Goal: Task Accomplishment & Management: Complete application form

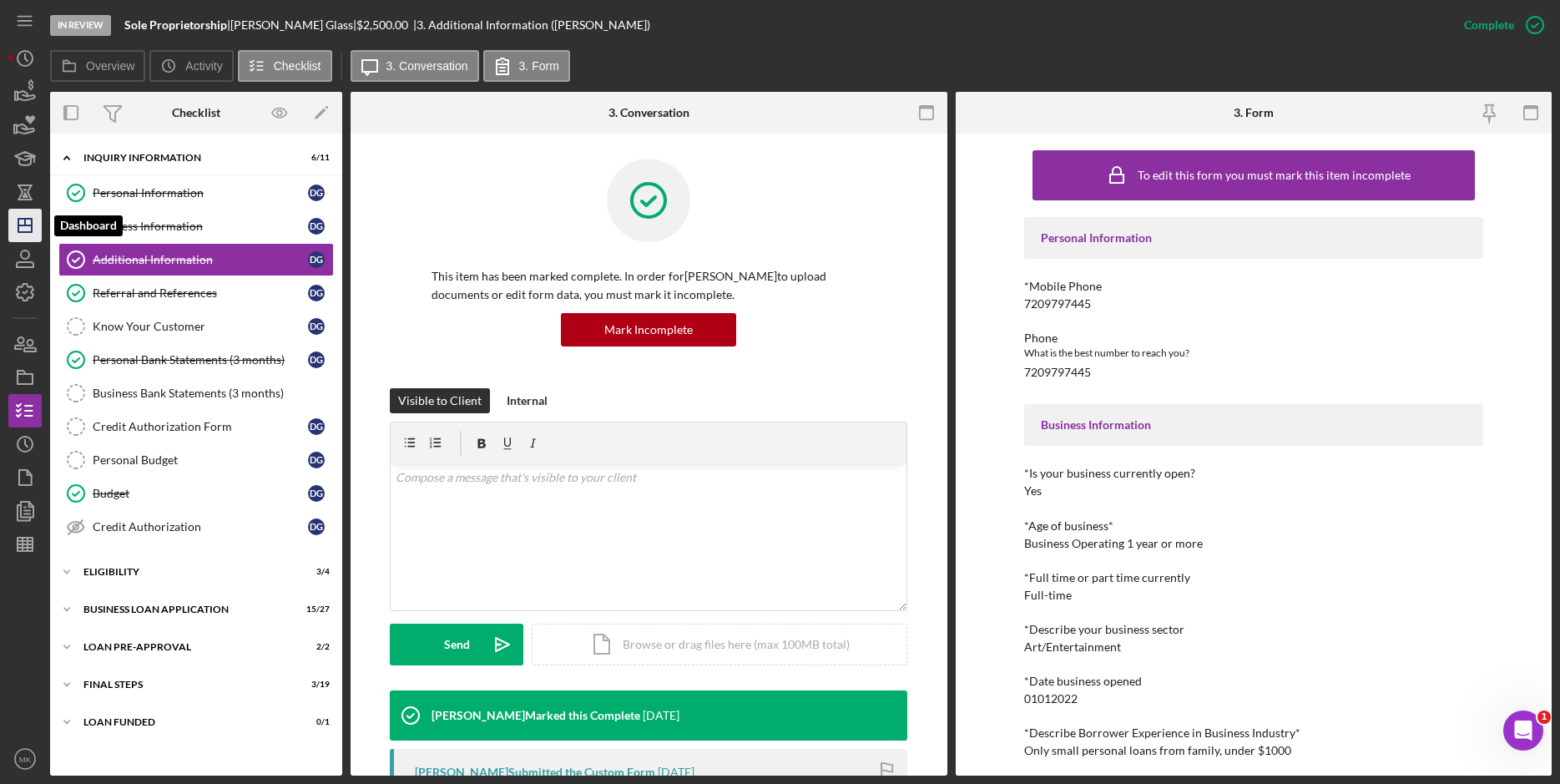
drag, startPoint x: 21, startPoint y: 224, endPoint x: 37, endPoint y: 217, distance: 17.5
click at [21, 224] on icon "Icon/Dashboard" at bounding box center [24, 225] width 42 height 42
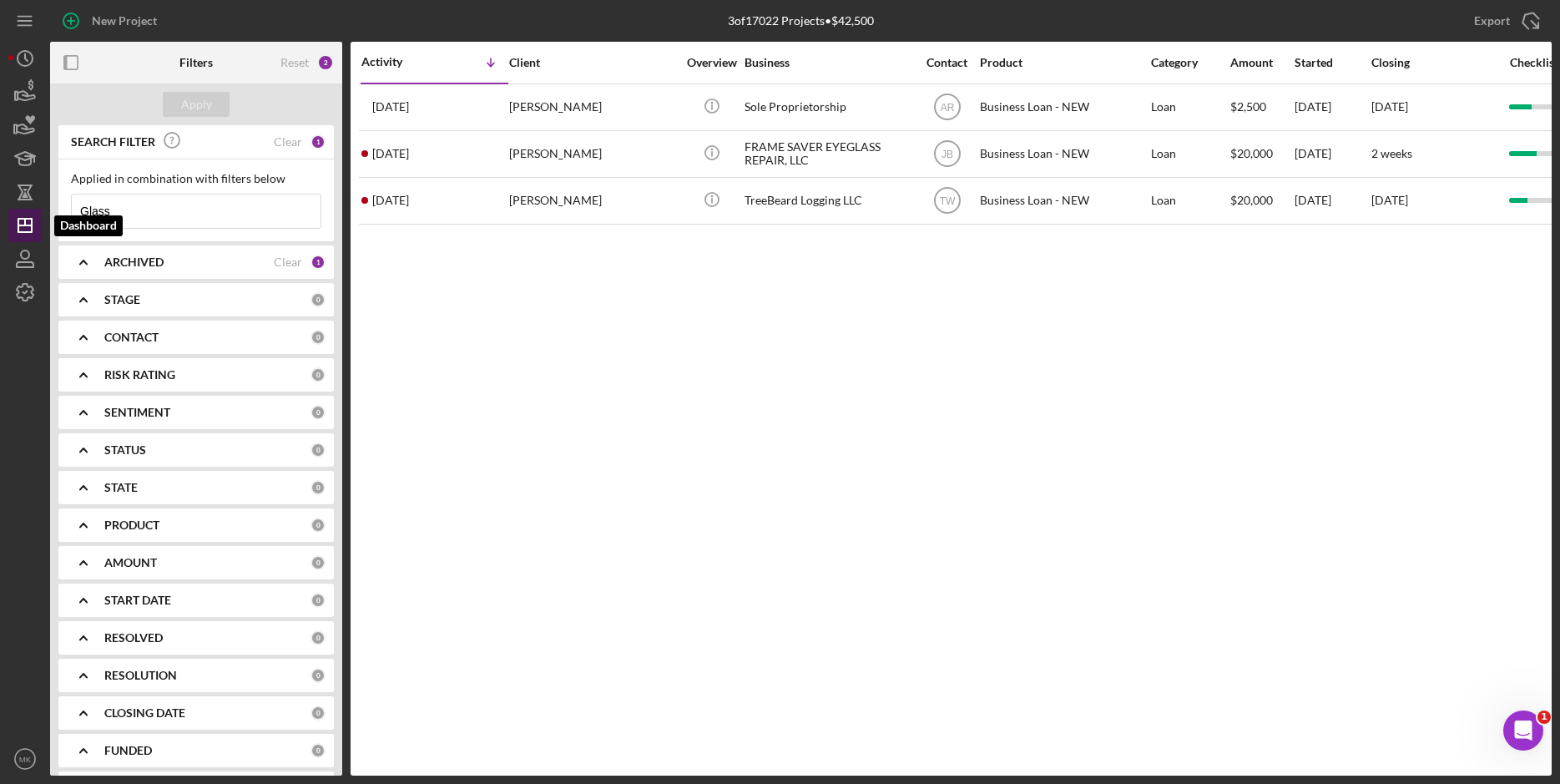
drag, startPoint x: 168, startPoint y: 208, endPoint x: 16, endPoint y: 212, distance: 152.1
click at [16, 212] on div "New Project 3 of 17022 Projects • $42,500 Glass Export Icon/Export Filters Rese…" at bounding box center [780, 387] width 1543 height 776
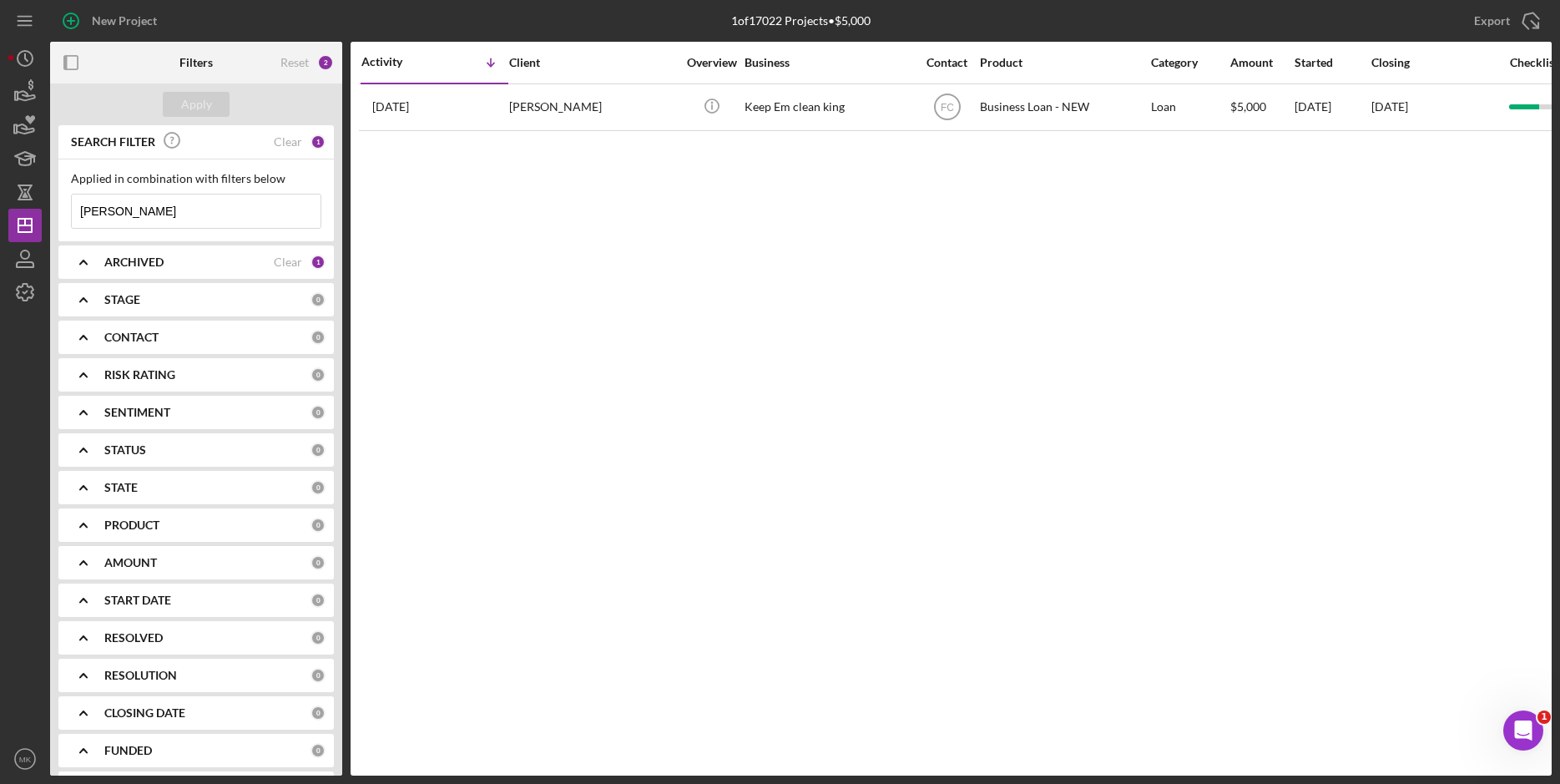
type input "[PERSON_NAME]"
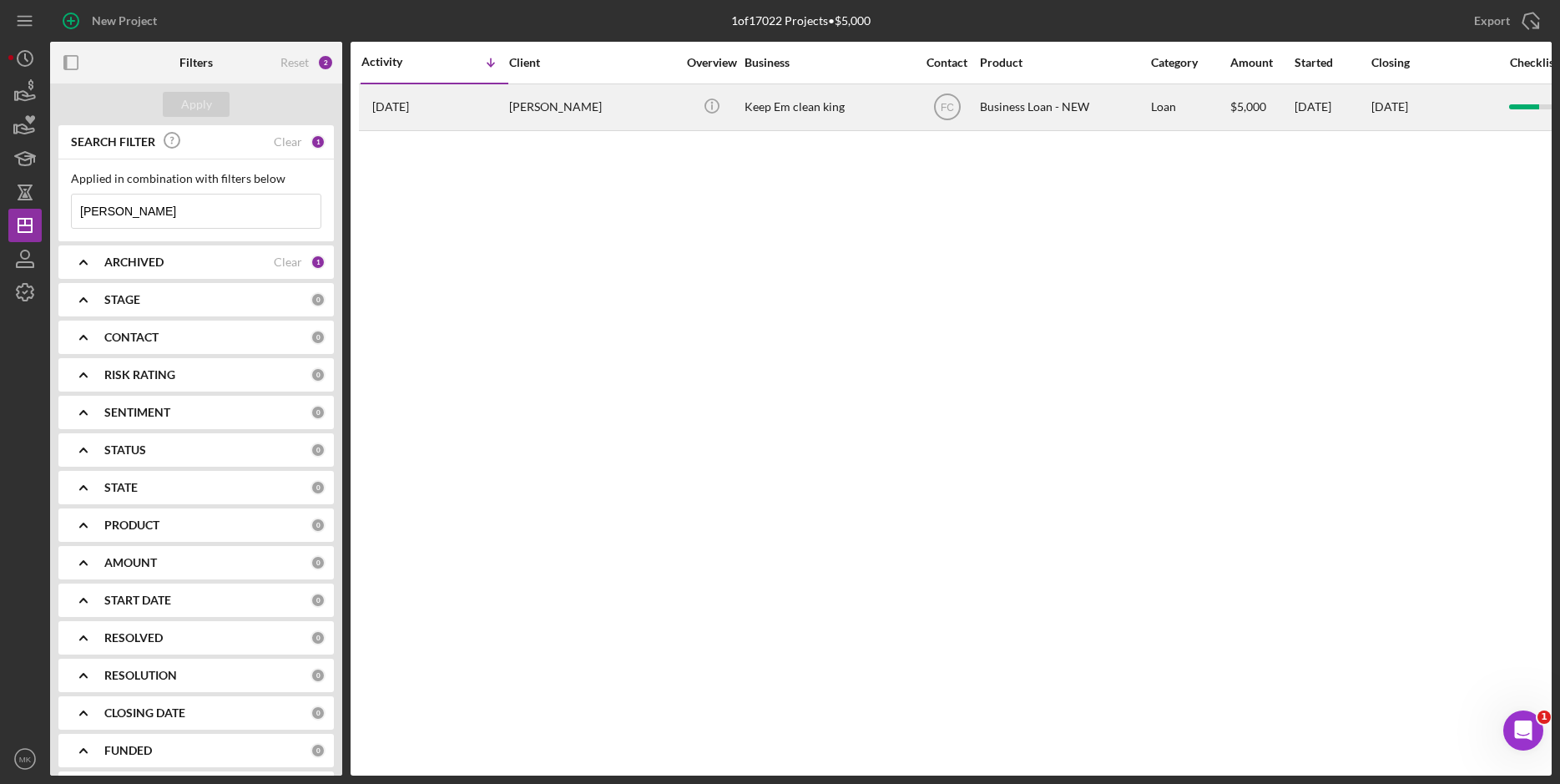
click at [610, 124] on div "[PERSON_NAME]" at bounding box center [593, 108] width 167 height 45
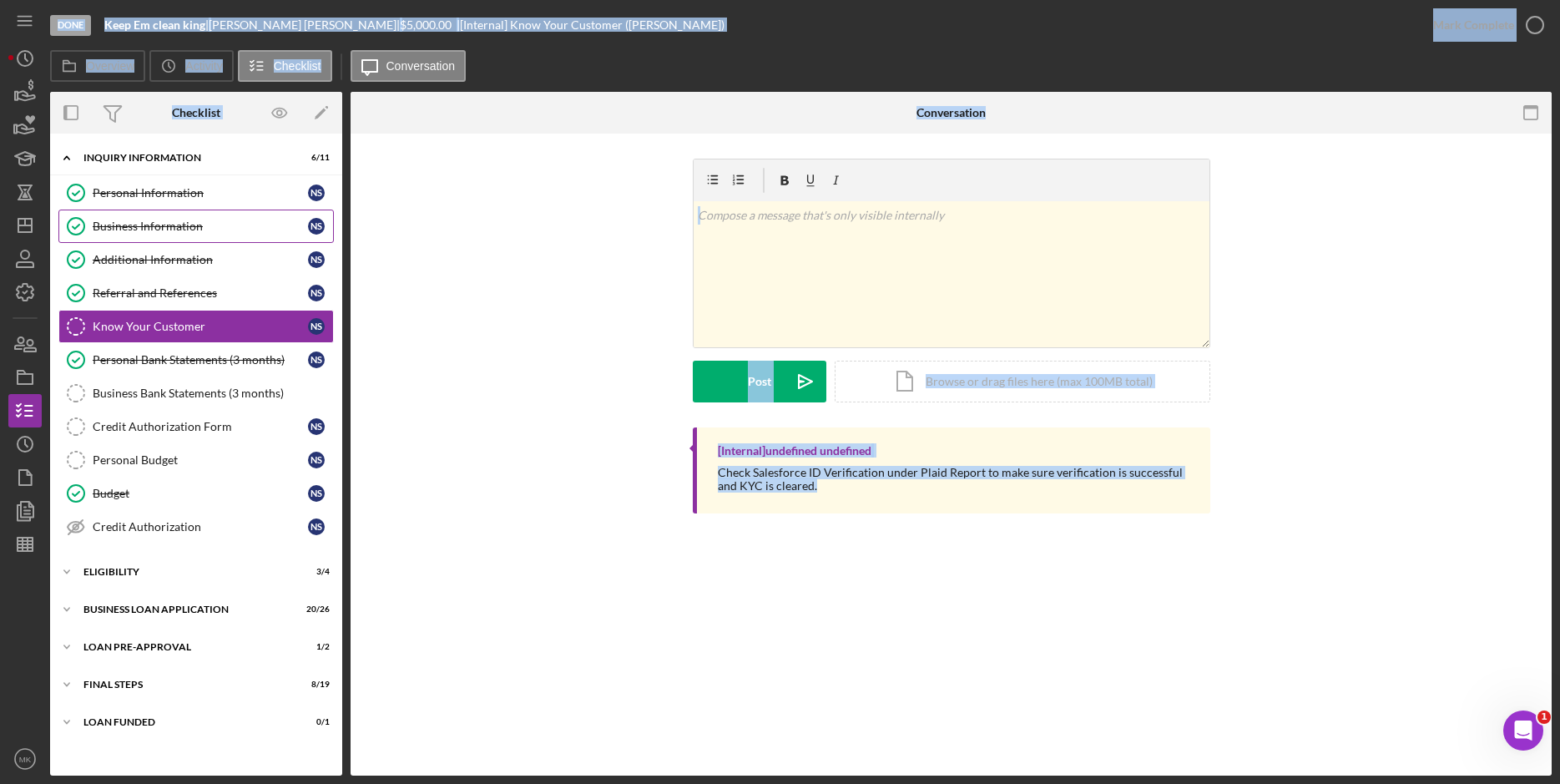
click at [131, 233] on div "Business Information" at bounding box center [201, 226] width 216 height 13
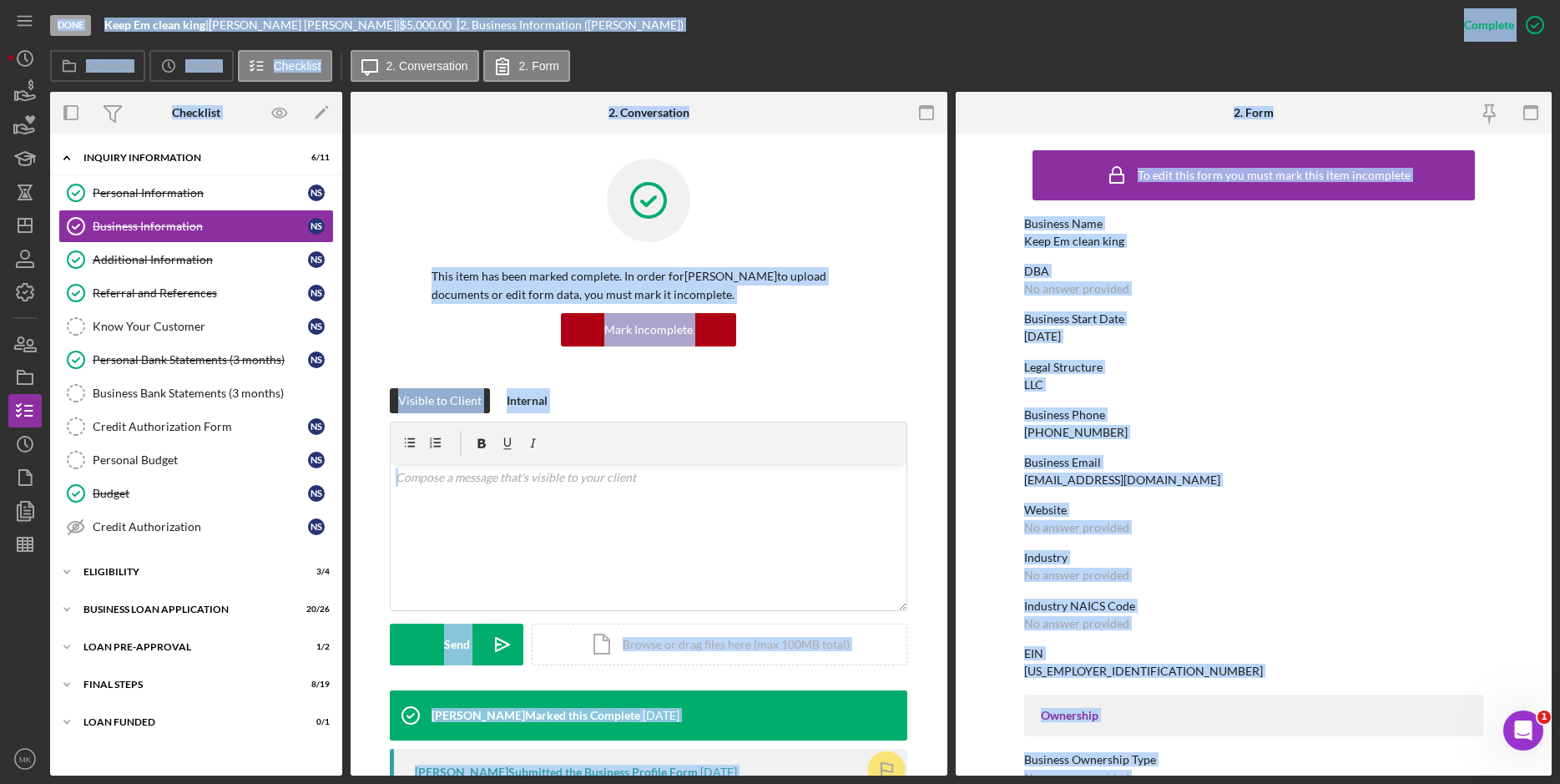
click at [1303, 406] on div "To edit this form you must mark this item incomplete Business Name Keep Em clea…" at bounding box center [1253, 763] width 459 height 1242
click at [140, 196] on div "Personal Information" at bounding box center [201, 192] width 216 height 13
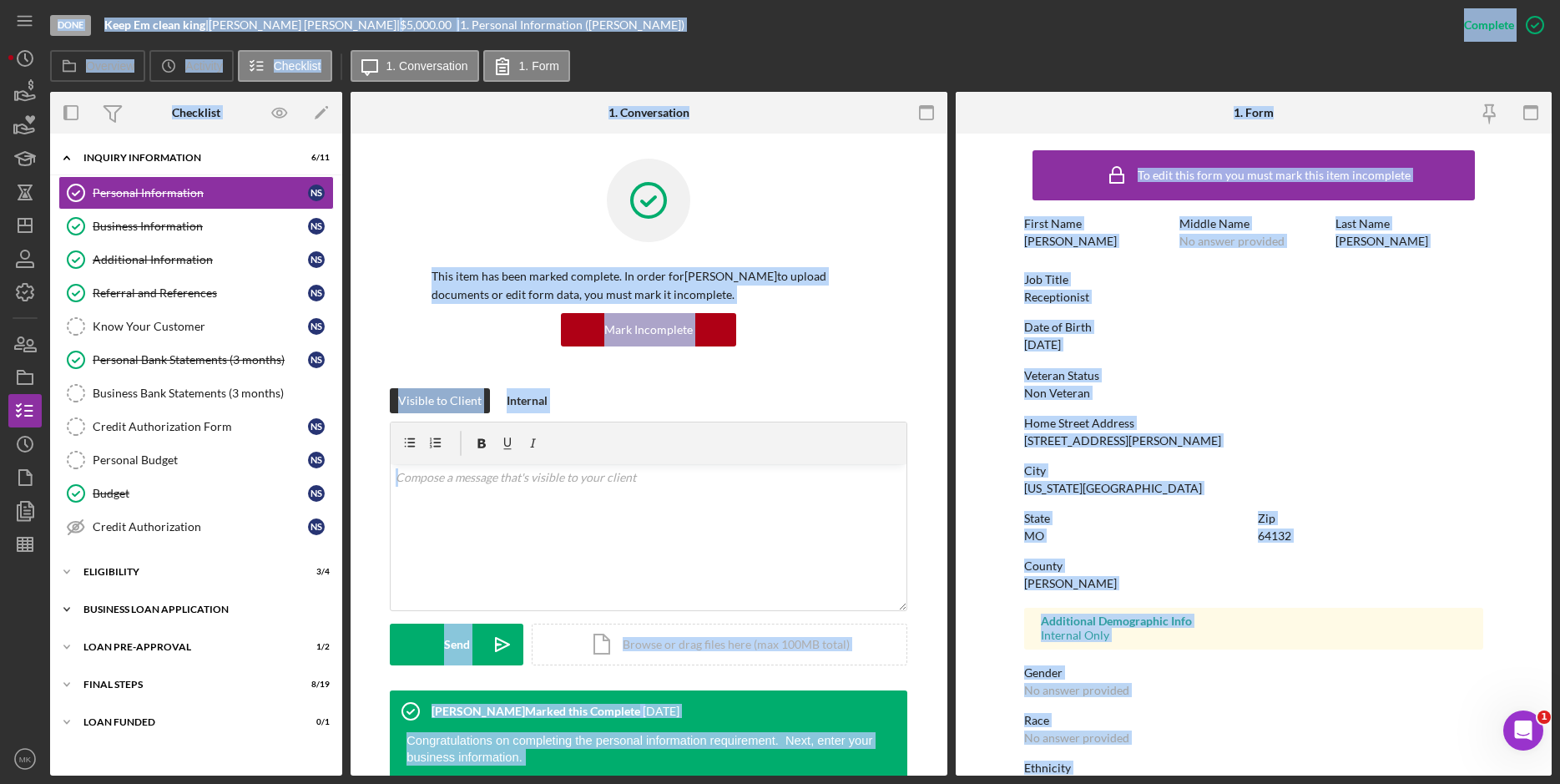
click at [144, 615] on div "Icon/Expander BUSINESS LOAN APPLICATION 20 / 26" at bounding box center [196, 609] width 292 height 33
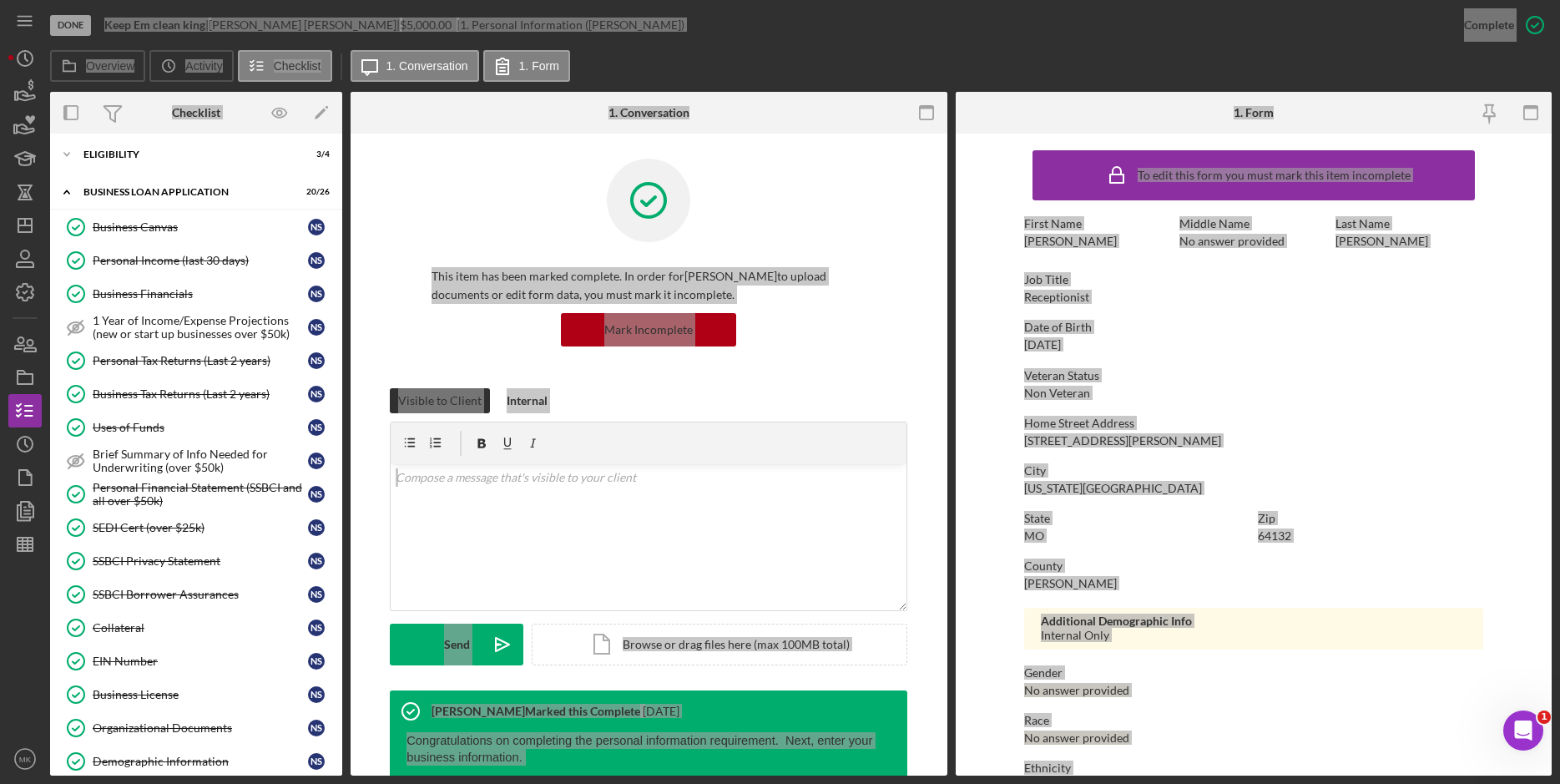
scroll to position [751, 0]
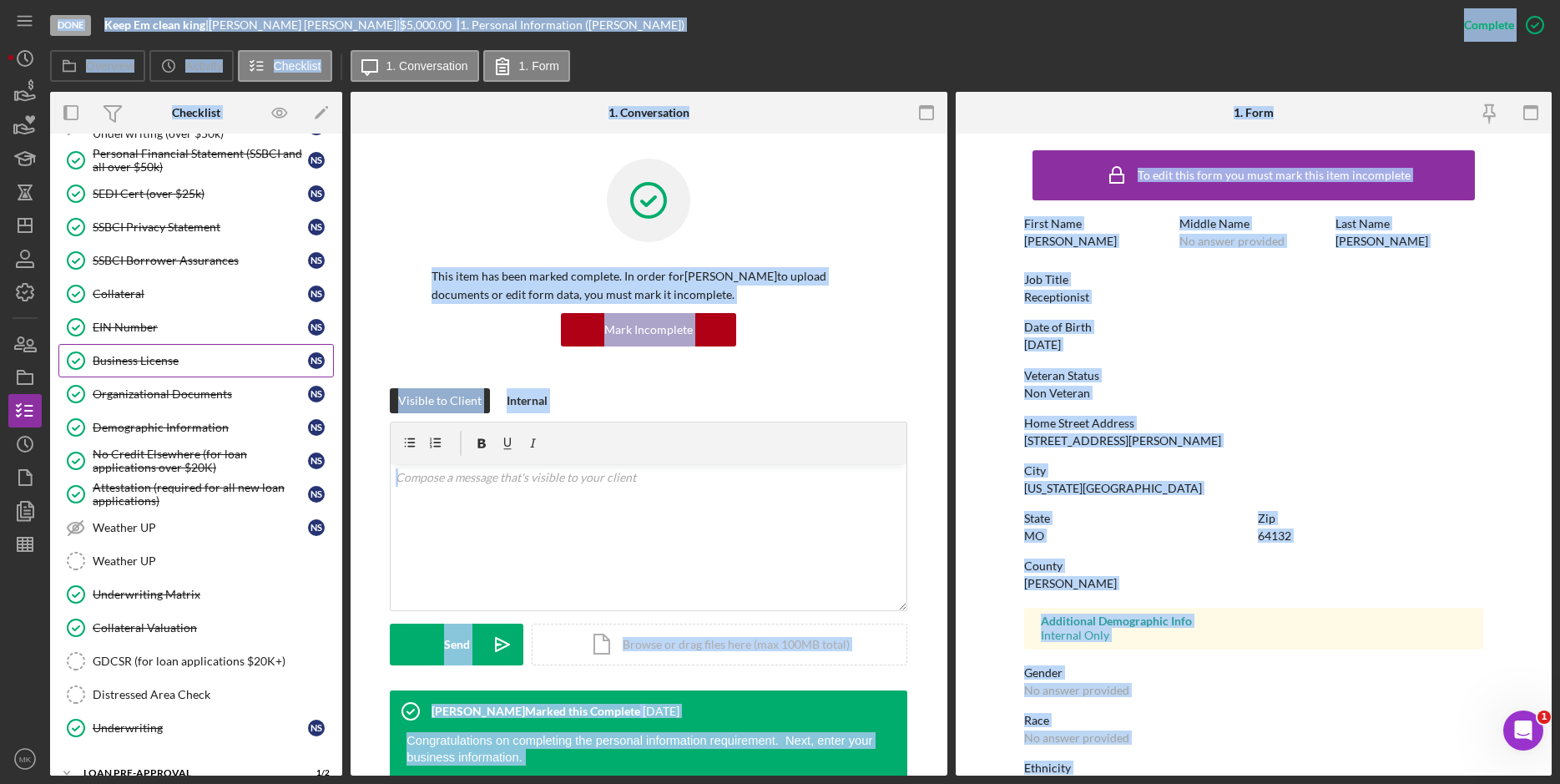
click at [159, 361] on div "Business License" at bounding box center [201, 360] width 216 height 13
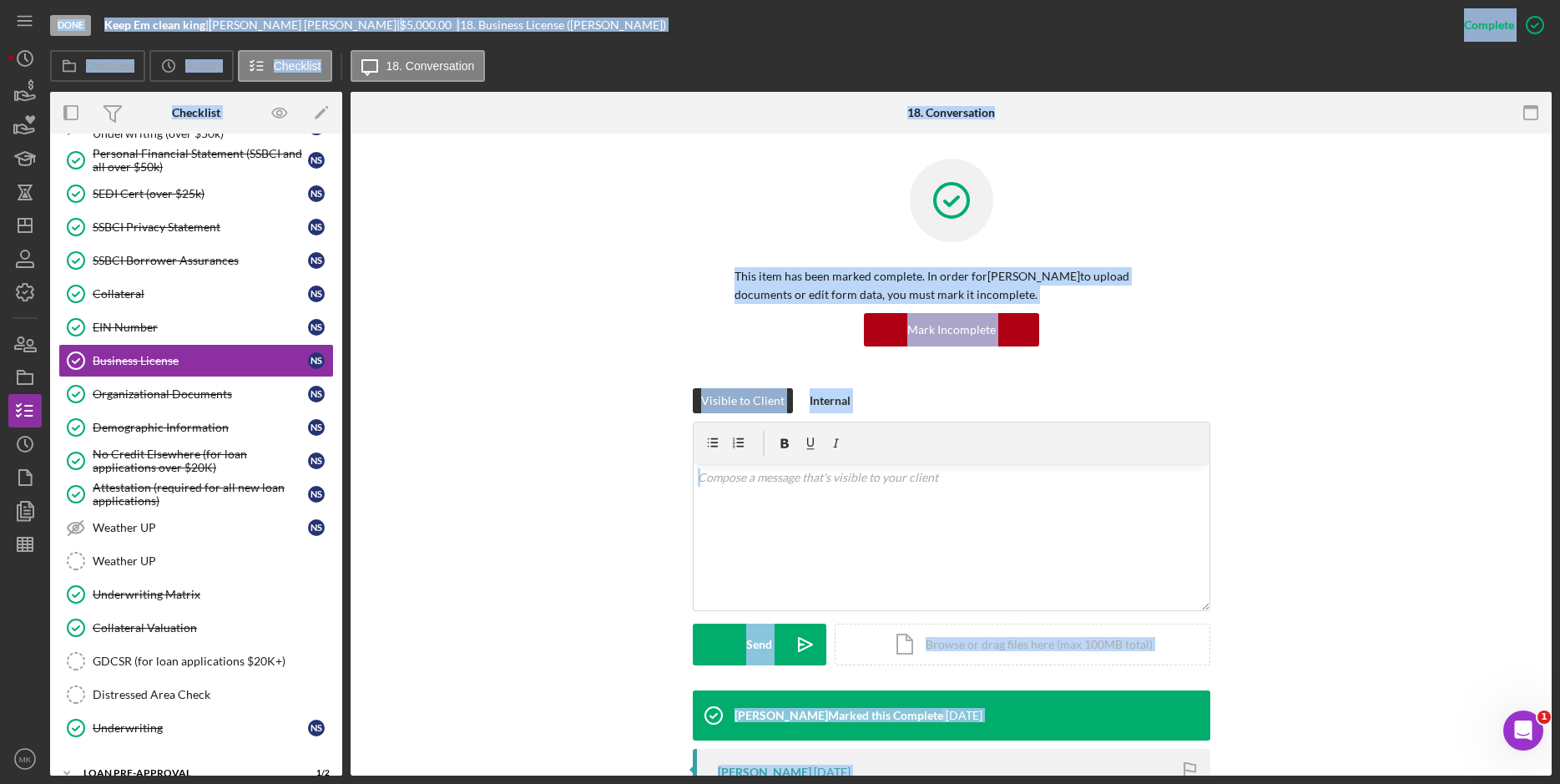
scroll to position [310, 0]
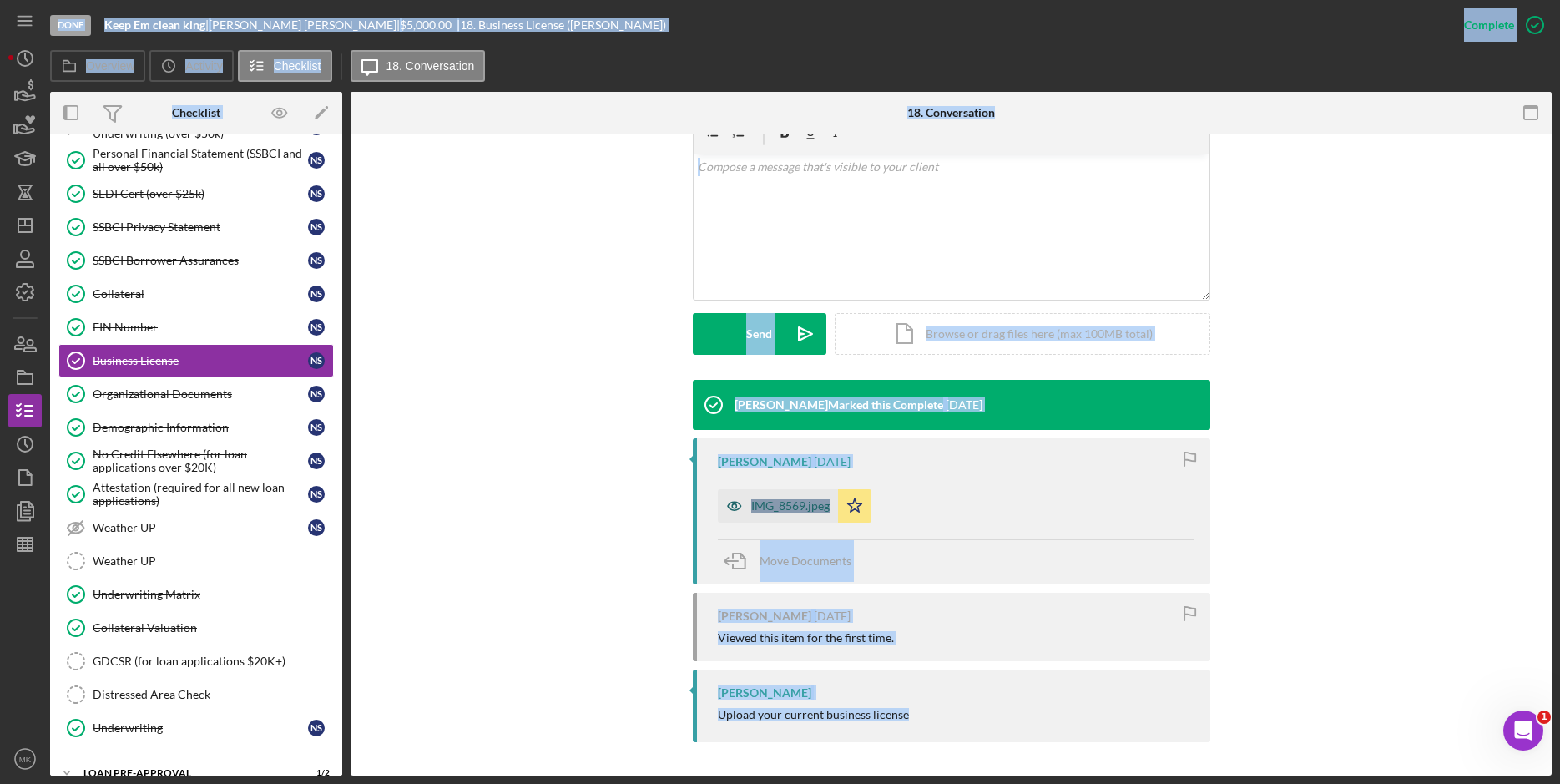
click at [785, 501] on div "IMG_8569.jpeg" at bounding box center [791, 505] width 78 height 13
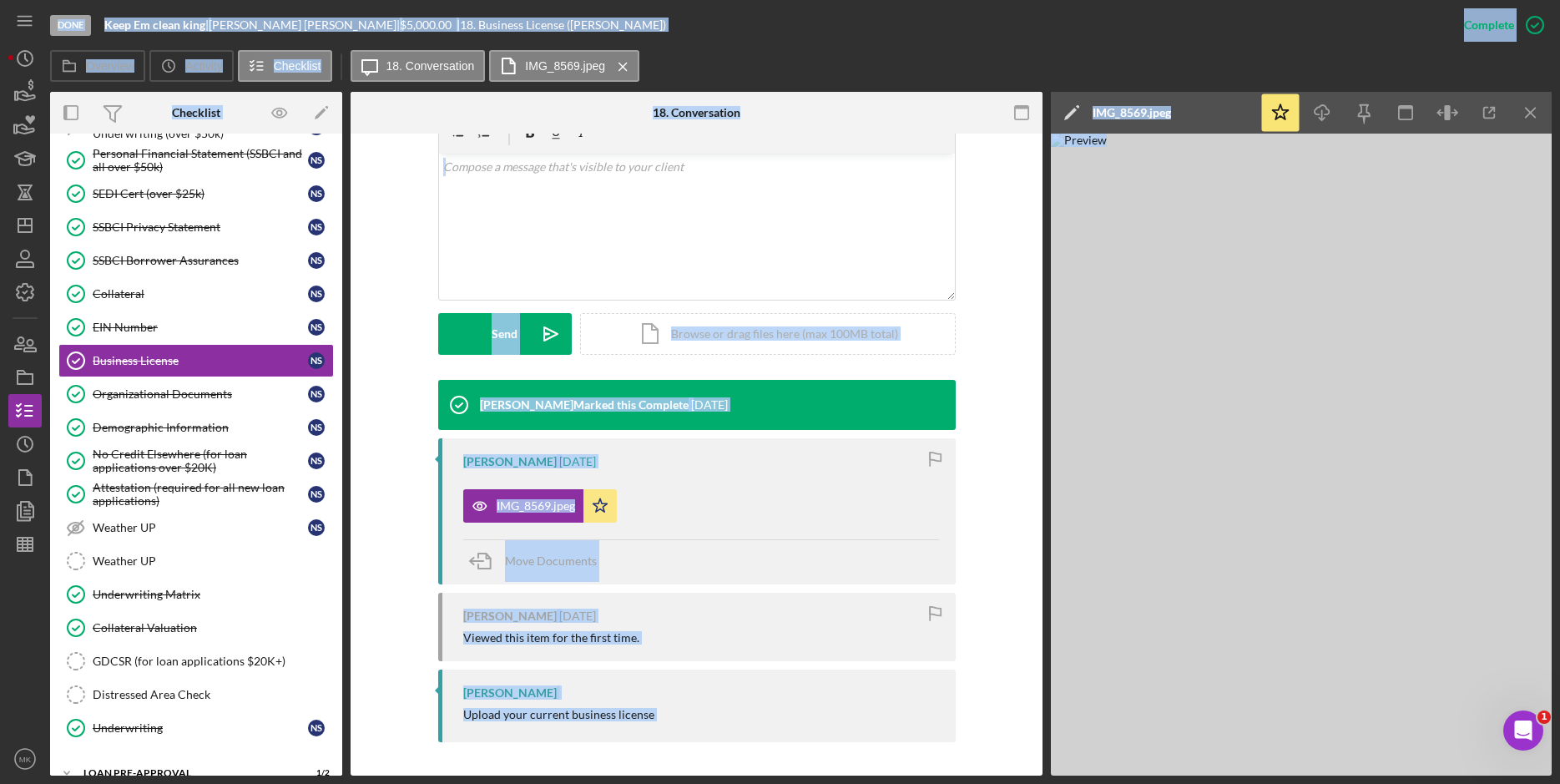
click at [1327, 405] on img at bounding box center [1301, 454] width 501 height 642
click at [1190, 115] on div "Icon/Edit IMG_8569.jpeg" at bounding box center [1155, 112] width 209 height 42
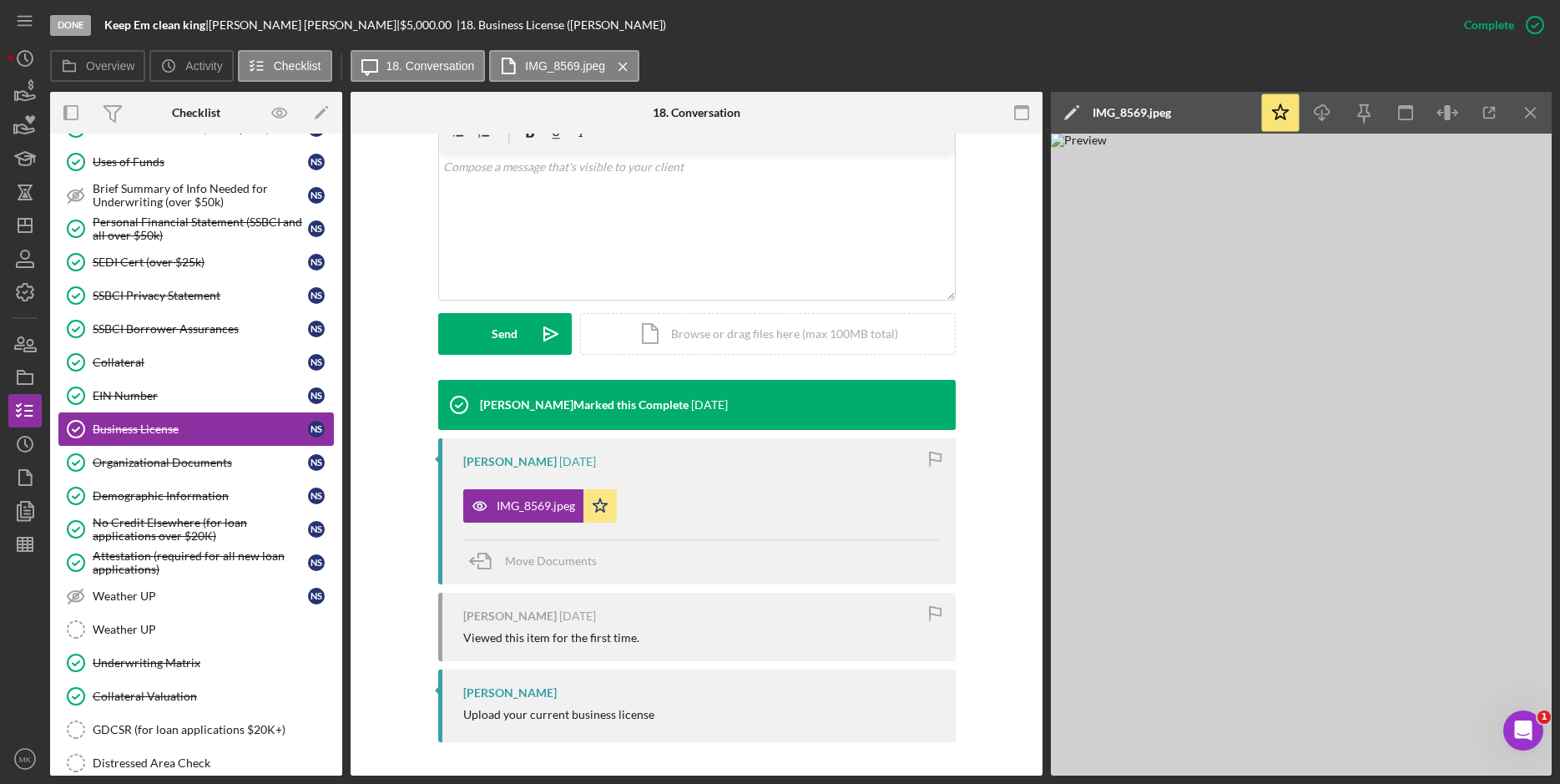
scroll to position [599, 0]
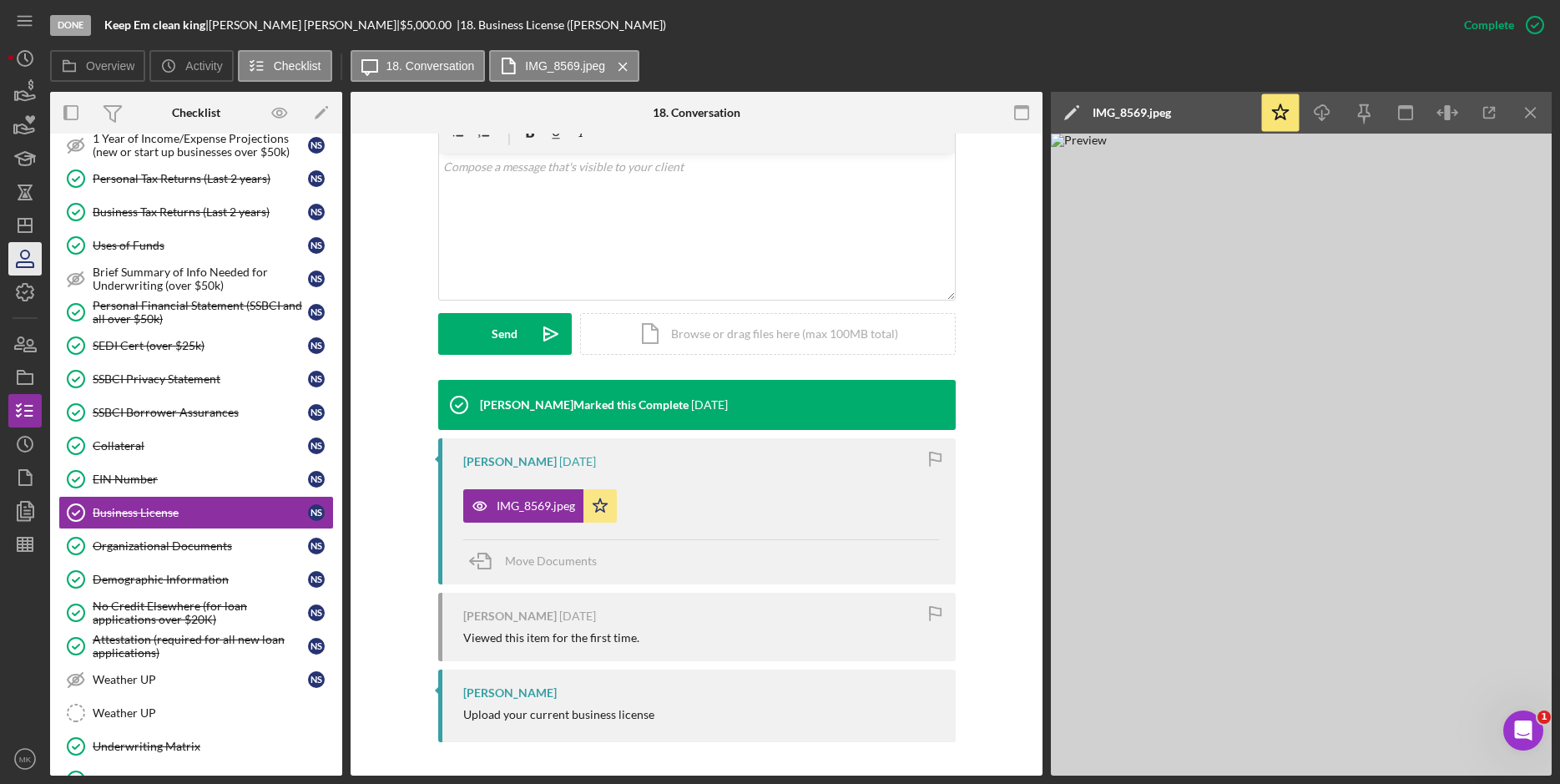
click at [137, 242] on div "Uses of Funds" at bounding box center [201, 245] width 216 height 13
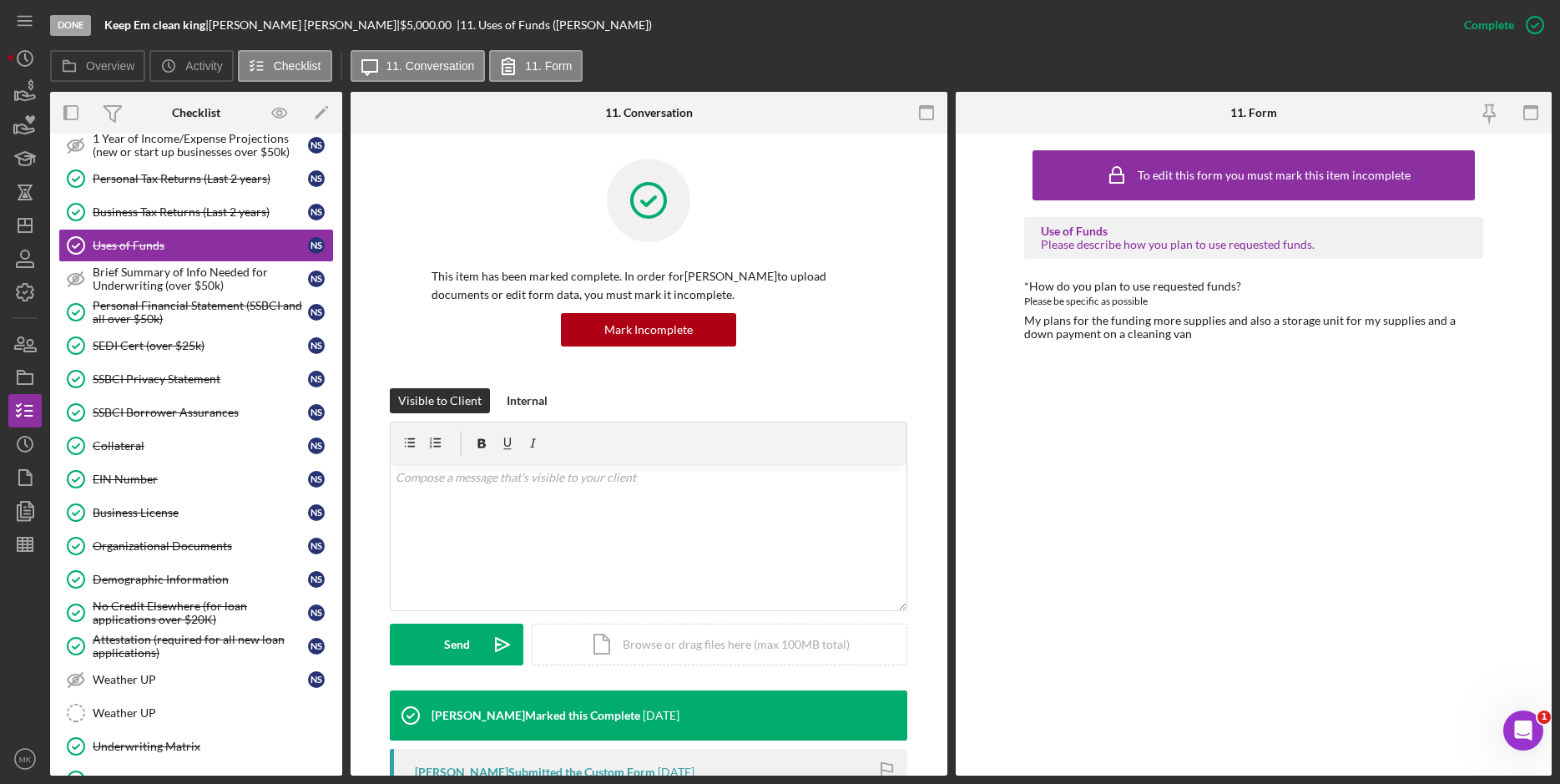
scroll to position [182, 0]
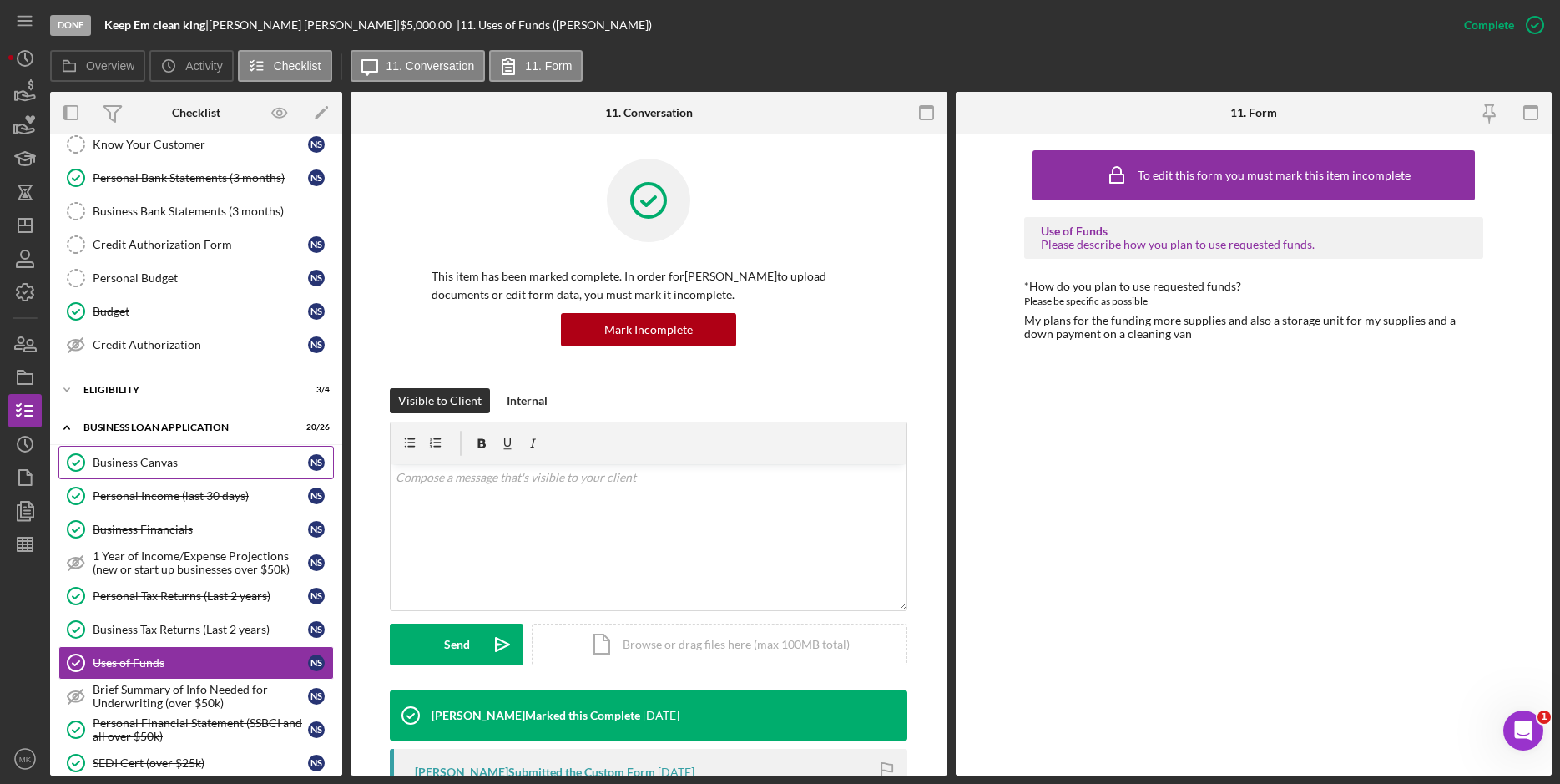
click at [174, 458] on div "Business Canvas" at bounding box center [201, 463] width 216 height 13
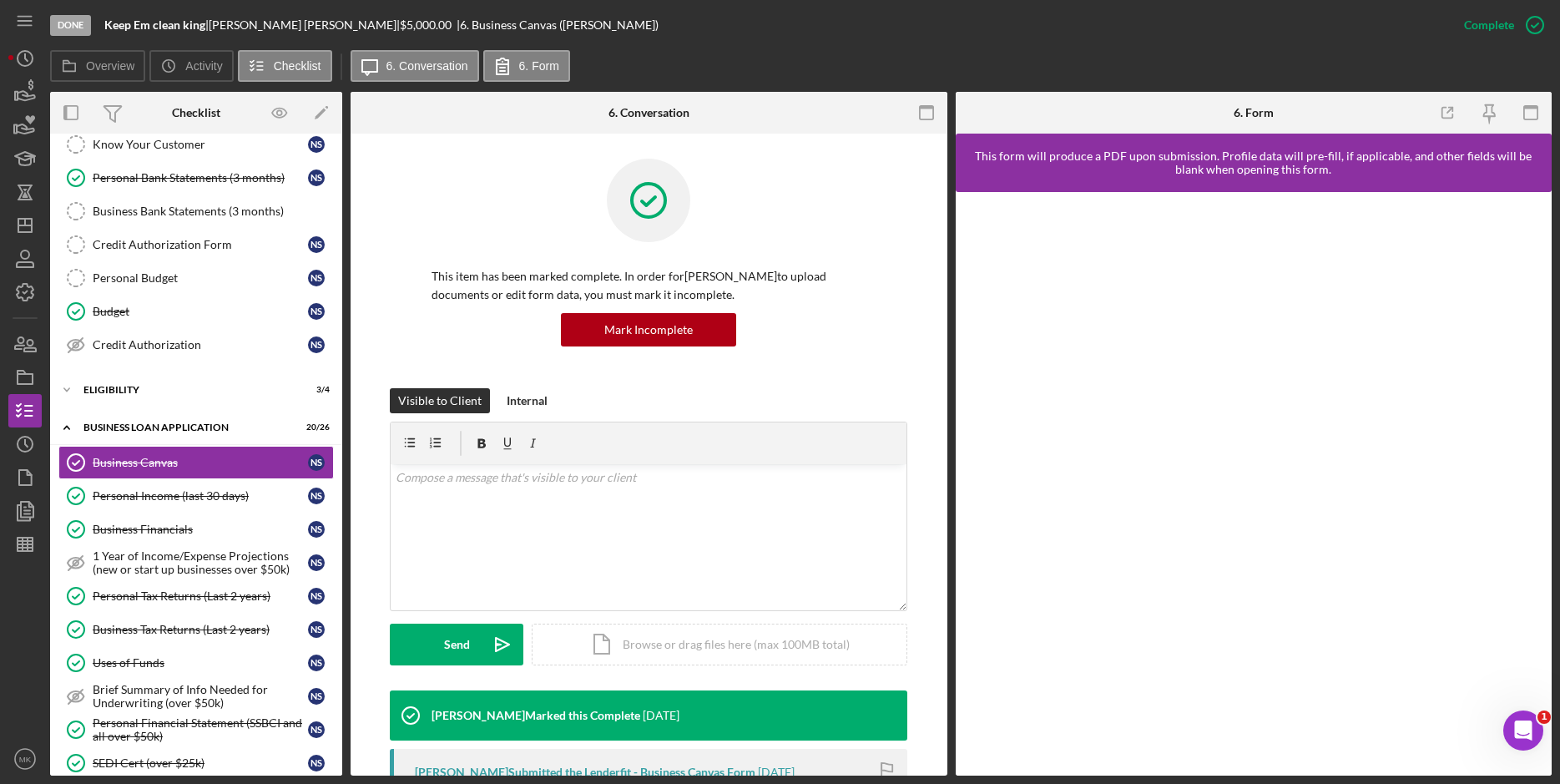
scroll to position [333, 0]
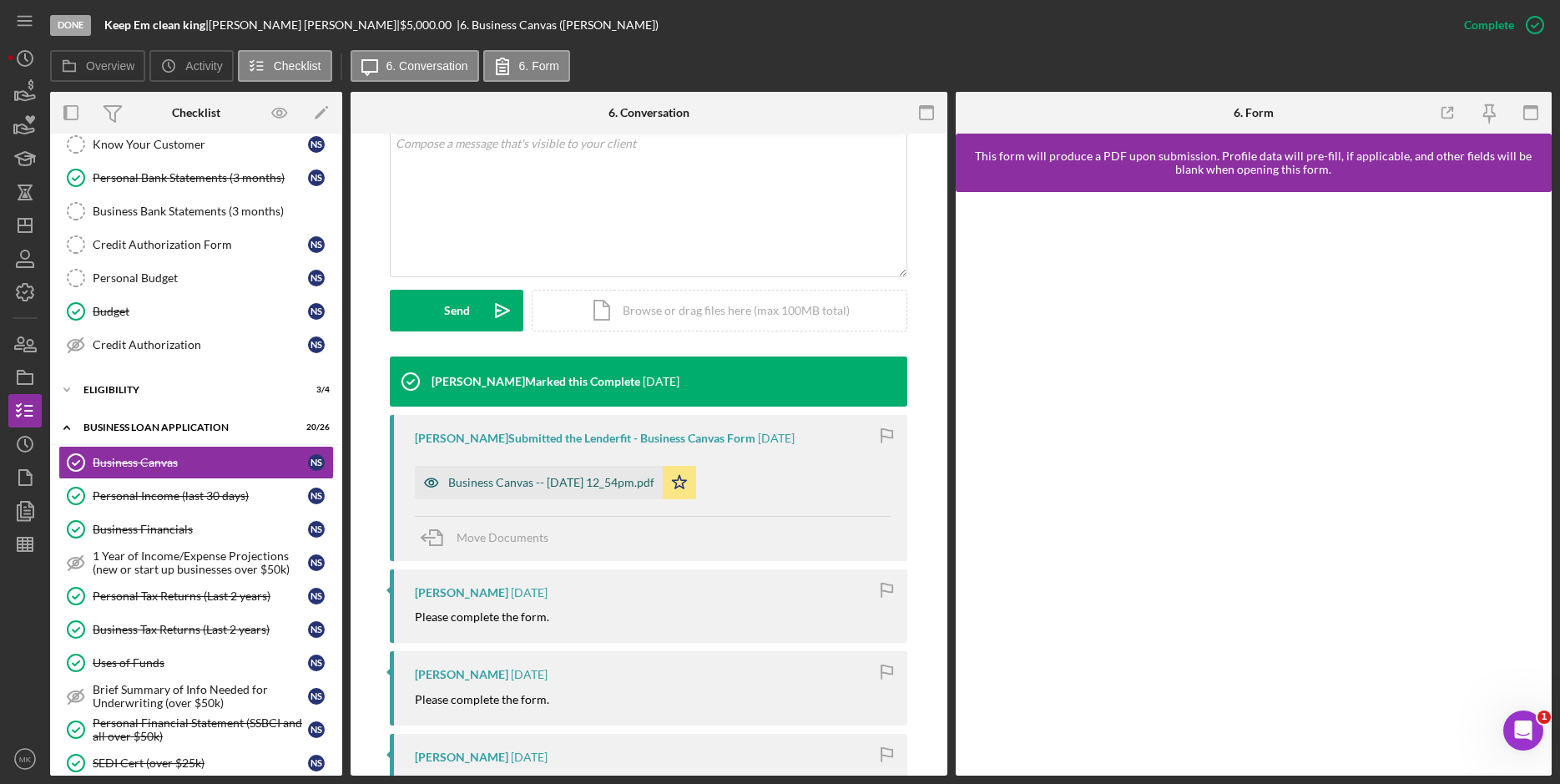
click at [602, 487] on div "Business Canvas -- [DATE] 12_54pm.pdf" at bounding box center [551, 482] width 206 height 13
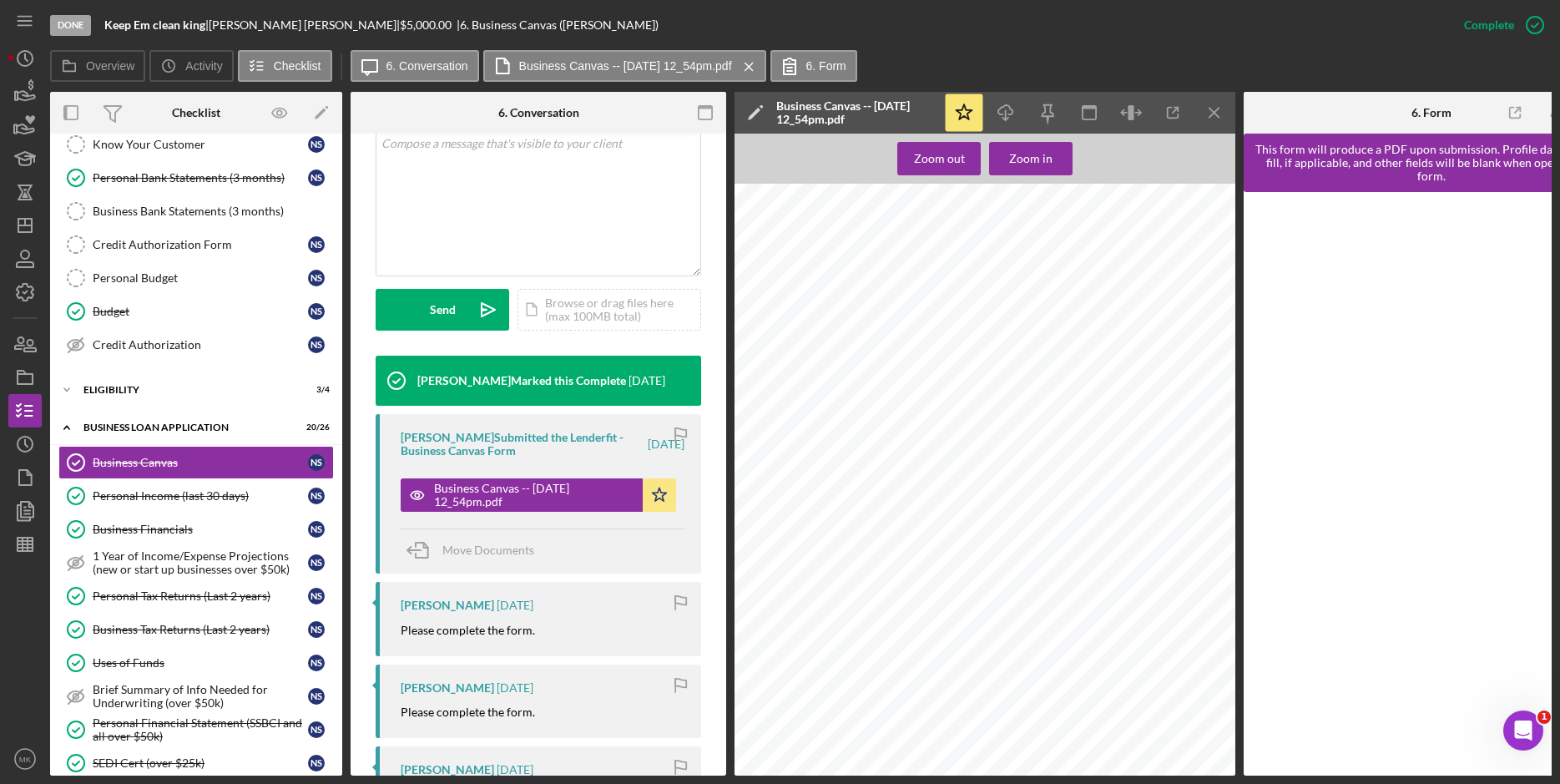
scroll to position [0, 0]
click at [32, 217] on icon "Icon/Dashboard" at bounding box center [24, 225] width 42 height 42
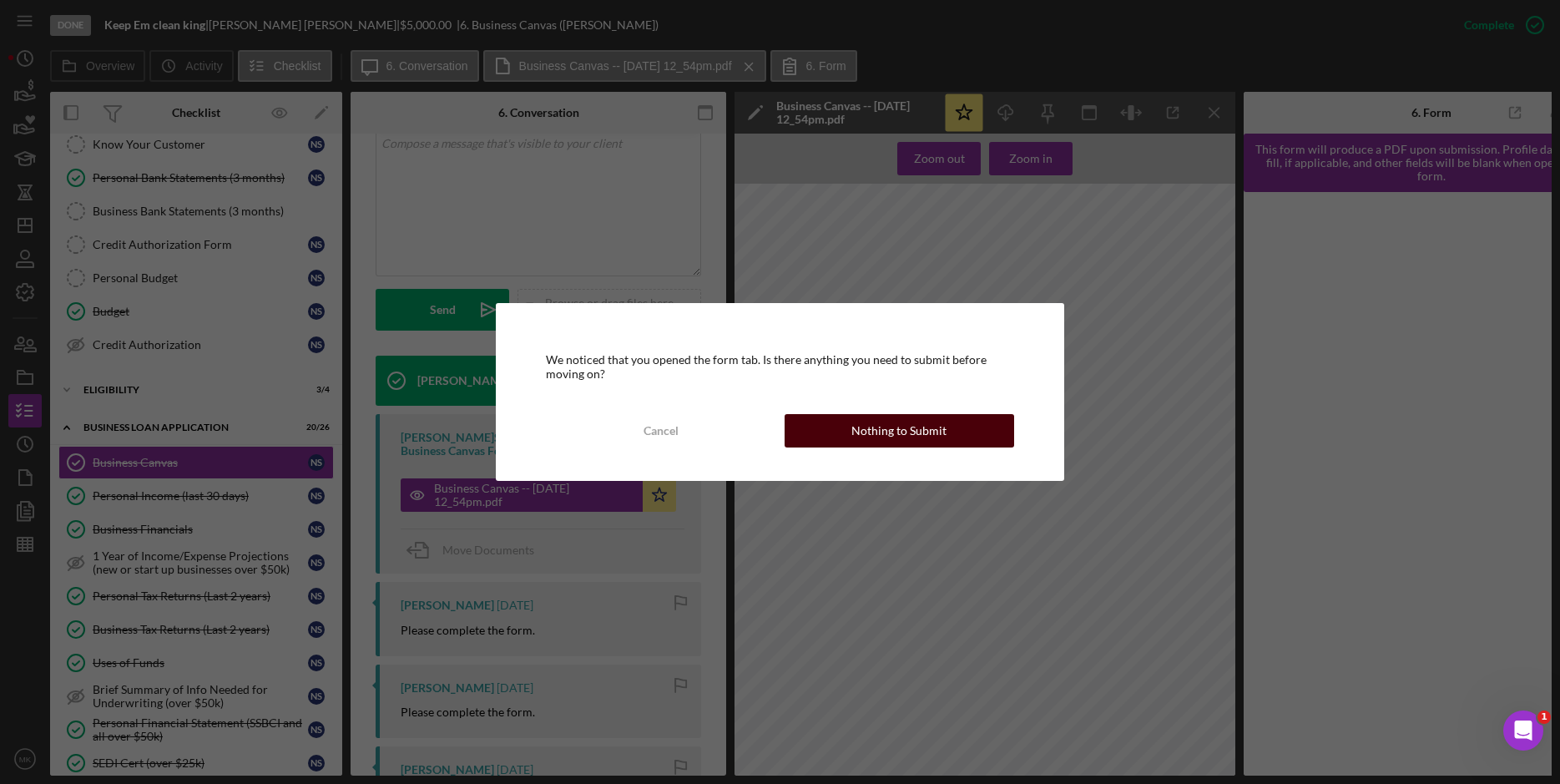
click at [914, 430] on div "Nothing to Submit" at bounding box center [898, 431] width 95 height 33
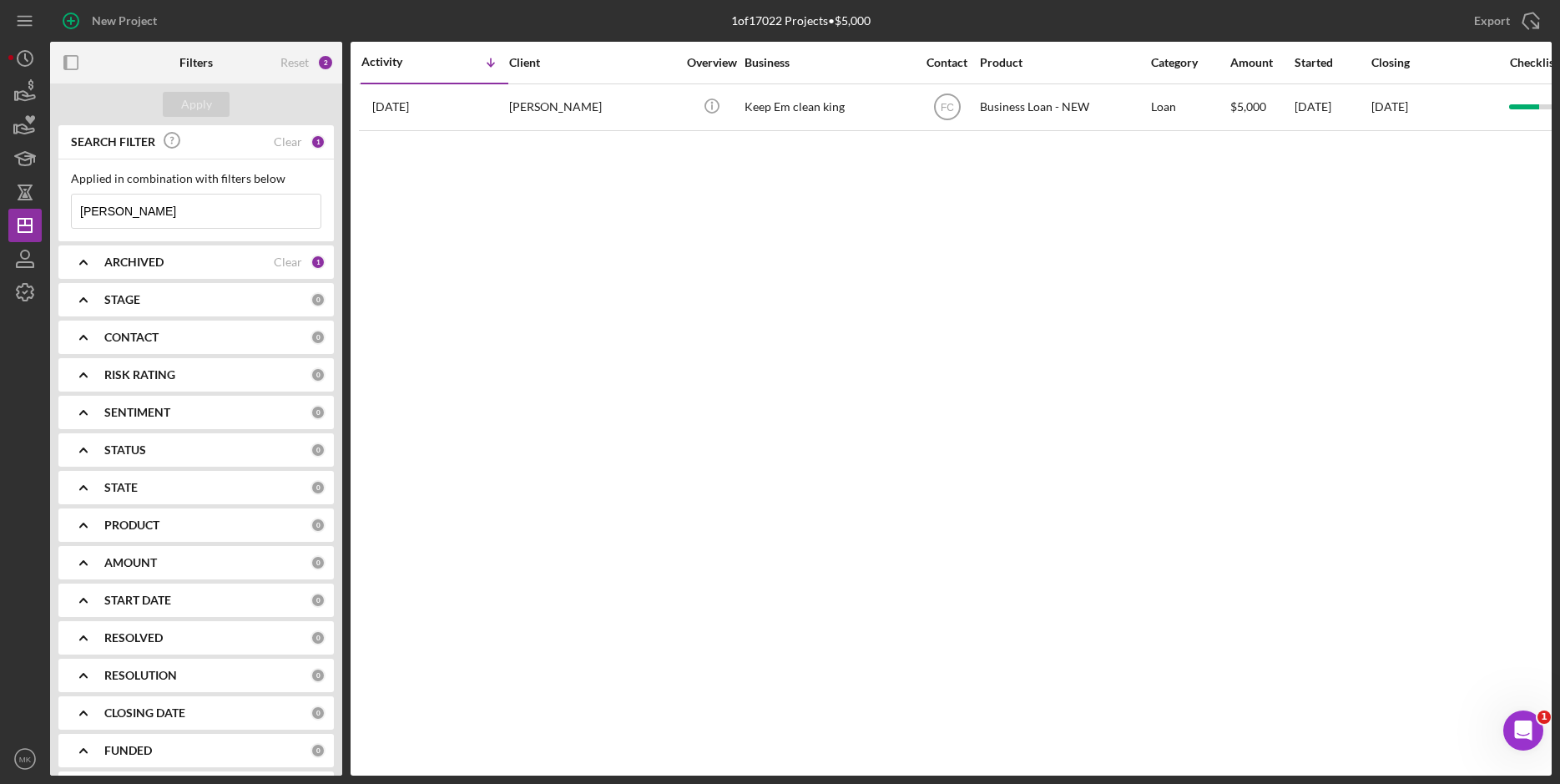
click at [164, 214] on input "[PERSON_NAME]" at bounding box center [196, 211] width 249 height 33
drag, startPoint x: 135, startPoint y: 212, endPoint x: 14, endPoint y: 213, distance: 121.0
click at [14, 213] on div "New Project 1 of 17022 Projects • $5,000 [PERSON_NAME] Export Icon/Export Filte…" at bounding box center [780, 387] width 1543 height 776
paste input "6. [PERSON_NAME]"
click at [110, 211] on input "6. [PERSON_NAME]" at bounding box center [196, 211] width 249 height 33
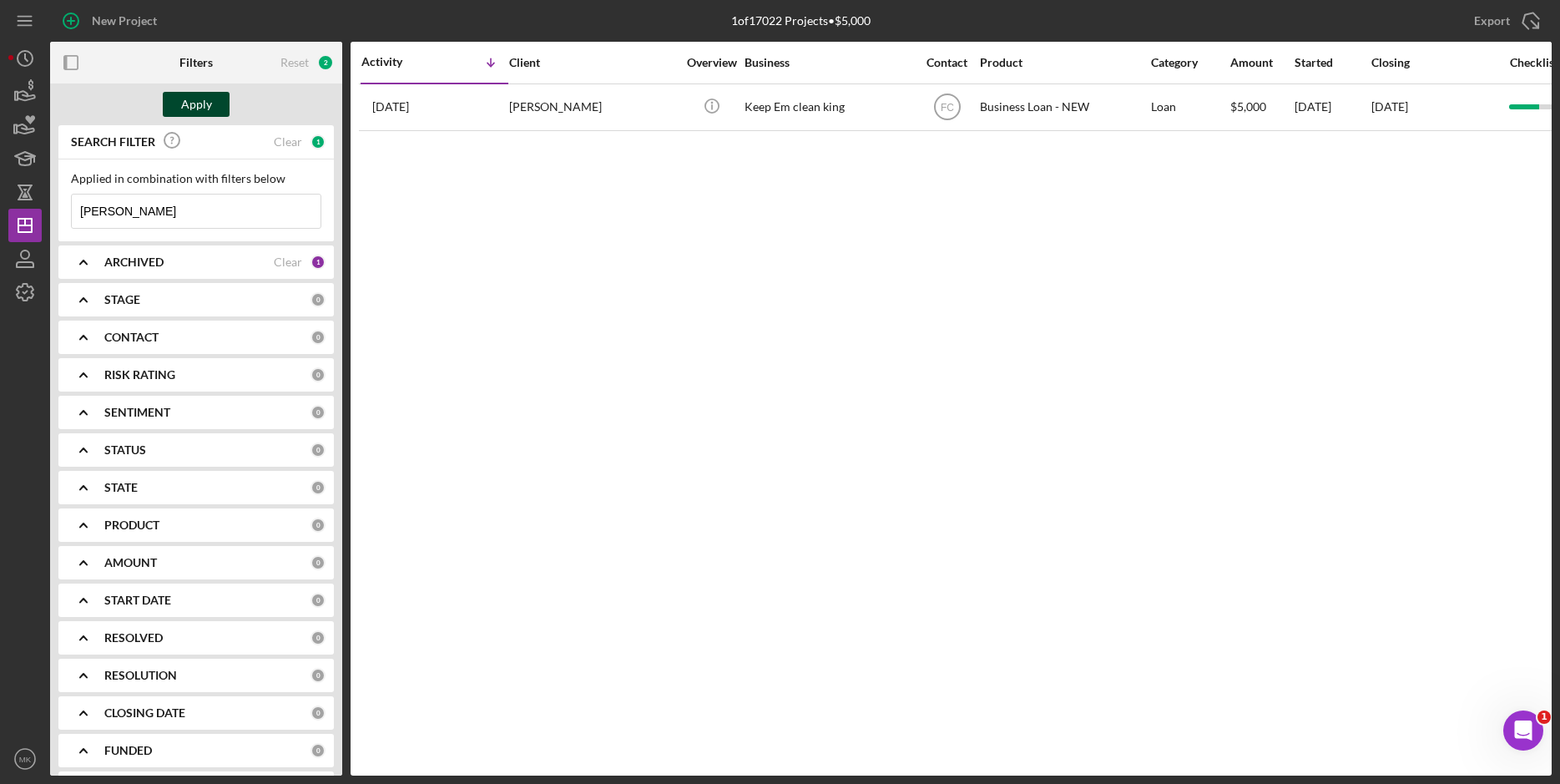
type input "[PERSON_NAME]"
click at [200, 99] on div "Apply" at bounding box center [196, 104] width 31 height 25
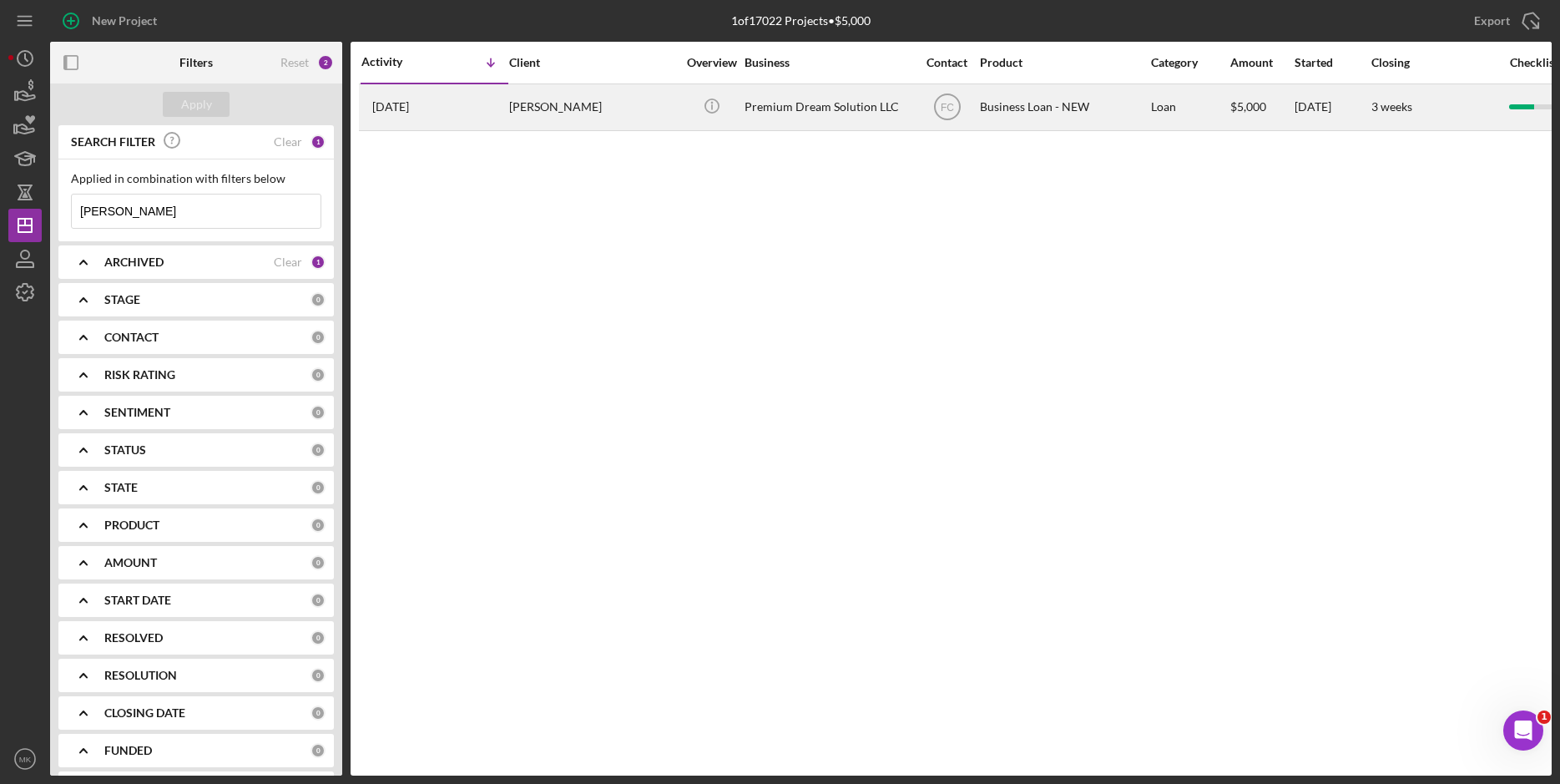
click at [563, 111] on div "[PERSON_NAME]" at bounding box center [593, 108] width 167 height 45
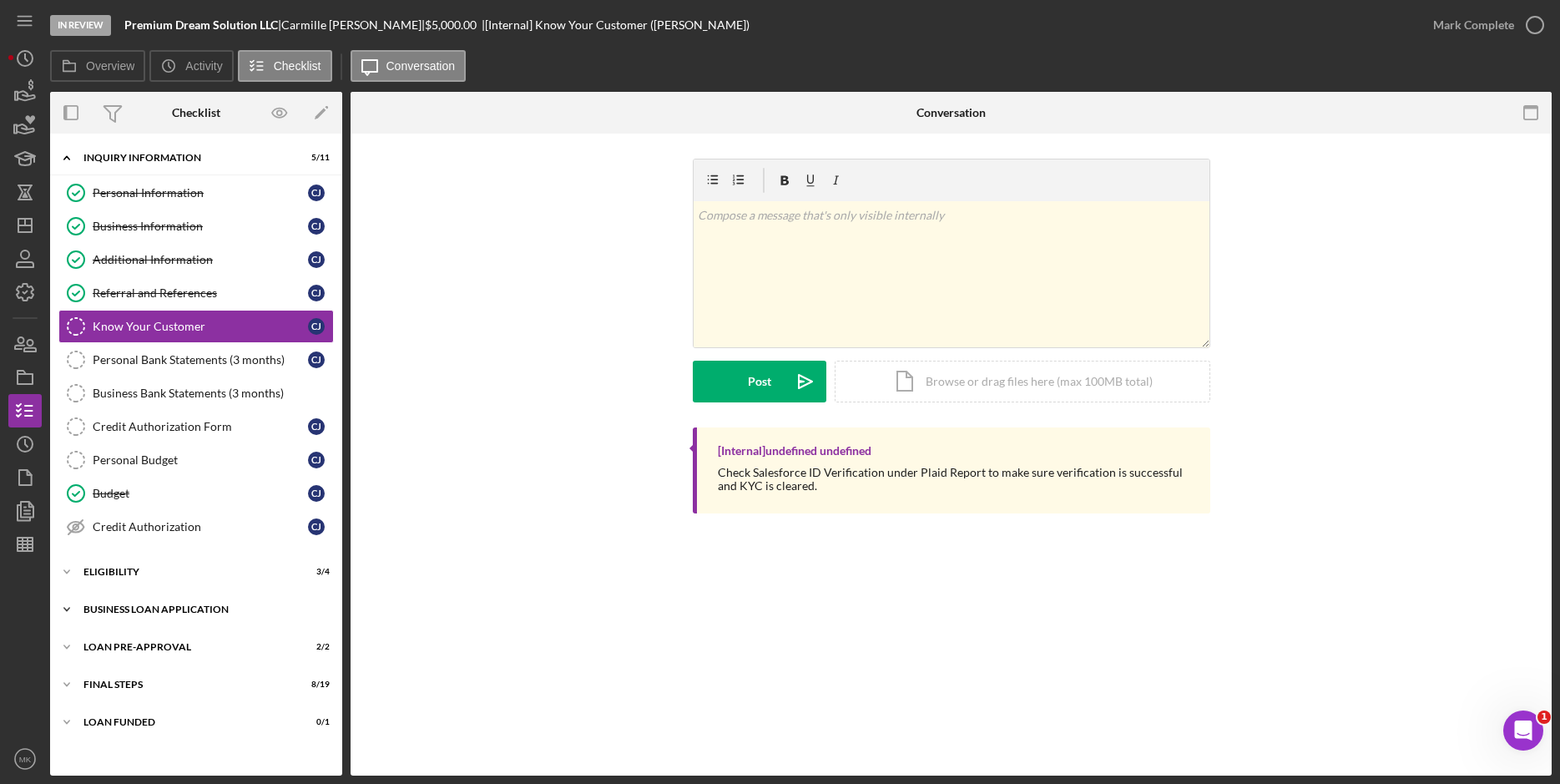
click at [191, 617] on div "Icon/Expander BUSINESS LOAN APPLICATION 15 / 27" at bounding box center [196, 609] width 292 height 33
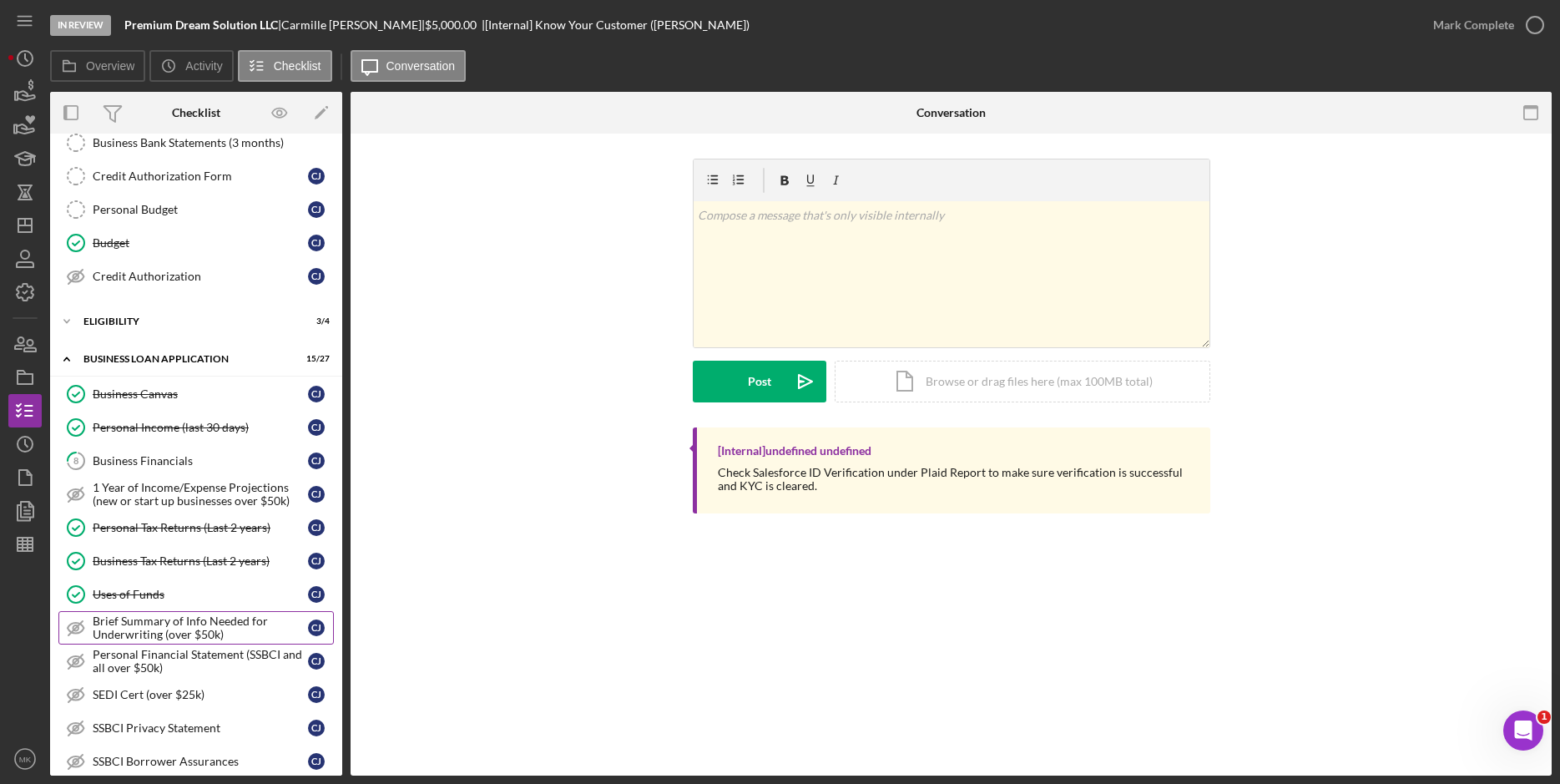
scroll to position [333, 0]
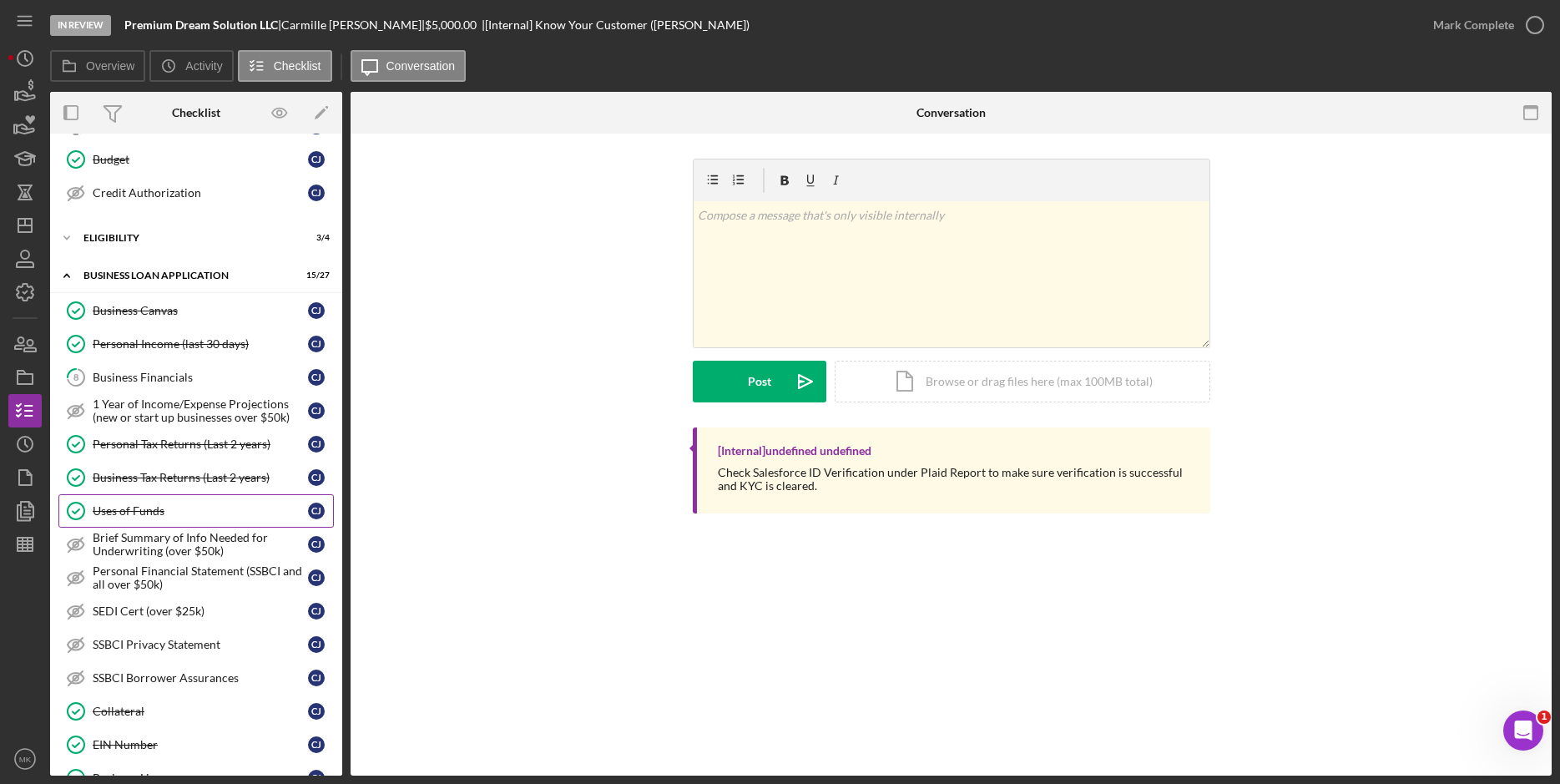
click at [172, 507] on div "Uses of Funds" at bounding box center [201, 511] width 216 height 13
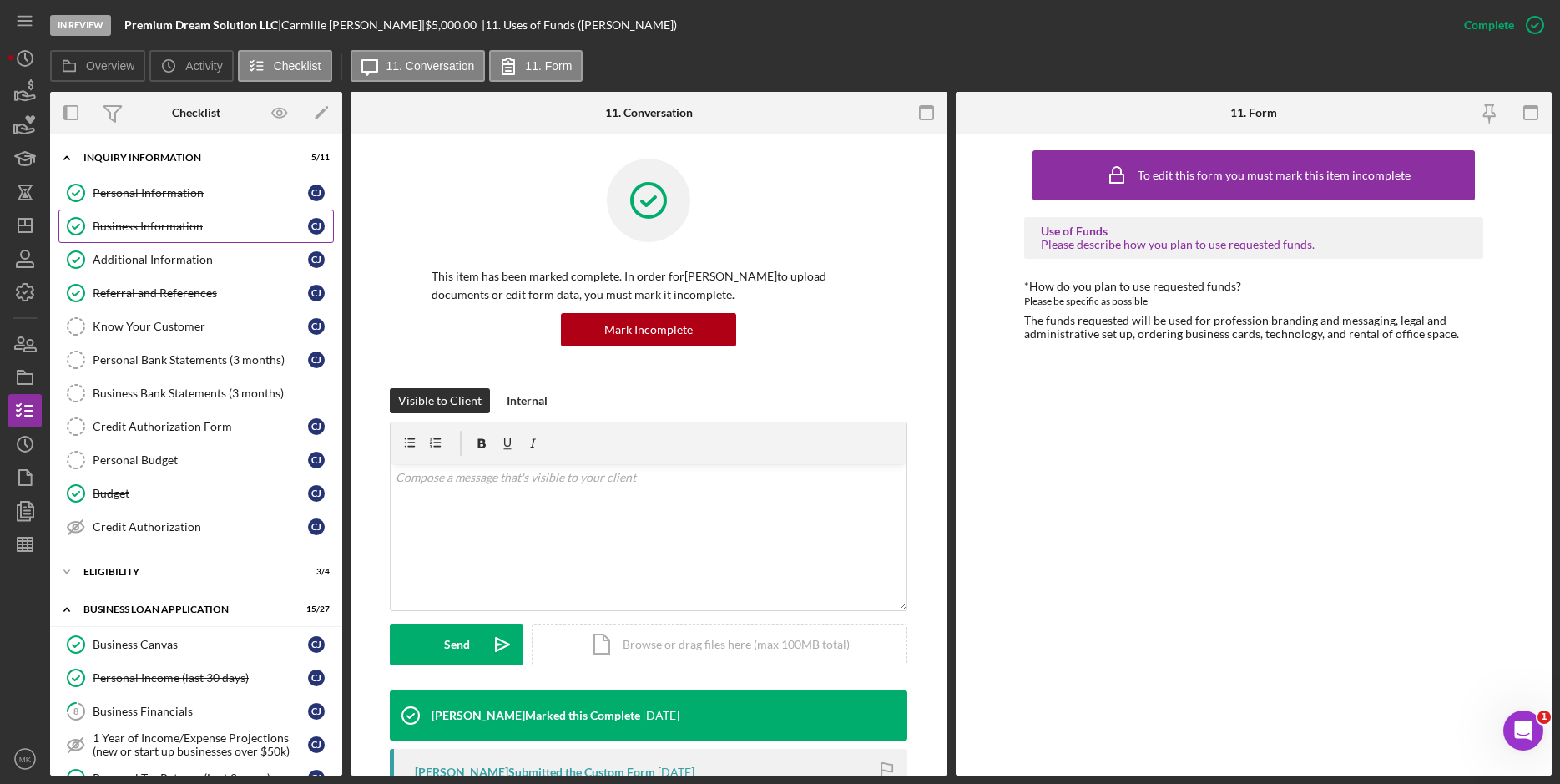
click at [199, 215] on link "Business Information Business Information [PERSON_NAME]" at bounding box center [196, 227] width 275 height 33
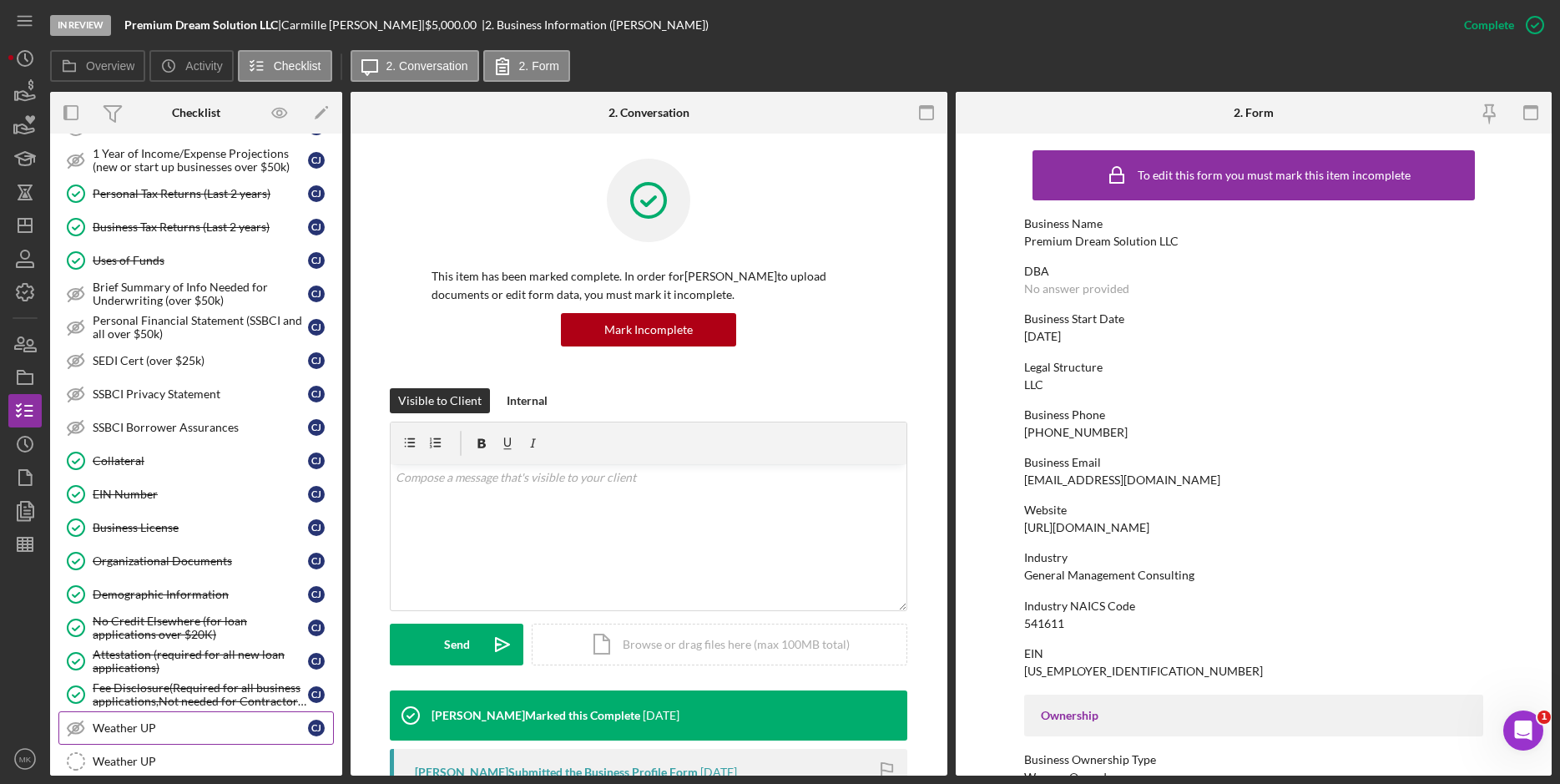
scroll to position [668, 0]
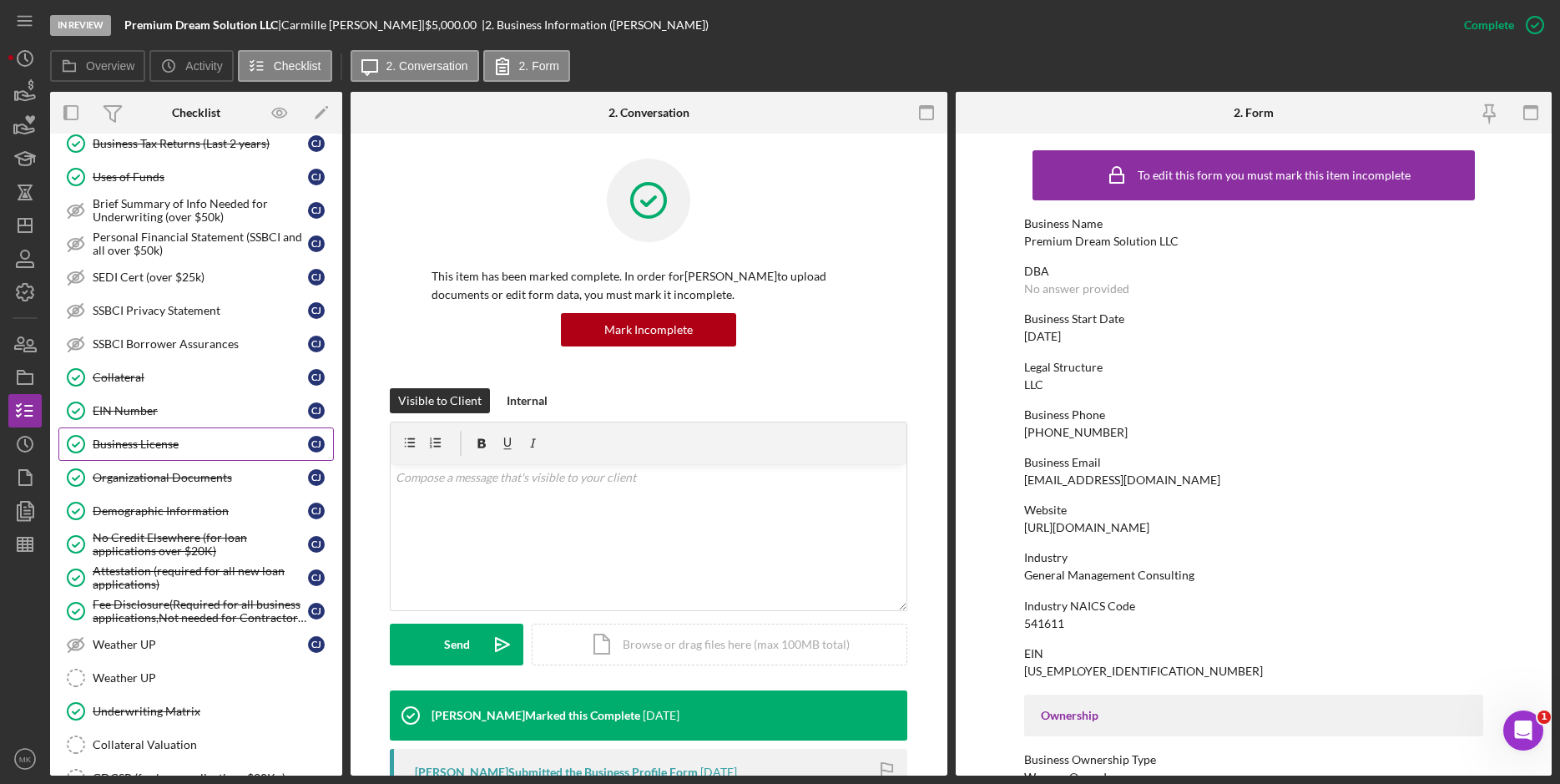
click at [160, 450] on div "Business License" at bounding box center [201, 444] width 216 height 13
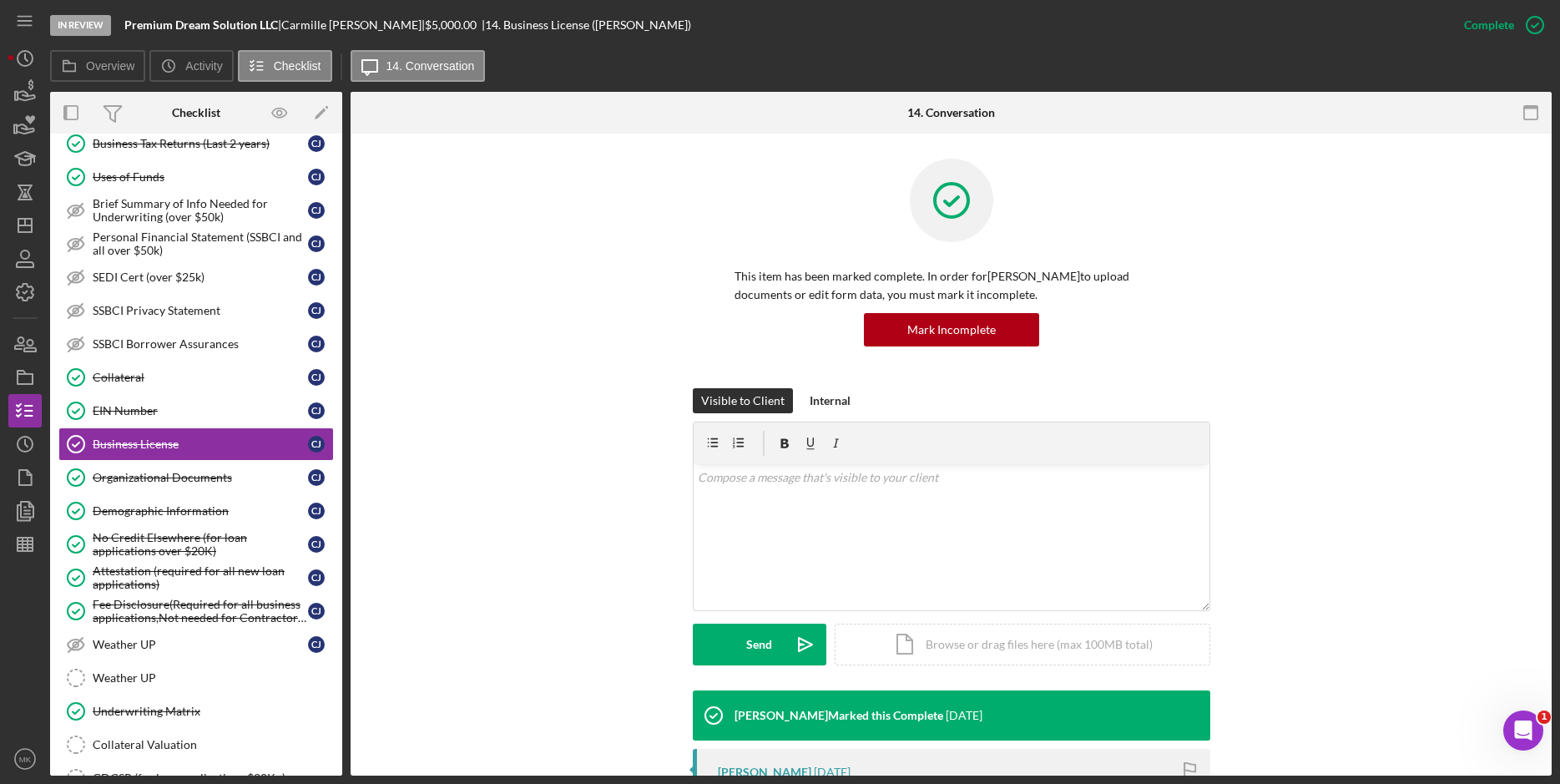
scroll to position [310, 0]
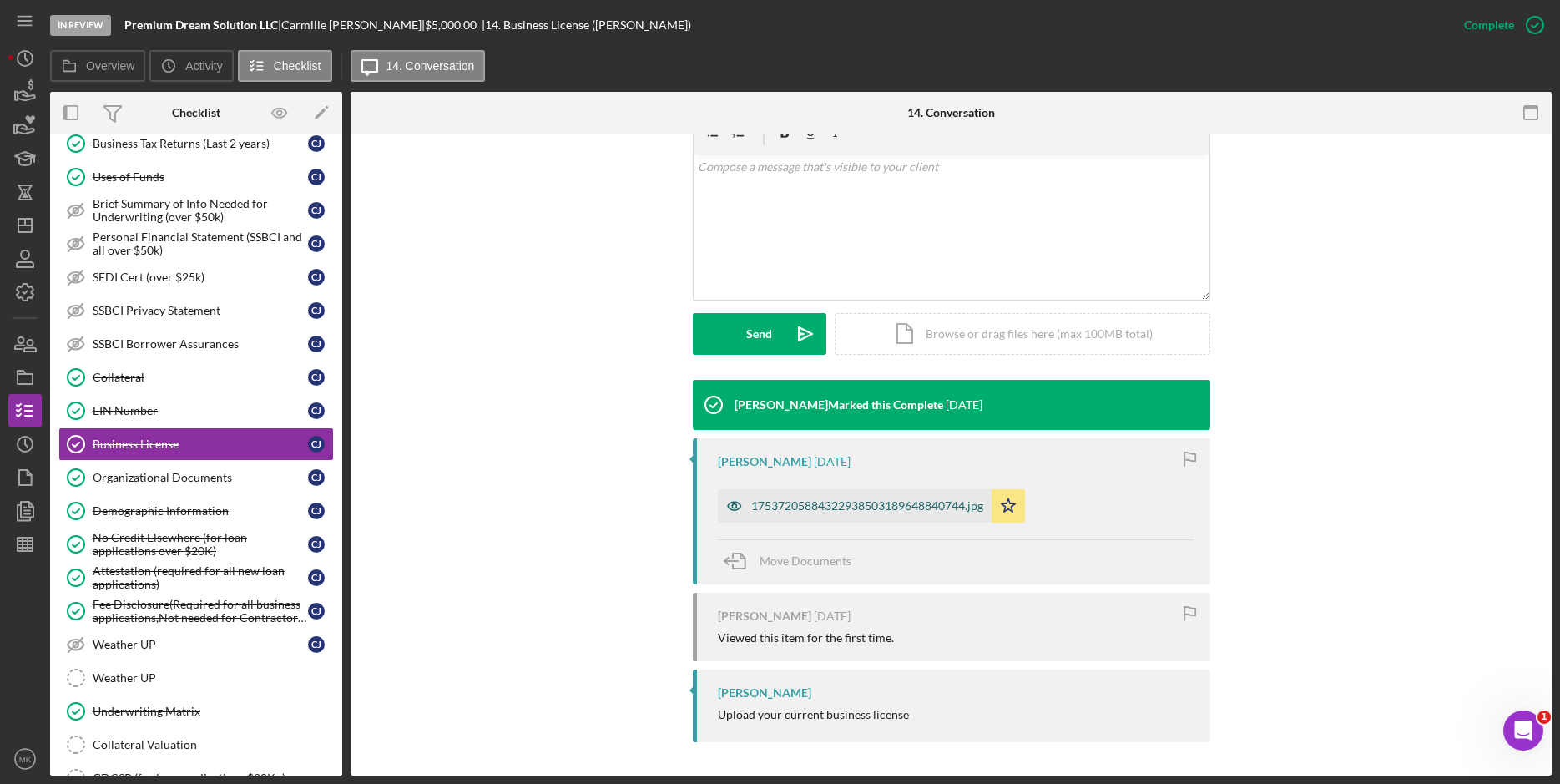
click at [819, 505] on div "17537205884322938503189648840744.jpg" at bounding box center [868, 505] width 232 height 13
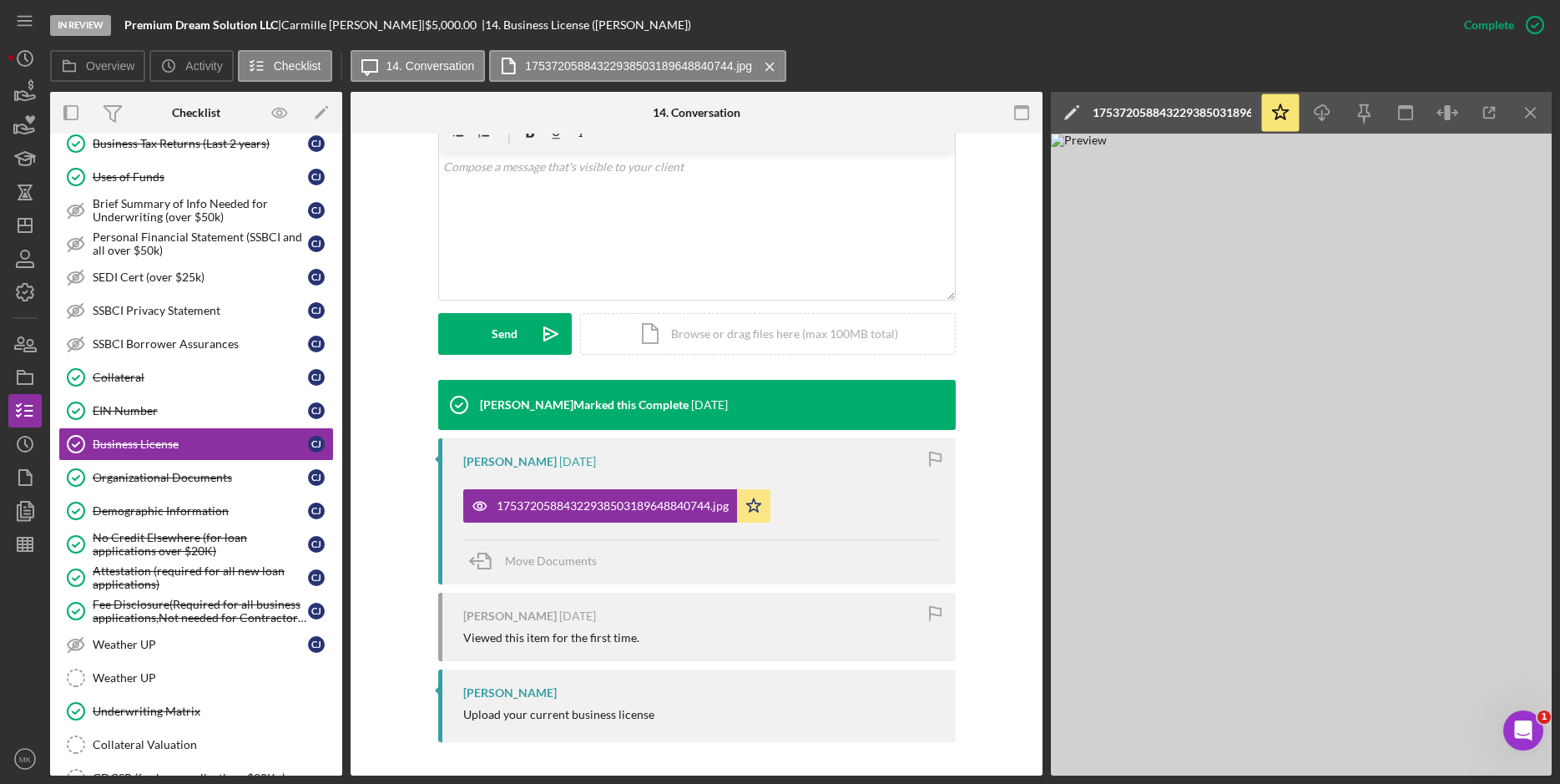
click at [1073, 294] on img at bounding box center [1301, 454] width 501 height 642
click at [1204, 267] on img at bounding box center [1301, 454] width 501 height 642
click at [940, 286] on div "v Color teal Color pink Remove color Add row above Add row below Add column bef…" at bounding box center [697, 226] width 516 height 146
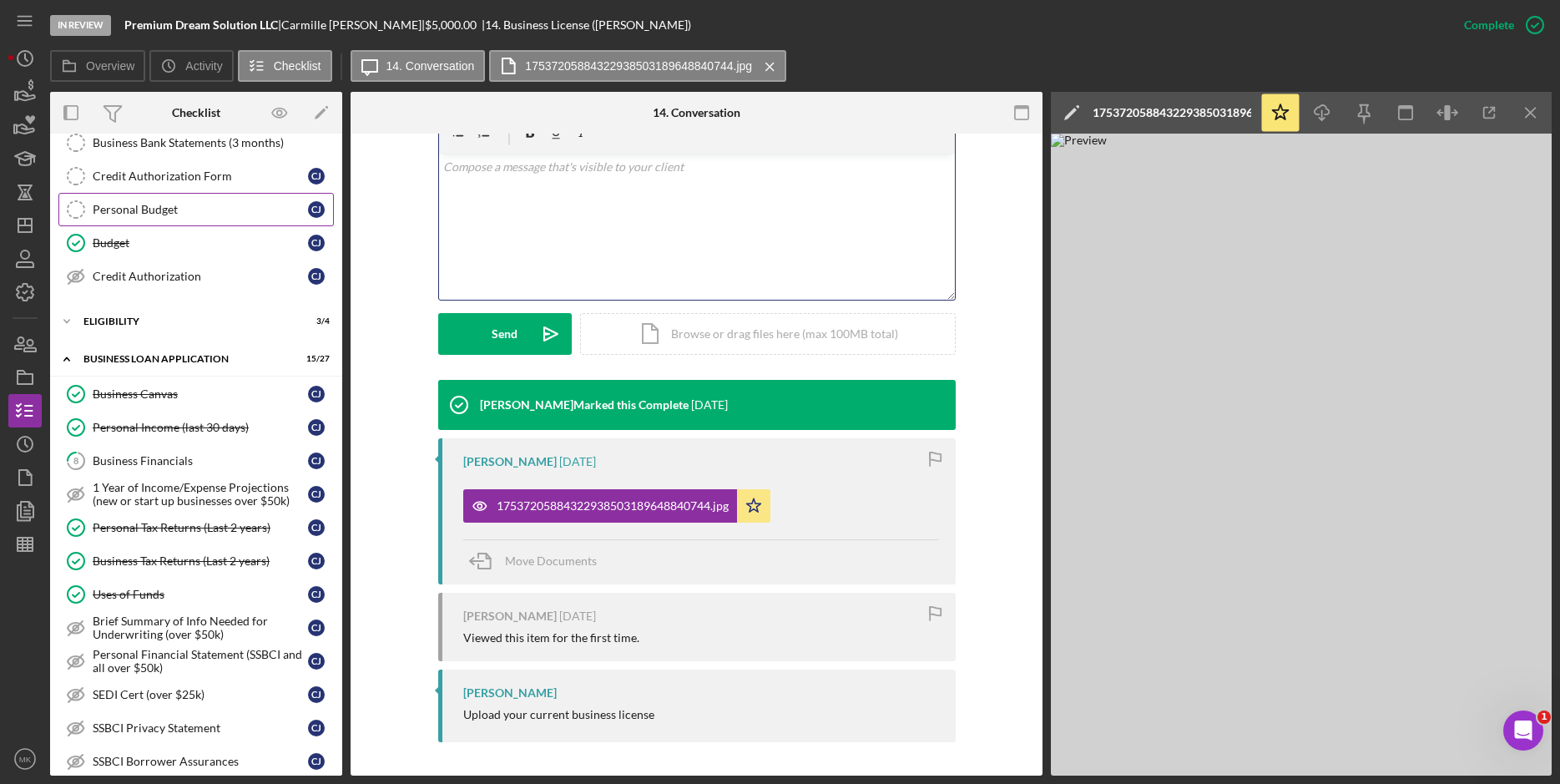
scroll to position [0, 0]
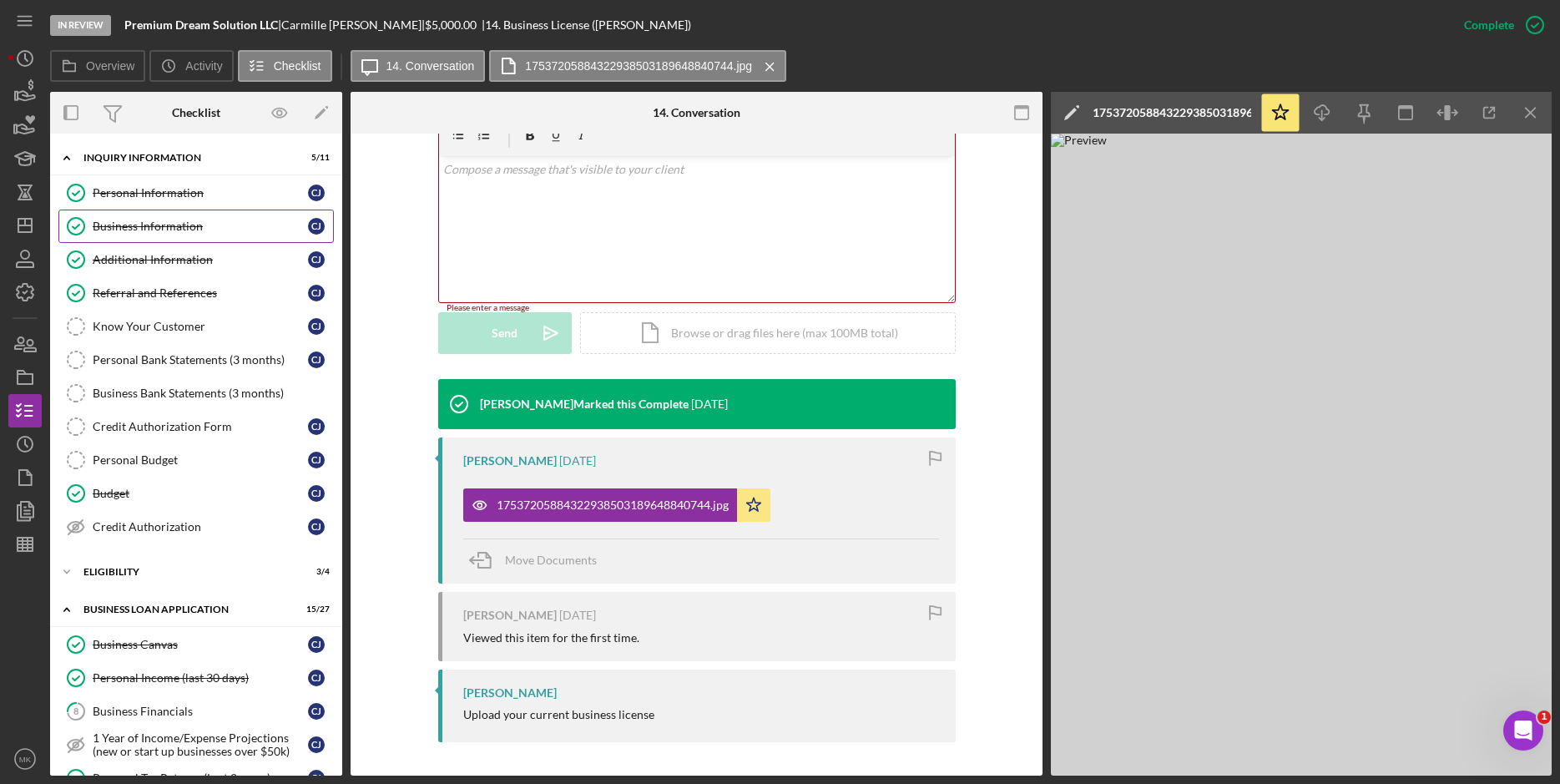
drag, startPoint x: 191, startPoint y: 217, endPoint x: 282, endPoint y: 235, distance: 92.8
click at [192, 217] on link "Business Information Business Information [PERSON_NAME]" at bounding box center [196, 227] width 275 height 33
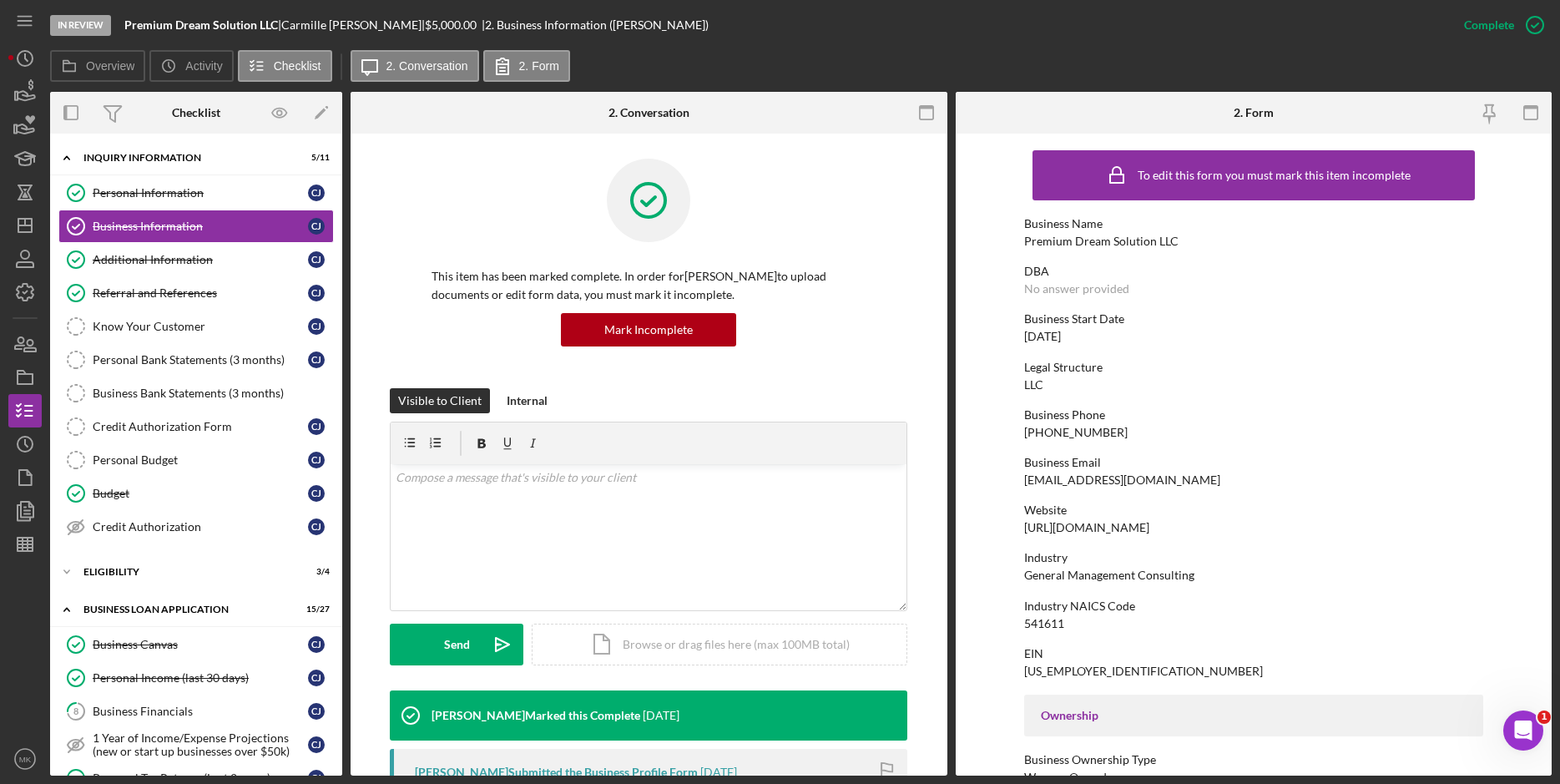
scroll to position [84, 0]
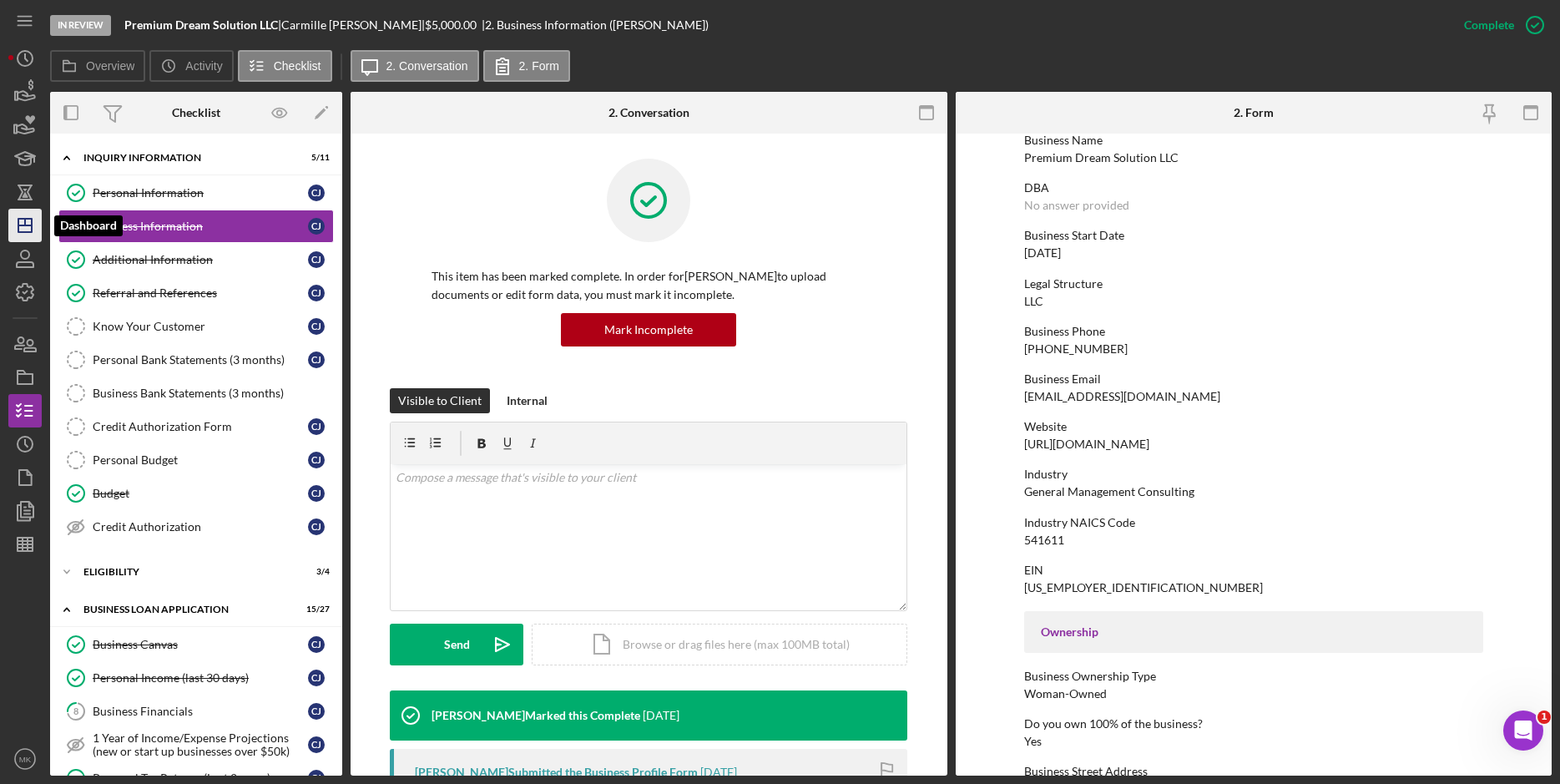
click at [28, 226] on line "button" at bounding box center [25, 226] width 13 height 0
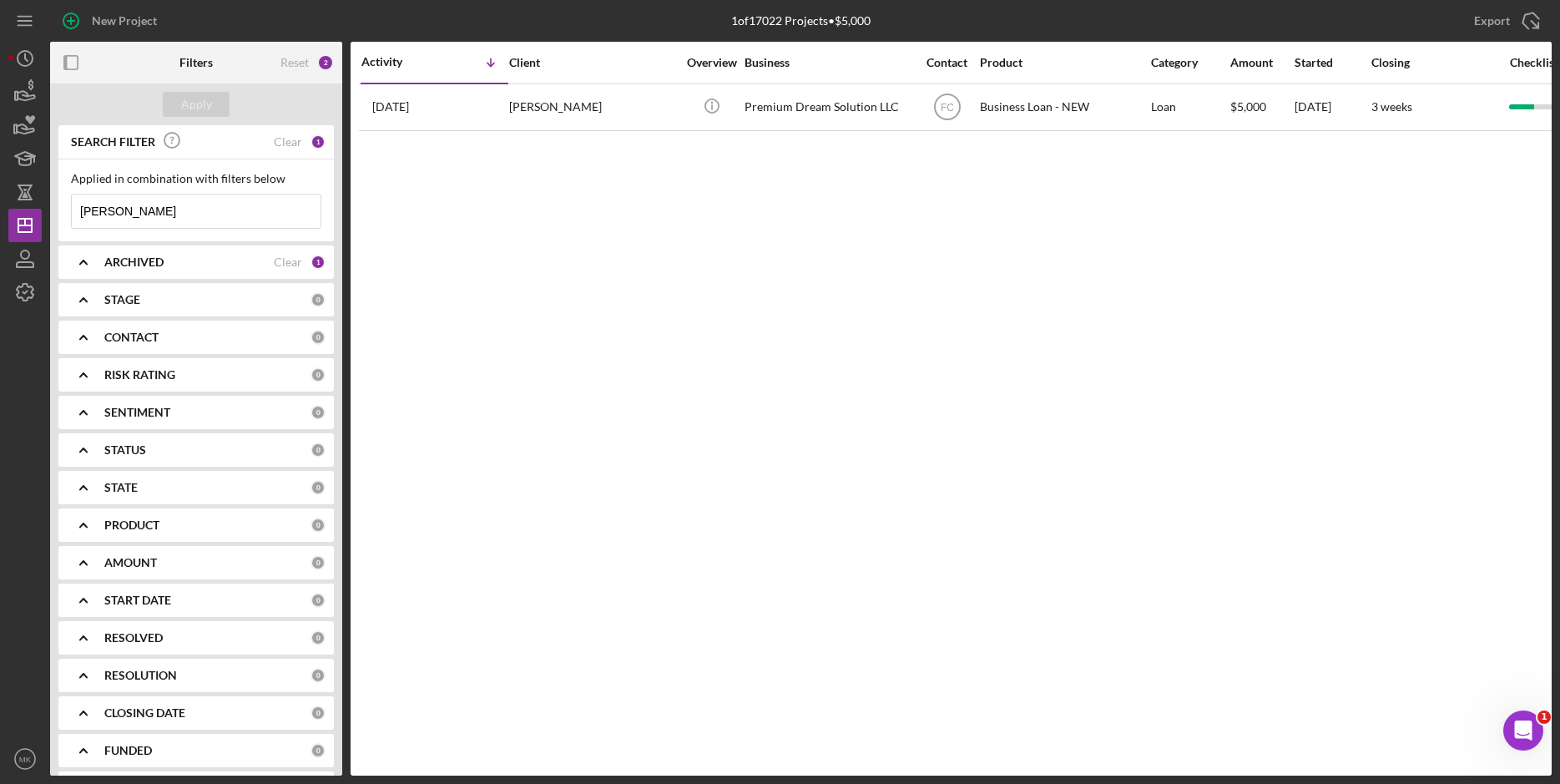
click at [198, 215] on input "[PERSON_NAME]" at bounding box center [196, 211] width 249 height 33
drag, startPoint x: 30, startPoint y: 209, endPoint x: -32, endPoint y: 209, distance: 62.0
click at [0, 209] on html "New Project 1 of 17022 Projects • $5,000 [PERSON_NAME] Export Icon/Export Filte…" at bounding box center [780, 392] width 1560 height 784
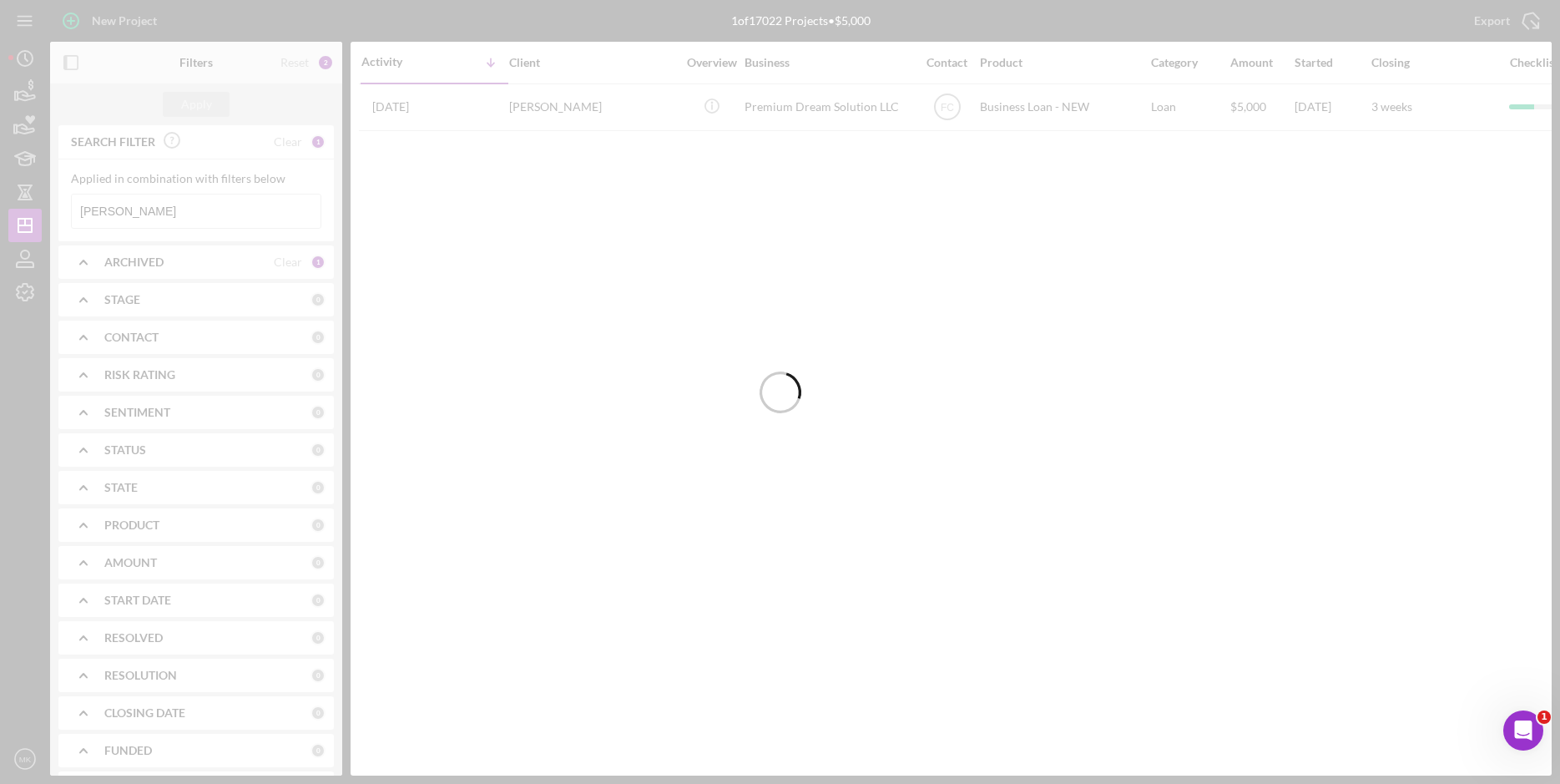
type input "[PERSON_NAME]"
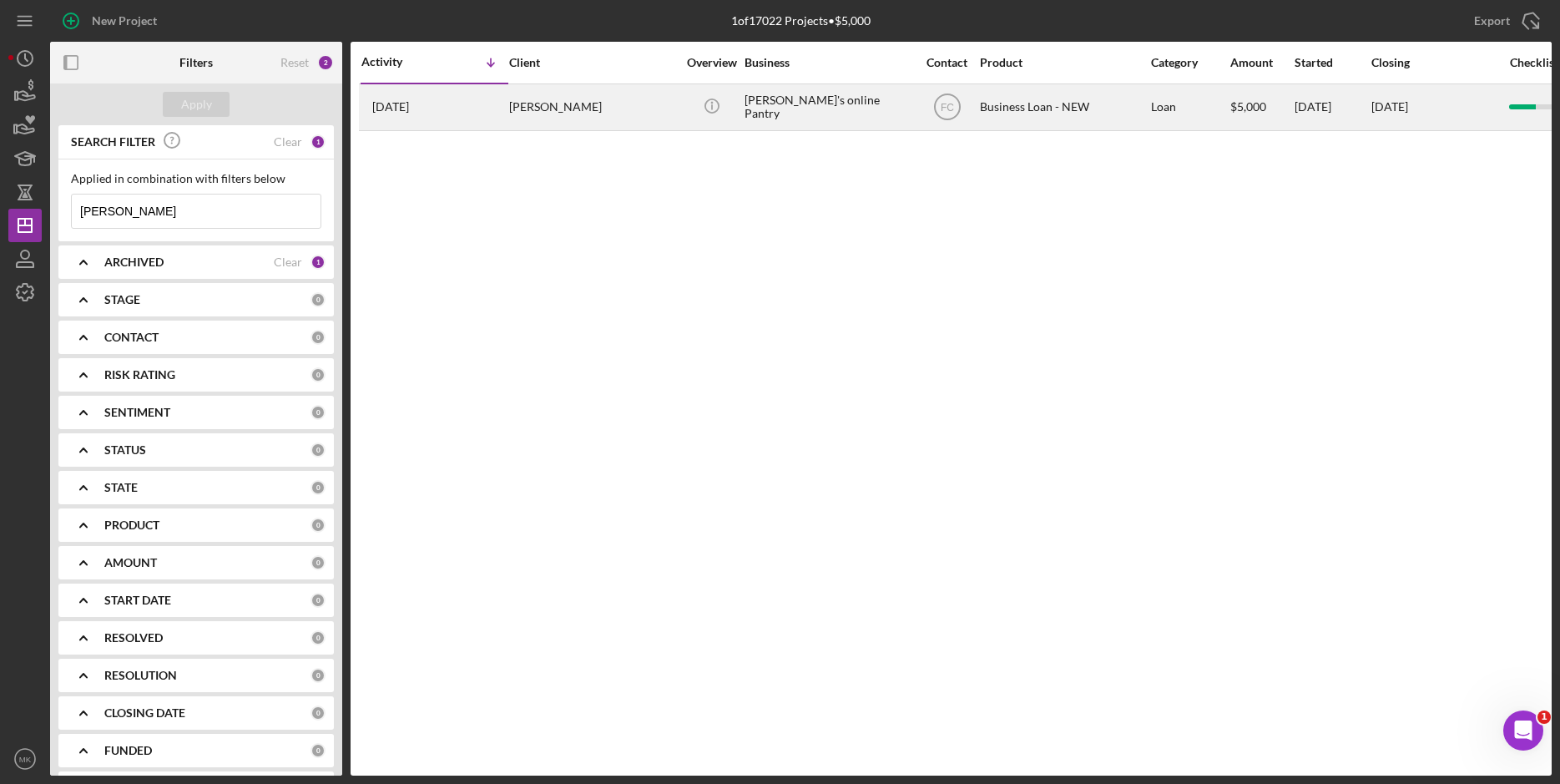
click at [651, 112] on div "[PERSON_NAME]" at bounding box center [593, 108] width 167 height 45
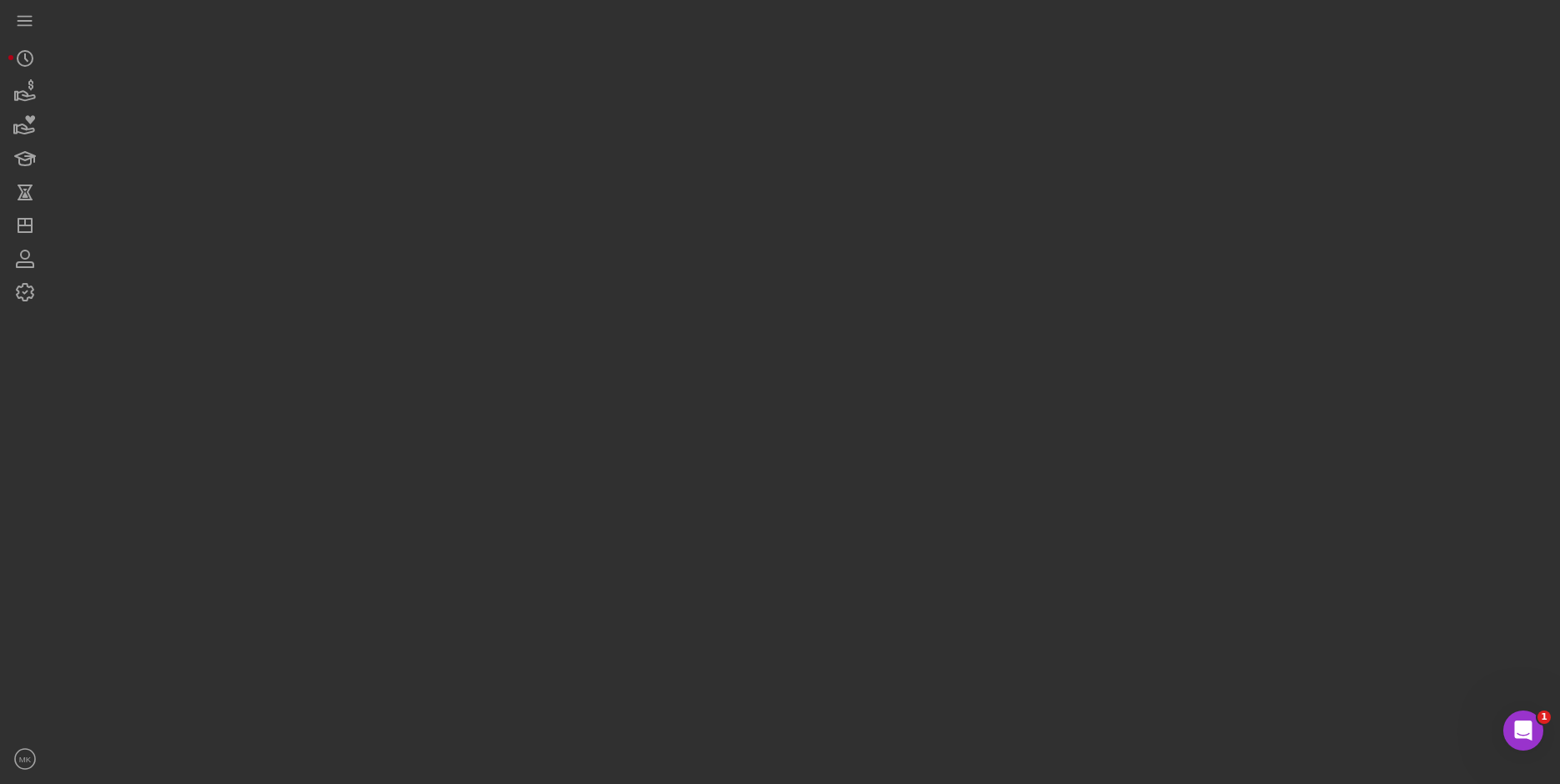
click at [651, 112] on div at bounding box center [801, 387] width 1501 height 776
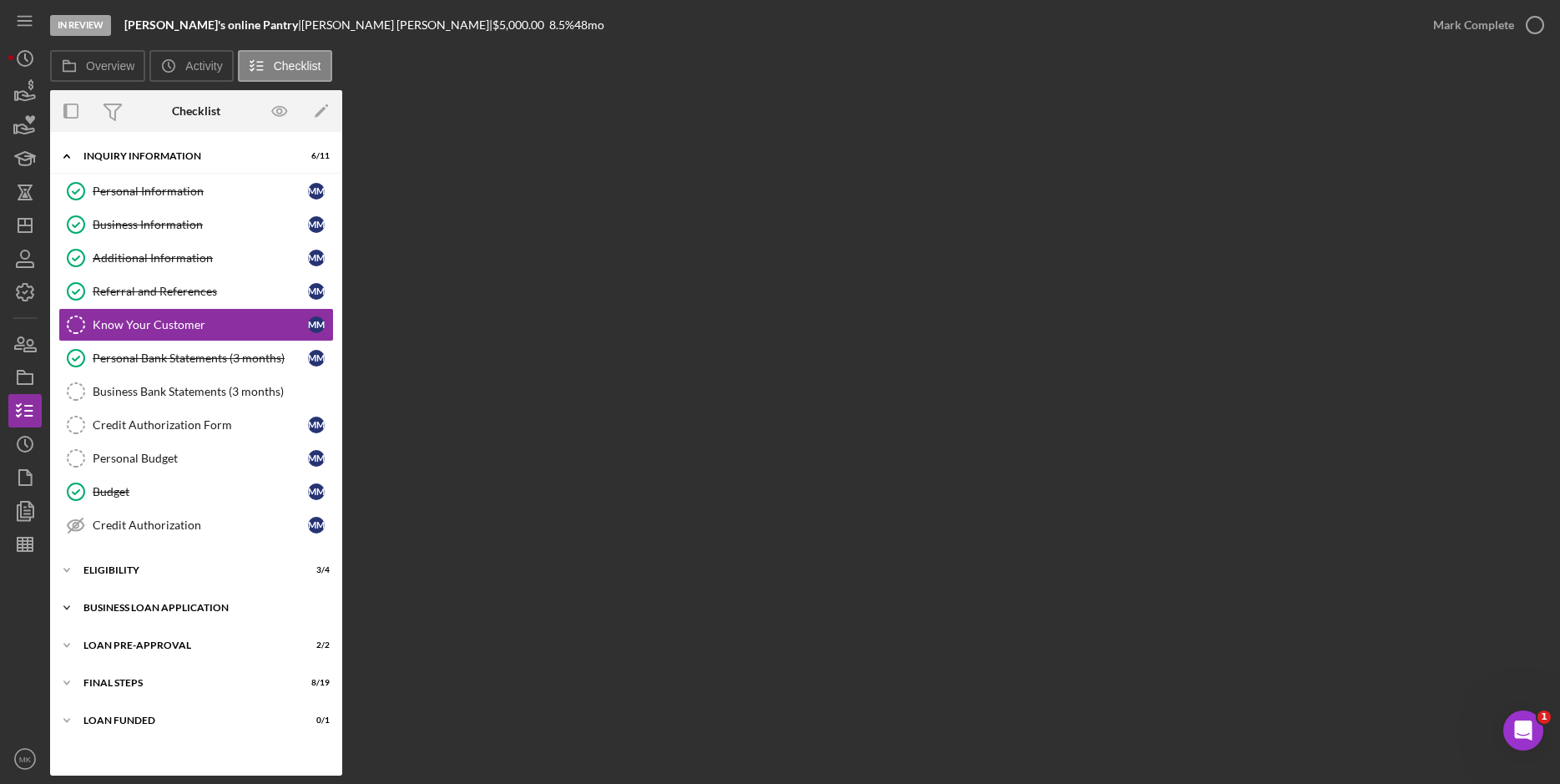
click at [154, 604] on div "BUSINESS LOAN APPLICATION" at bounding box center [203, 608] width 238 height 10
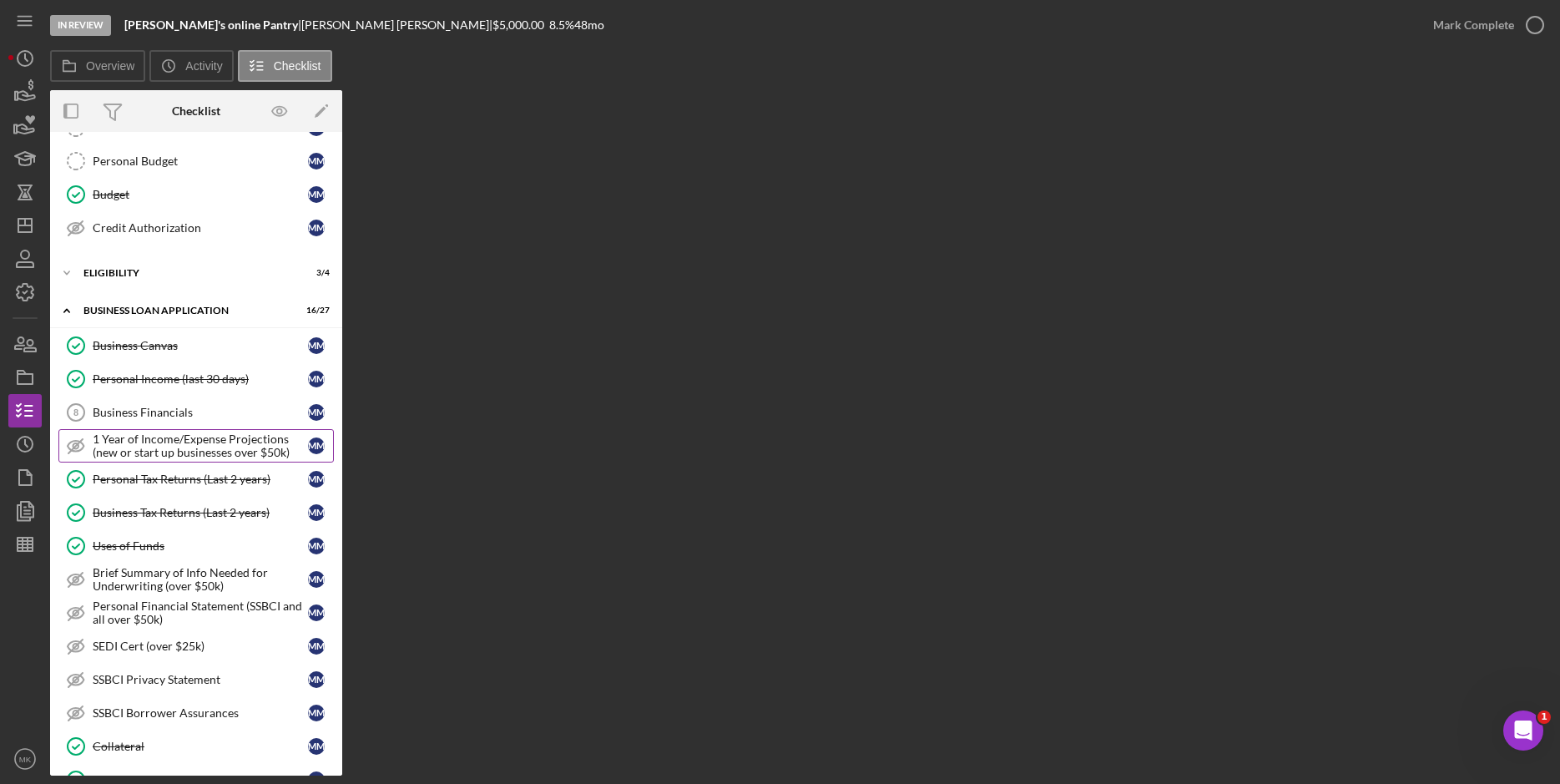
scroll to position [214, 0]
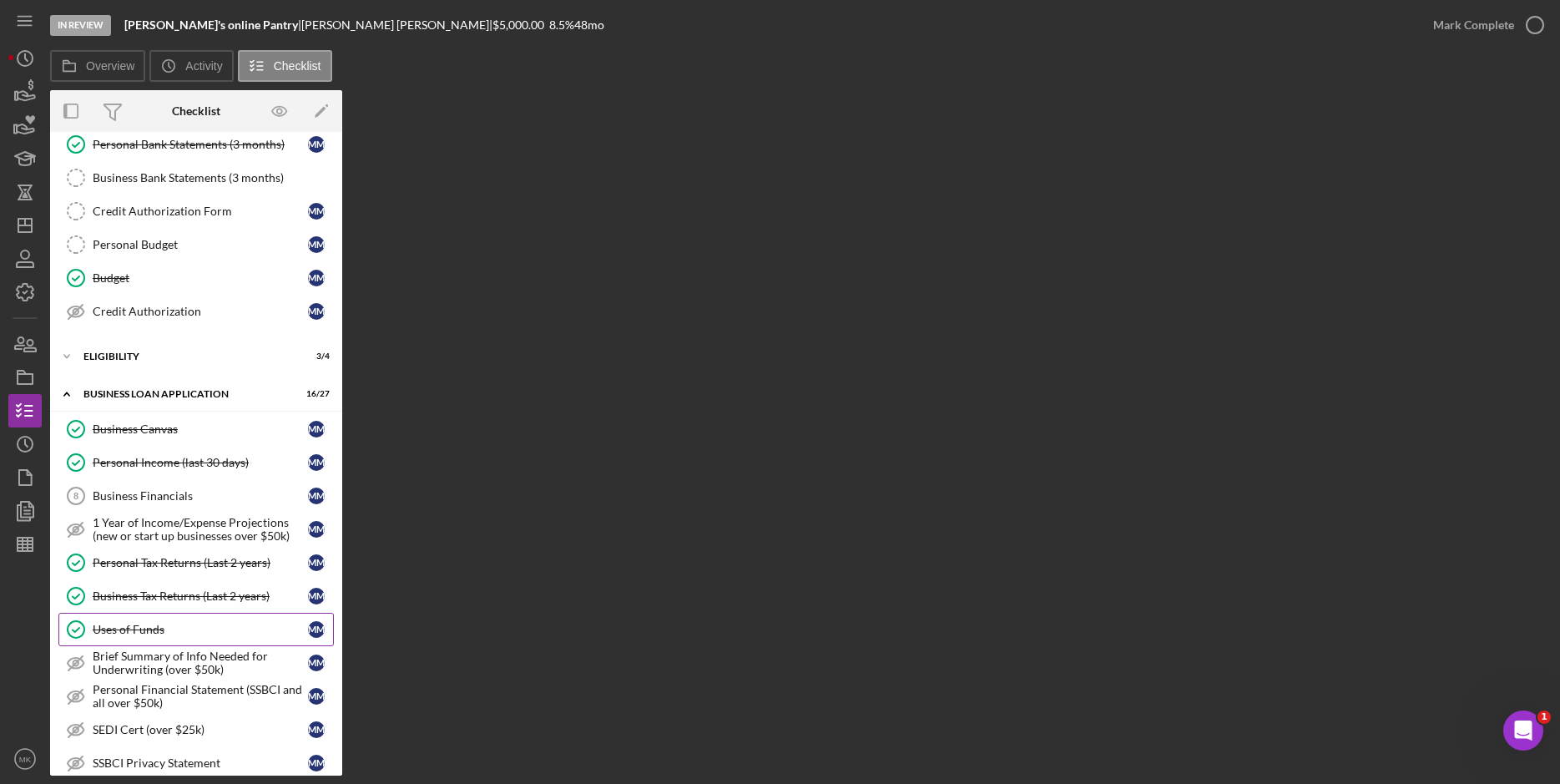
click at [145, 624] on div "Uses of Funds" at bounding box center [201, 629] width 216 height 13
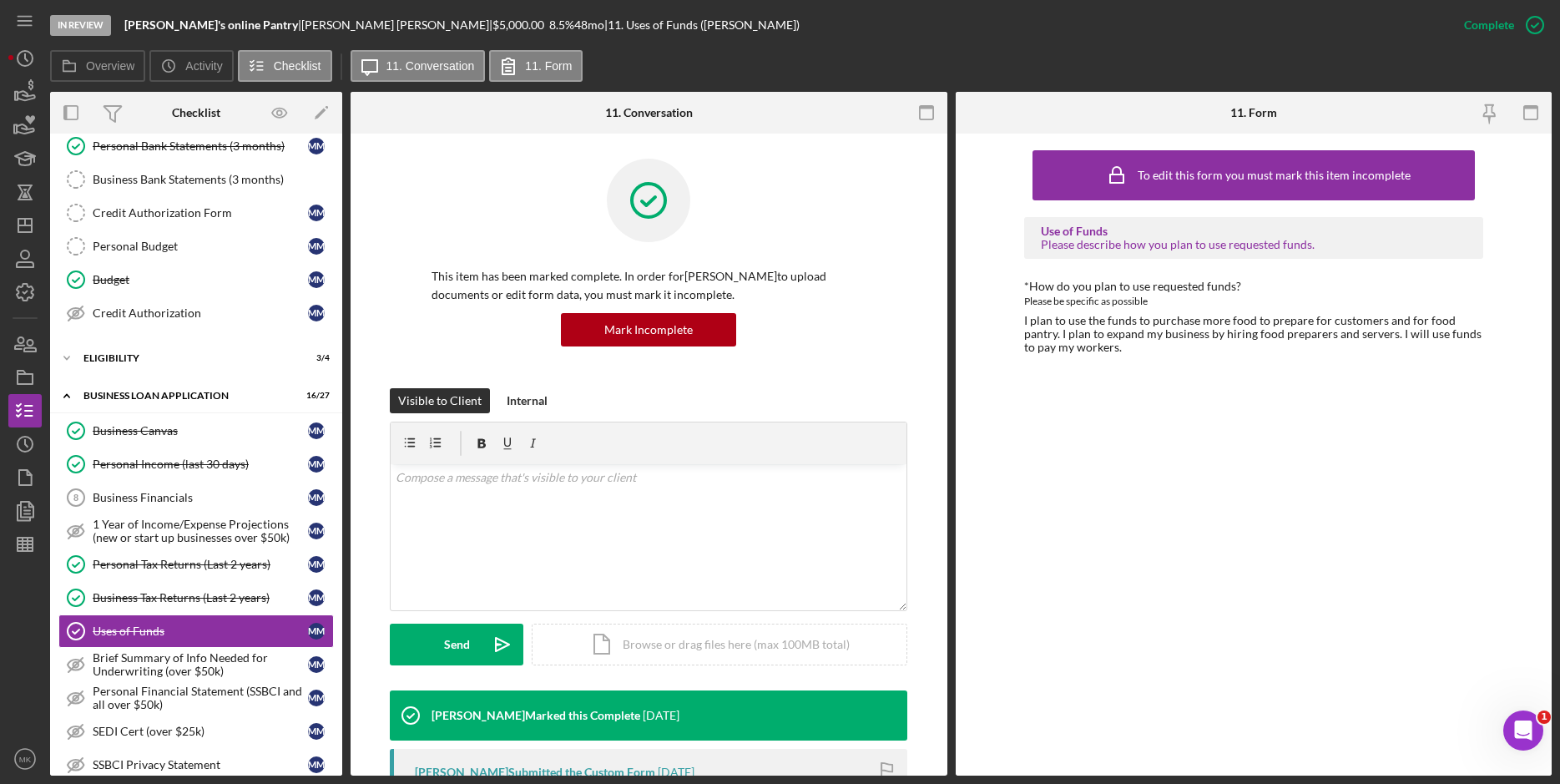
click at [1263, 504] on div "To edit this form you must mark this item incomplete Use of Funds Please descri…" at bounding box center [1253, 454] width 459 height 625
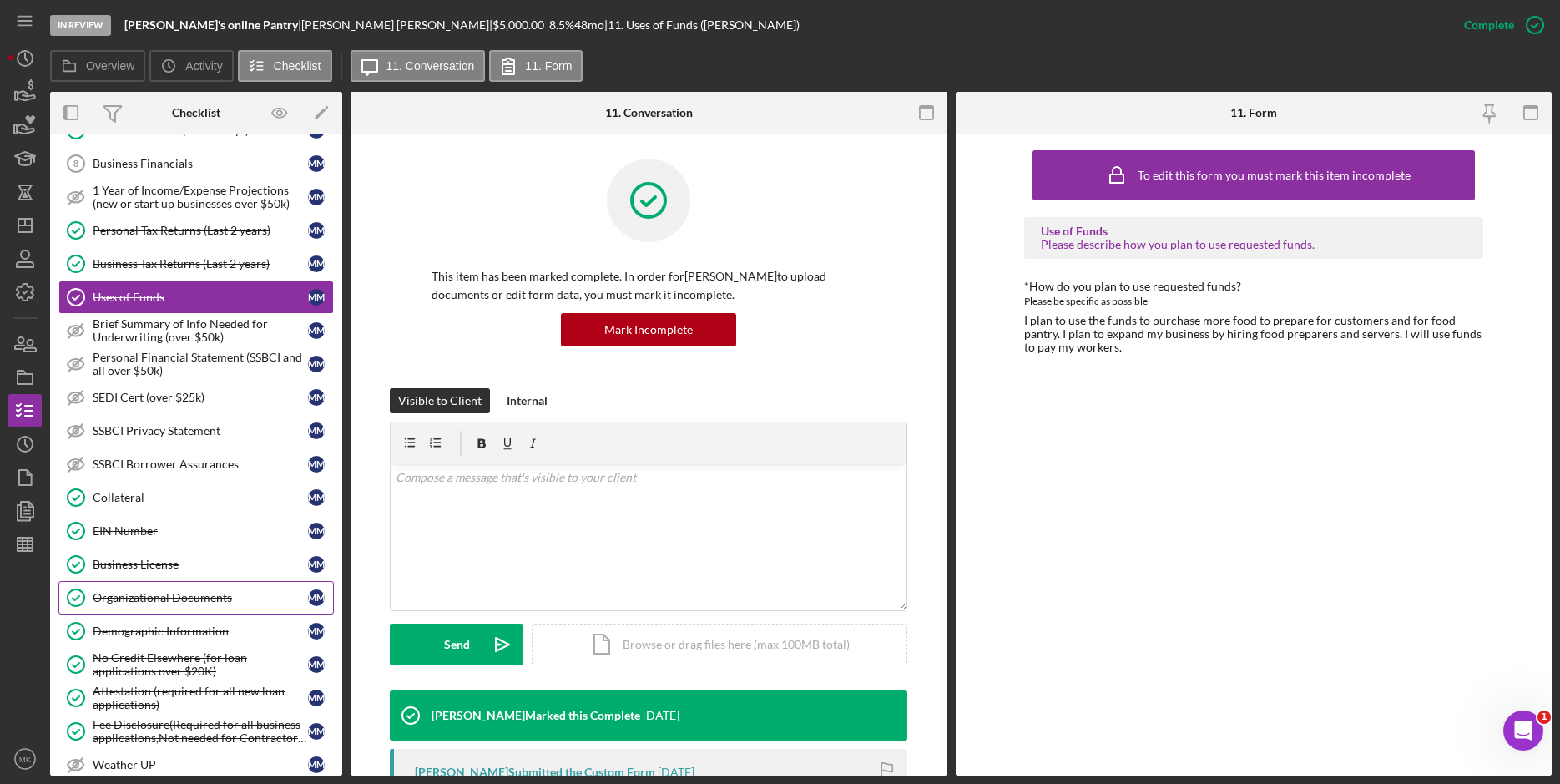
click at [217, 584] on link "Organizational Documents Organizational Documents M M" at bounding box center [196, 597] width 275 height 33
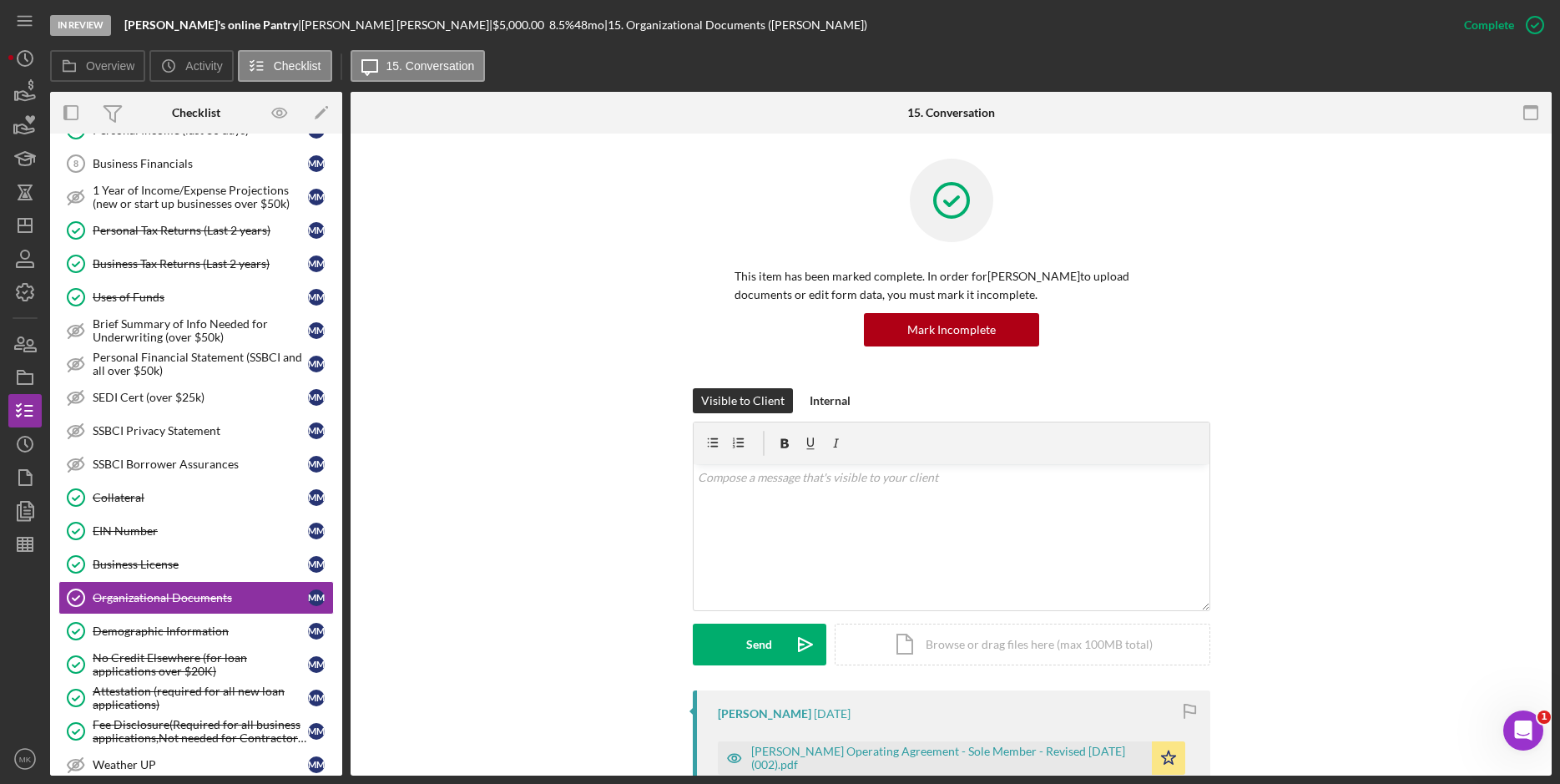
scroll to position [333, 0]
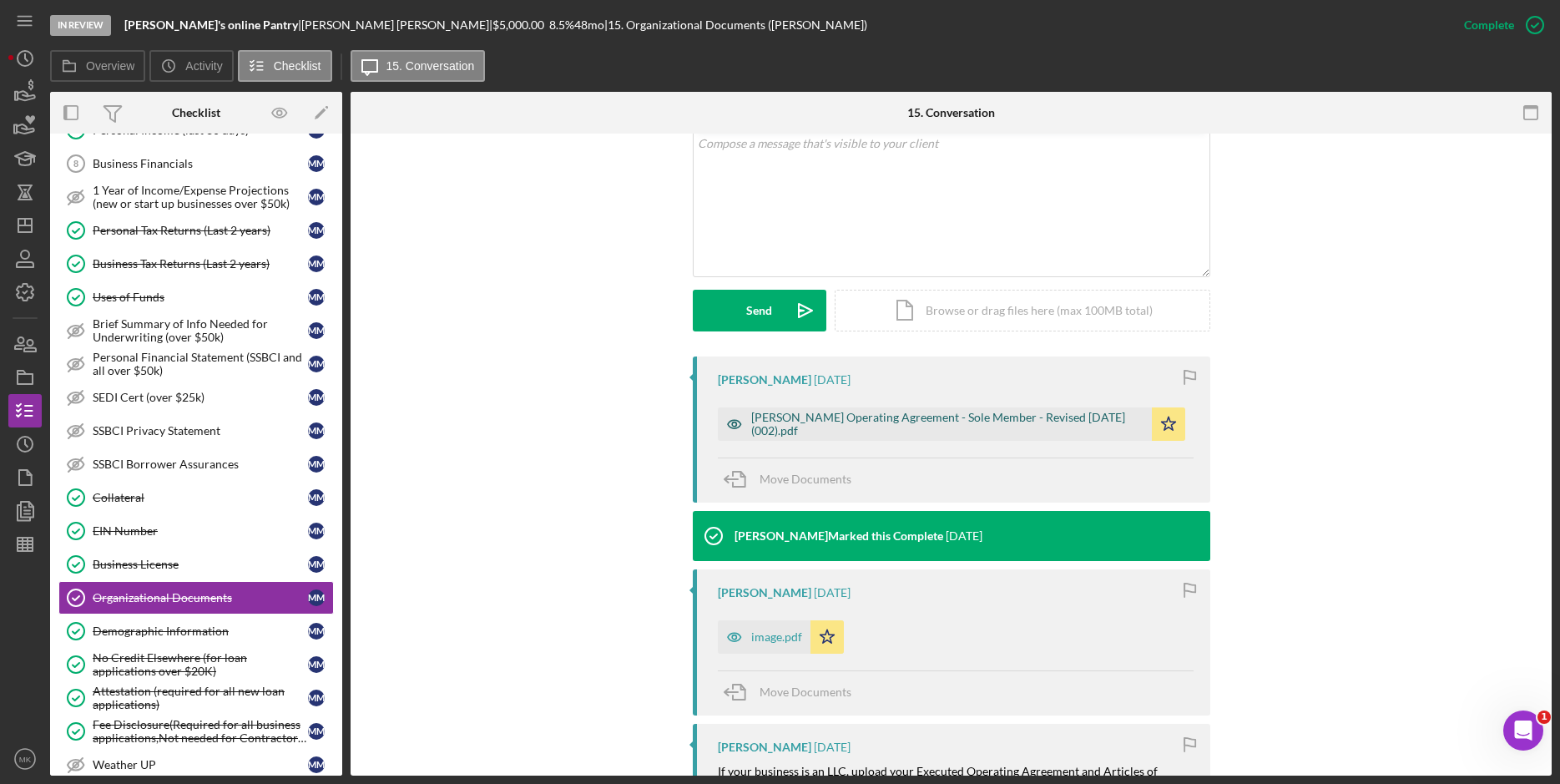
click at [910, 417] on div "[PERSON_NAME] Operating Agreement - Sole Member - Revised [DATE] (002).pdf" at bounding box center [948, 424] width 392 height 27
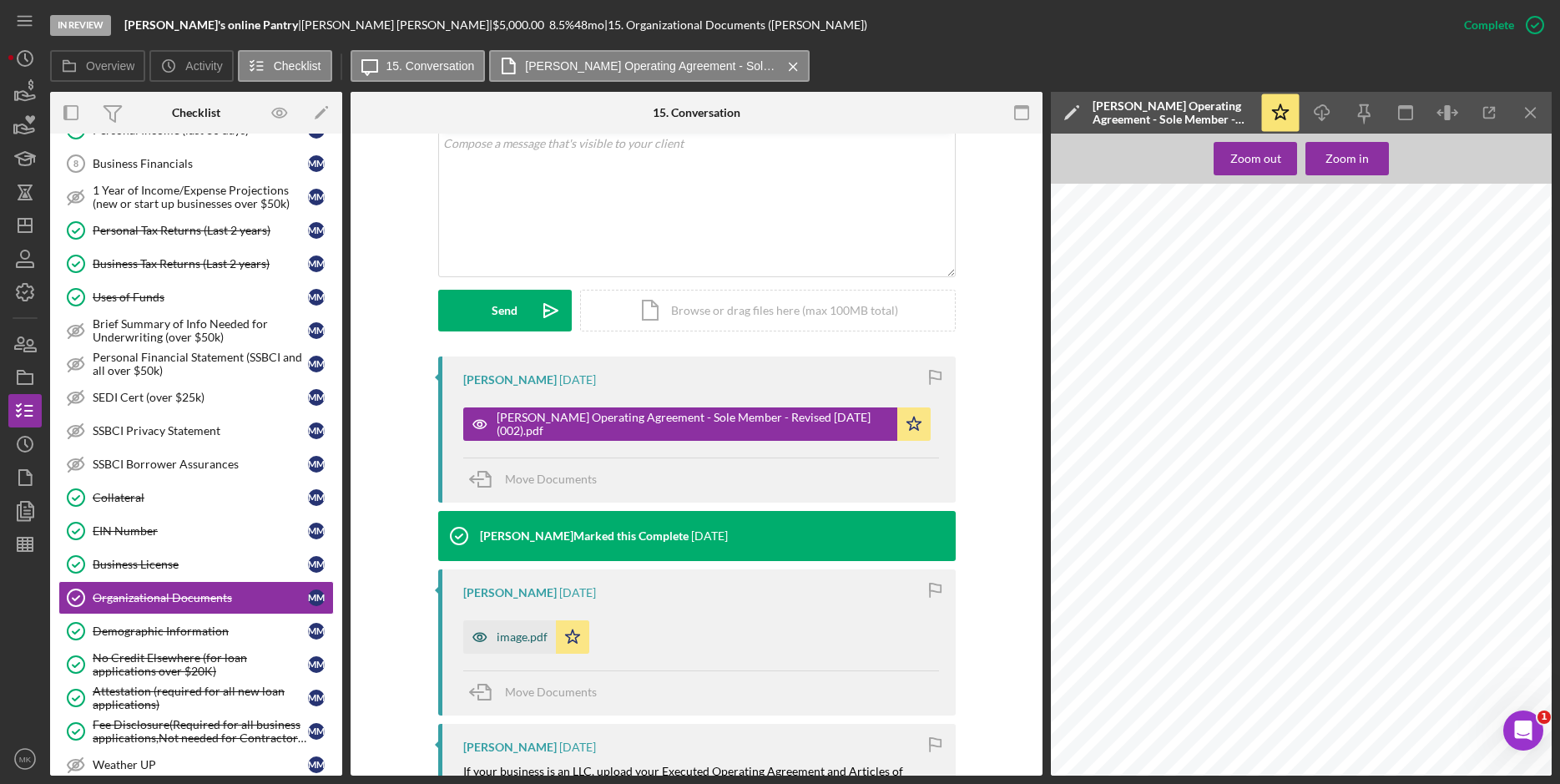
click at [522, 642] on div "image.pdf" at bounding box center [522, 636] width 51 height 13
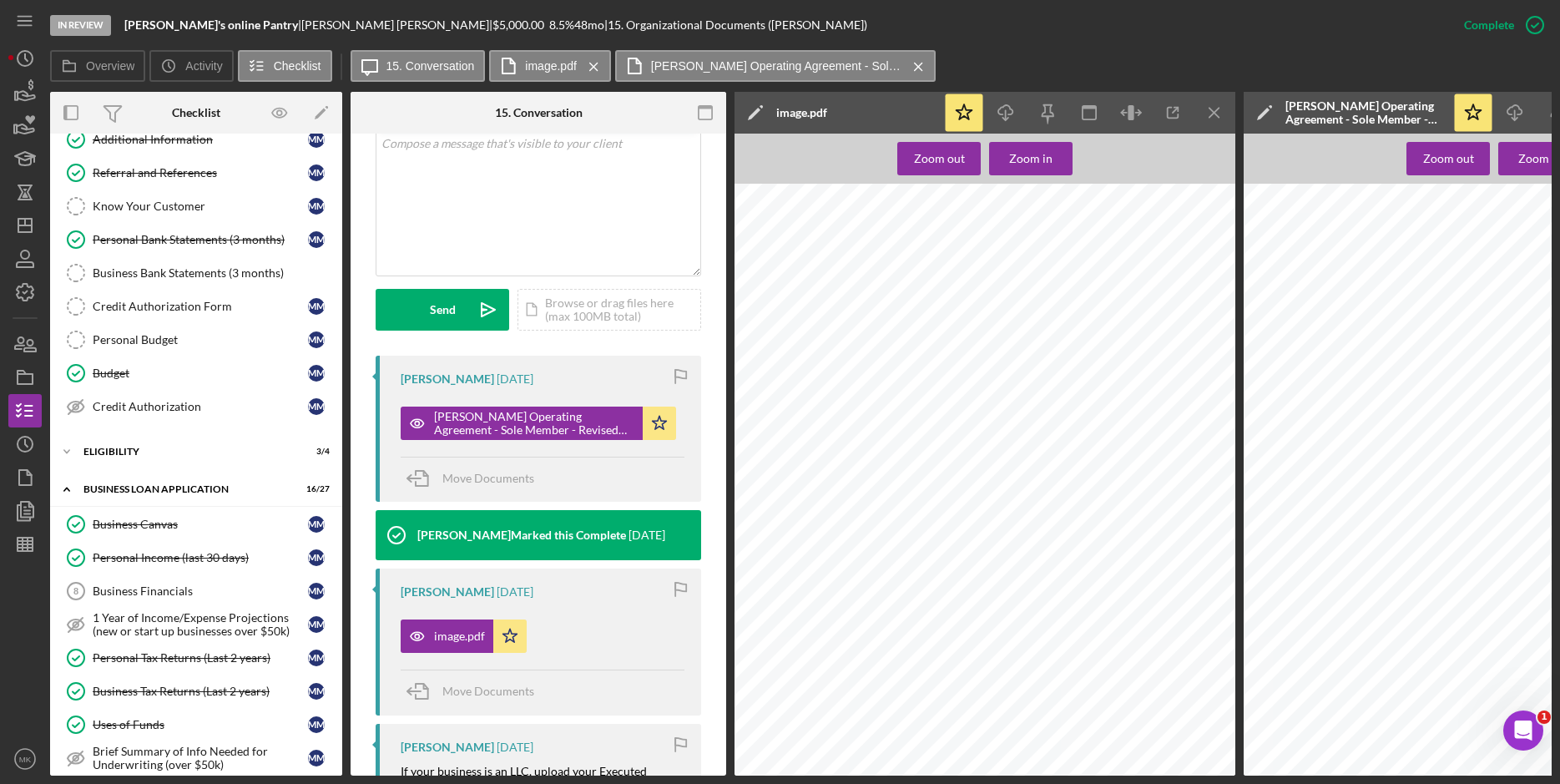
scroll to position [0, 0]
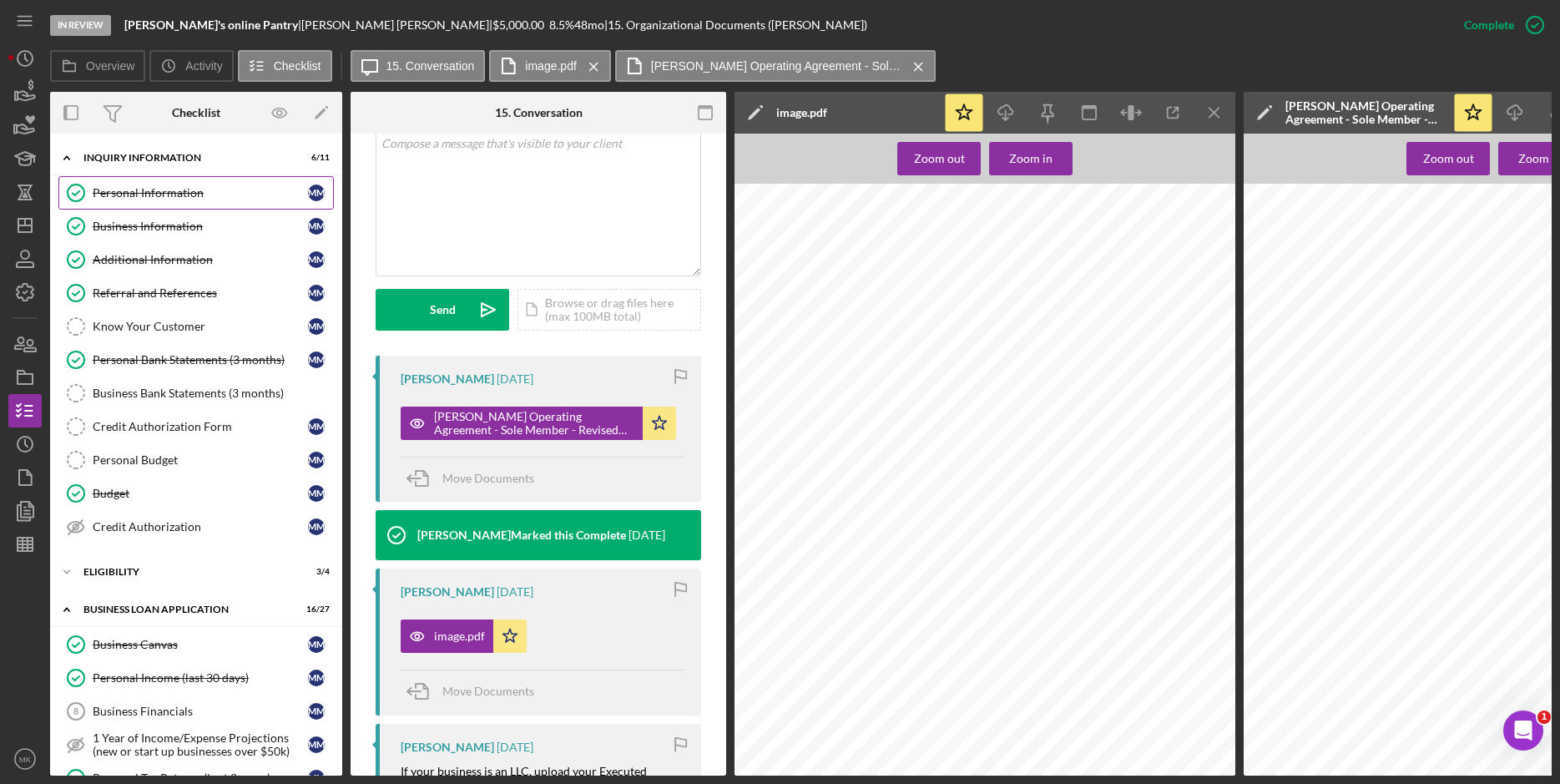
click at [164, 192] on div "Personal Information" at bounding box center [201, 192] width 216 height 13
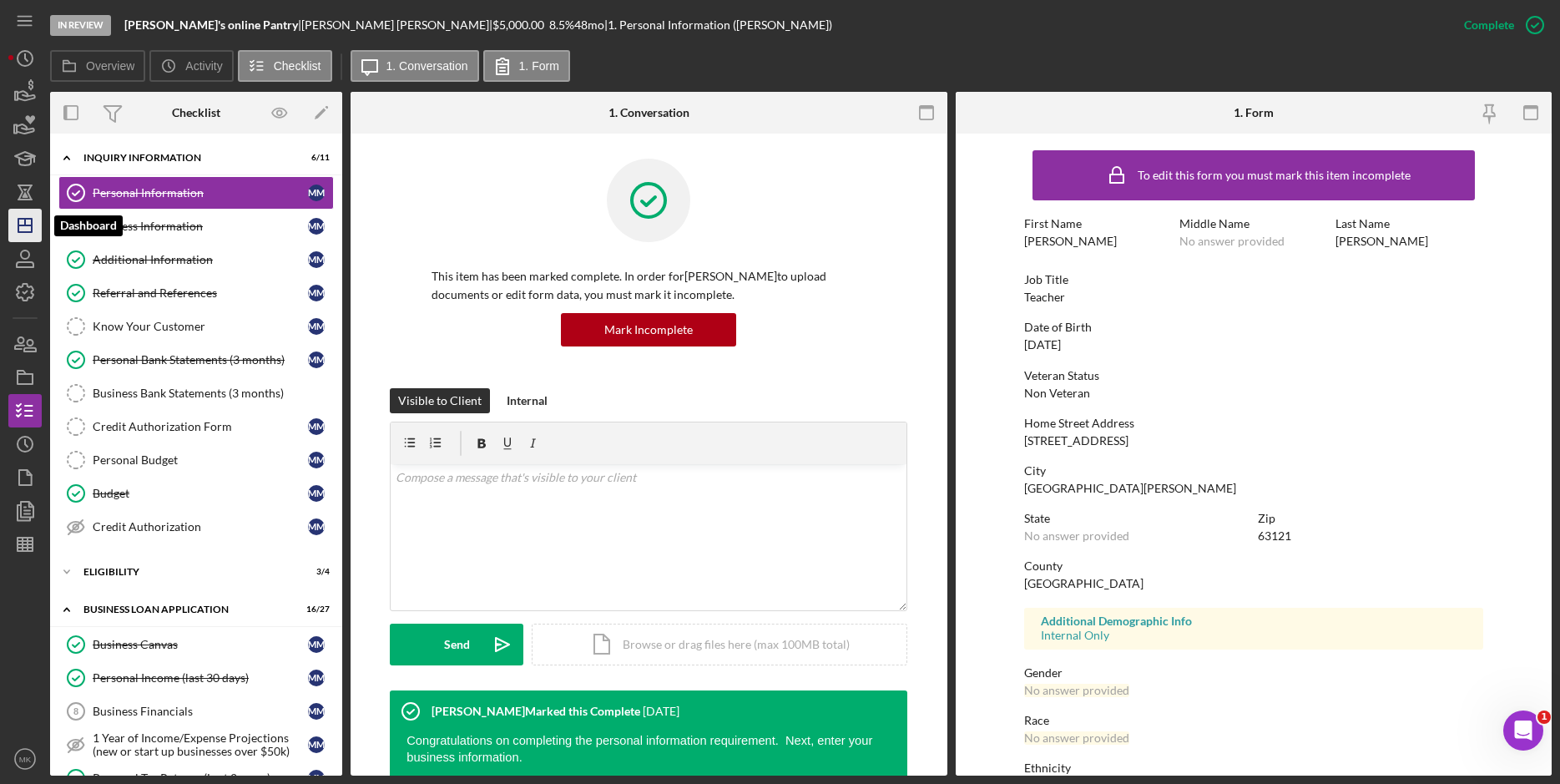
click at [21, 226] on line "button" at bounding box center [25, 226] width 13 height 0
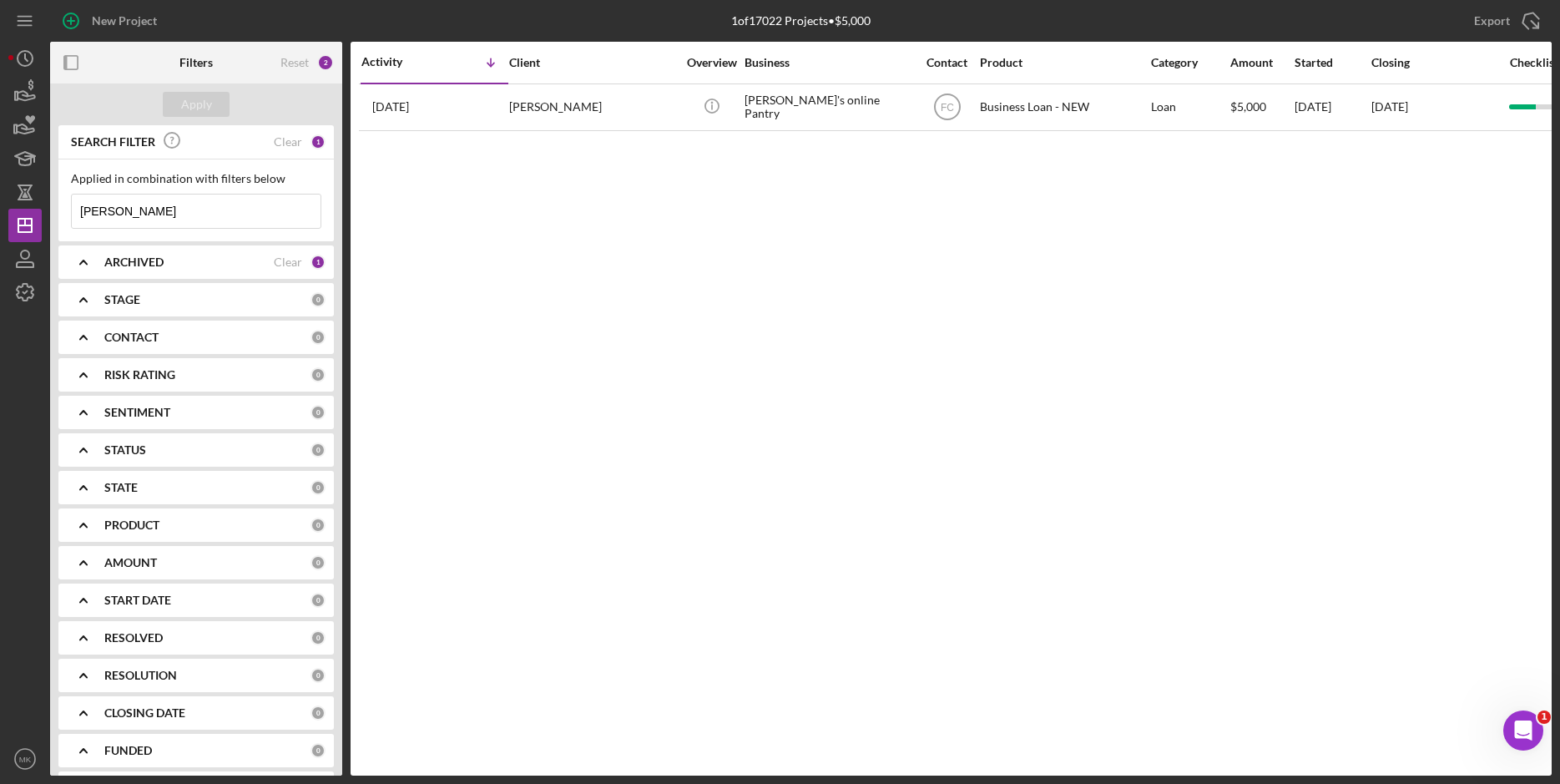
drag, startPoint x: 177, startPoint y: 203, endPoint x: -133, endPoint y: 180, distance: 310.9
click at [0, 180] on html "New Project 1 of 17022 Projects • $5,000 [PERSON_NAME] Export Icon/Export Filte…" at bounding box center [780, 392] width 1560 height 784
paste input "10. [PERSON_NAME]"
click at [108, 207] on input "10. [PERSON_NAME]" at bounding box center [196, 211] width 249 height 33
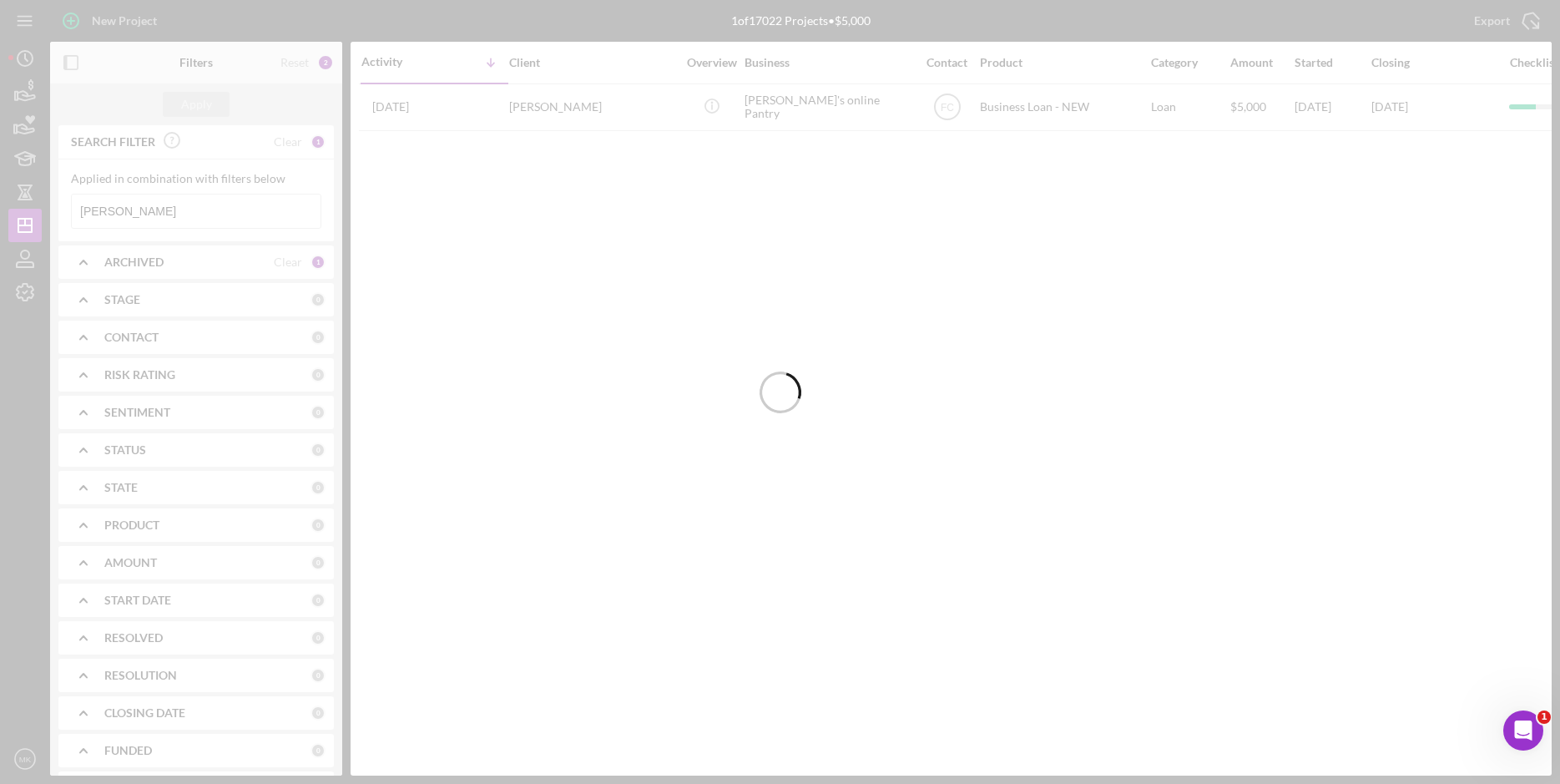
type input "[PERSON_NAME]"
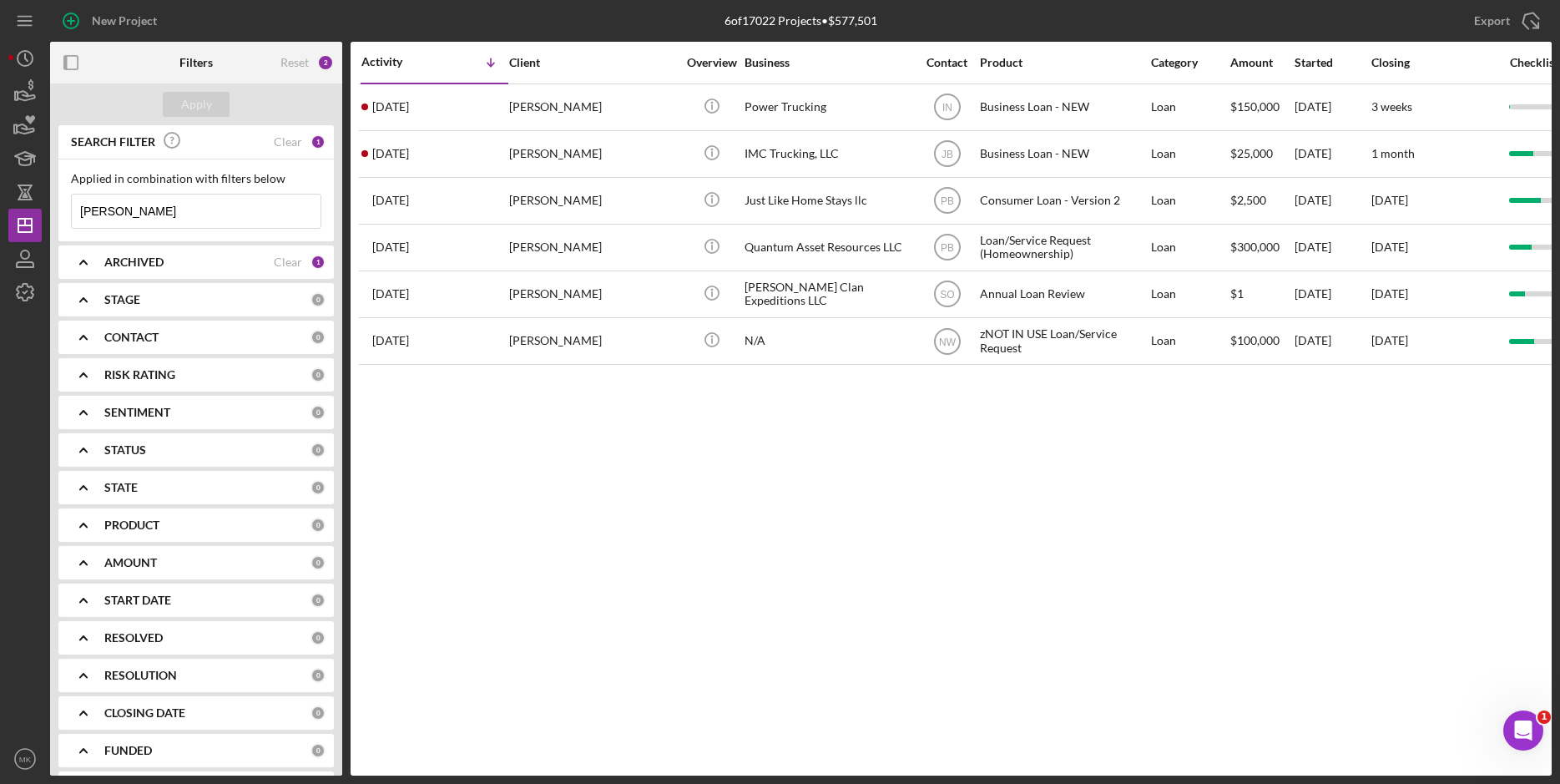
click at [793, 718] on div "Activity Icon/Table Sort Arrow Client Overview Business Contact Product Categor…" at bounding box center [950, 409] width 1201 height 734
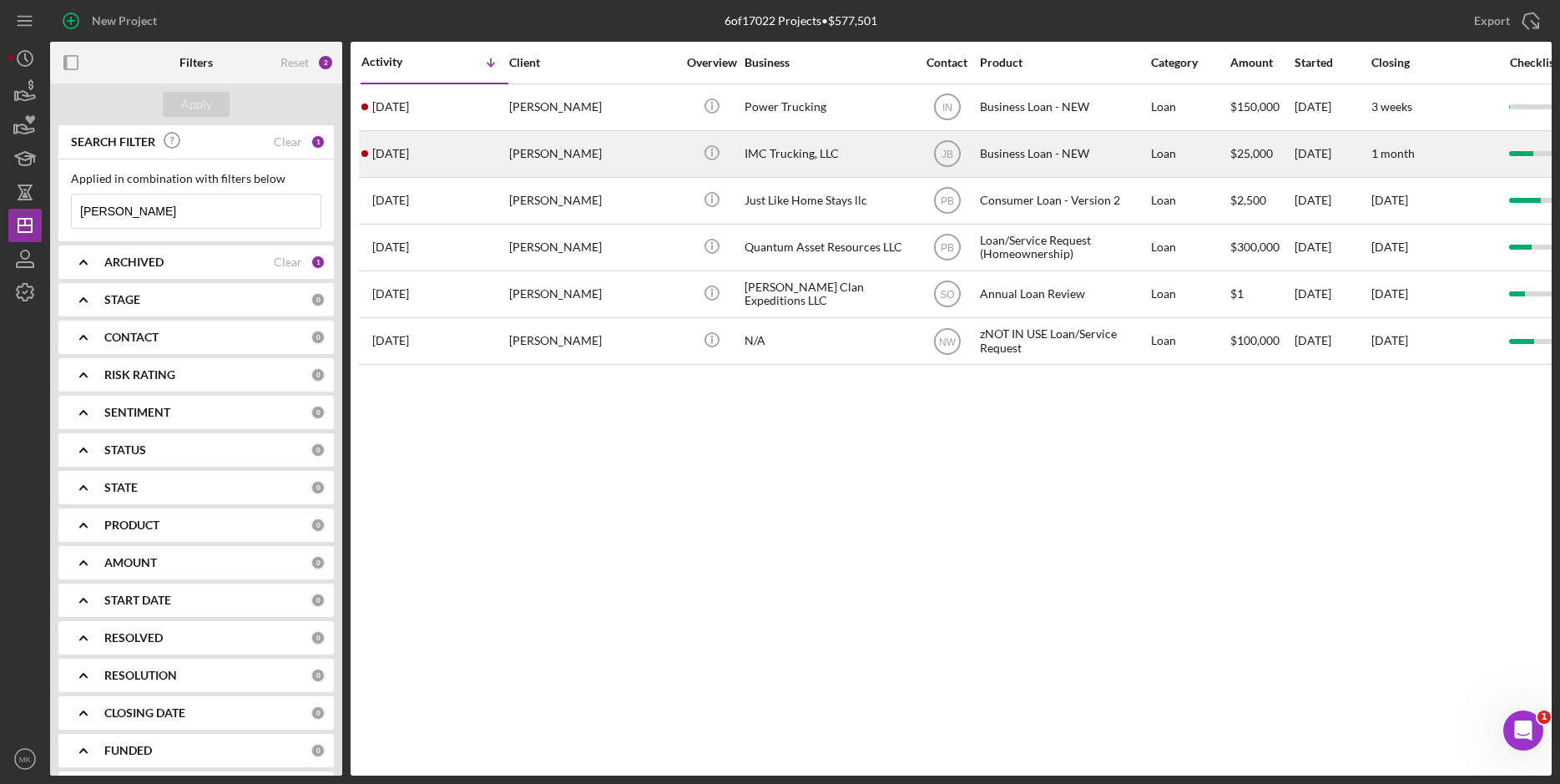
click at [614, 158] on div "[PERSON_NAME]" at bounding box center [593, 154] width 167 height 45
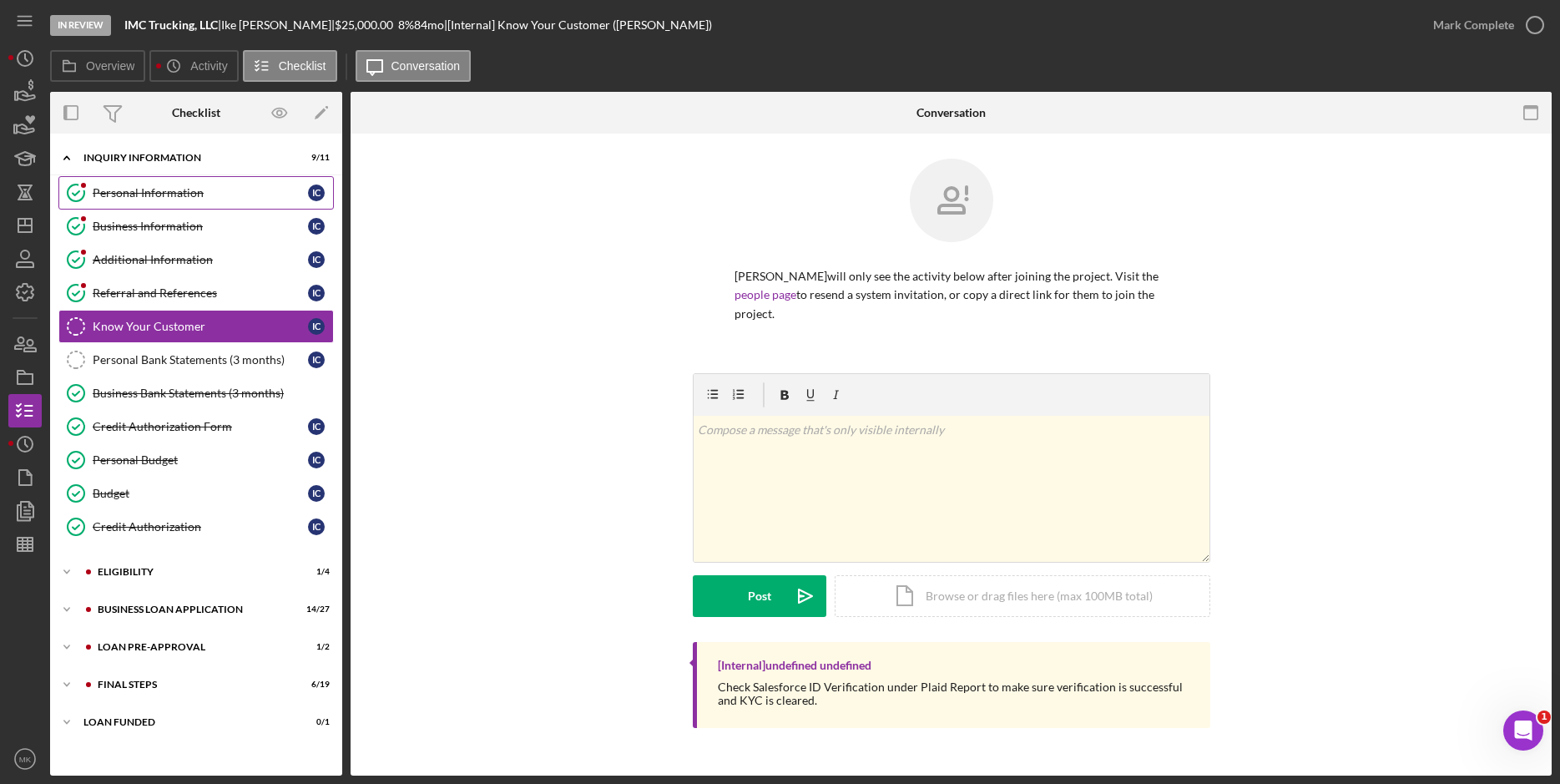
click at [153, 195] on div "Personal Information" at bounding box center [201, 192] width 216 height 13
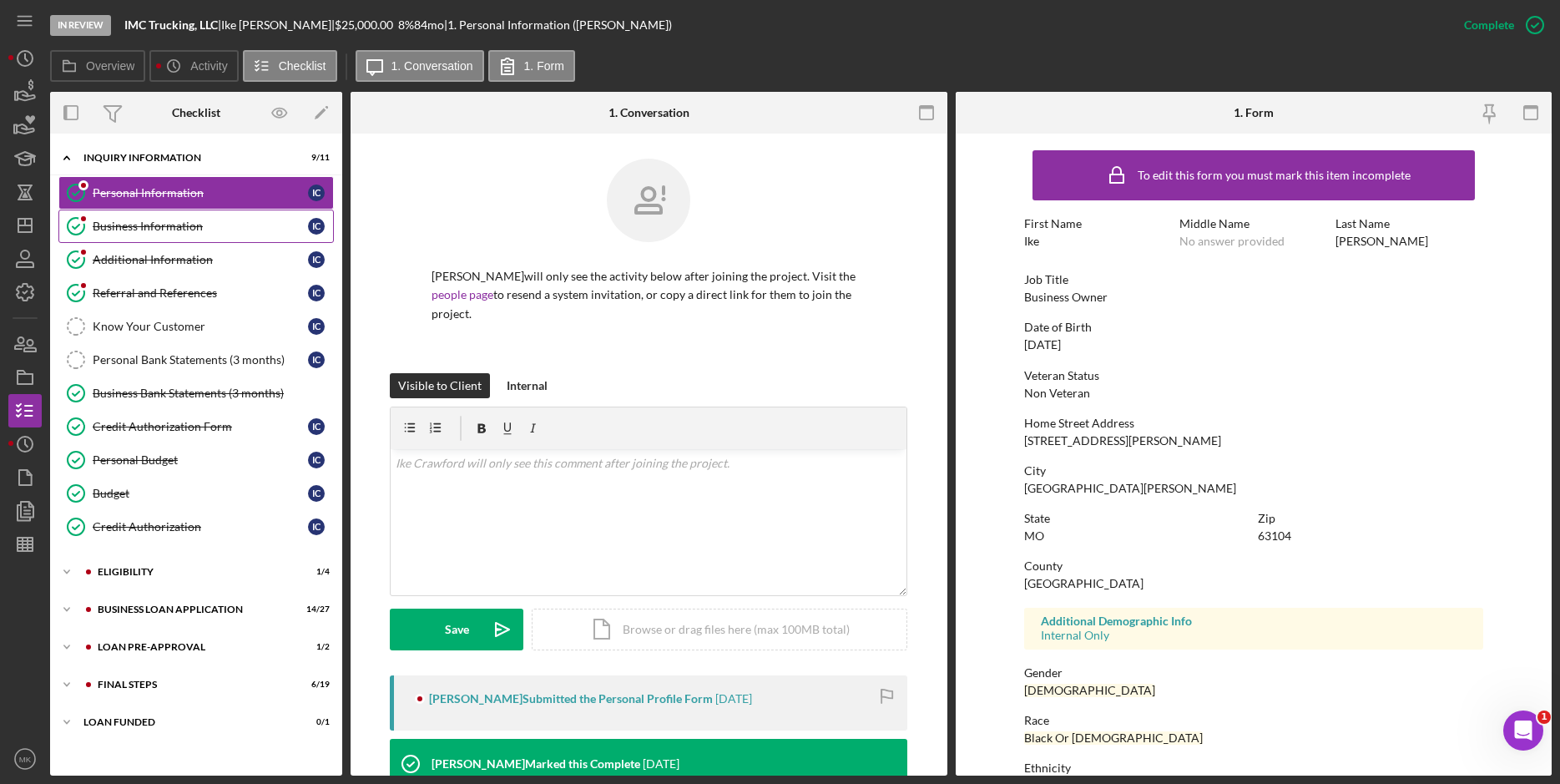
click at [229, 229] on div "Business Information" at bounding box center [201, 226] width 216 height 13
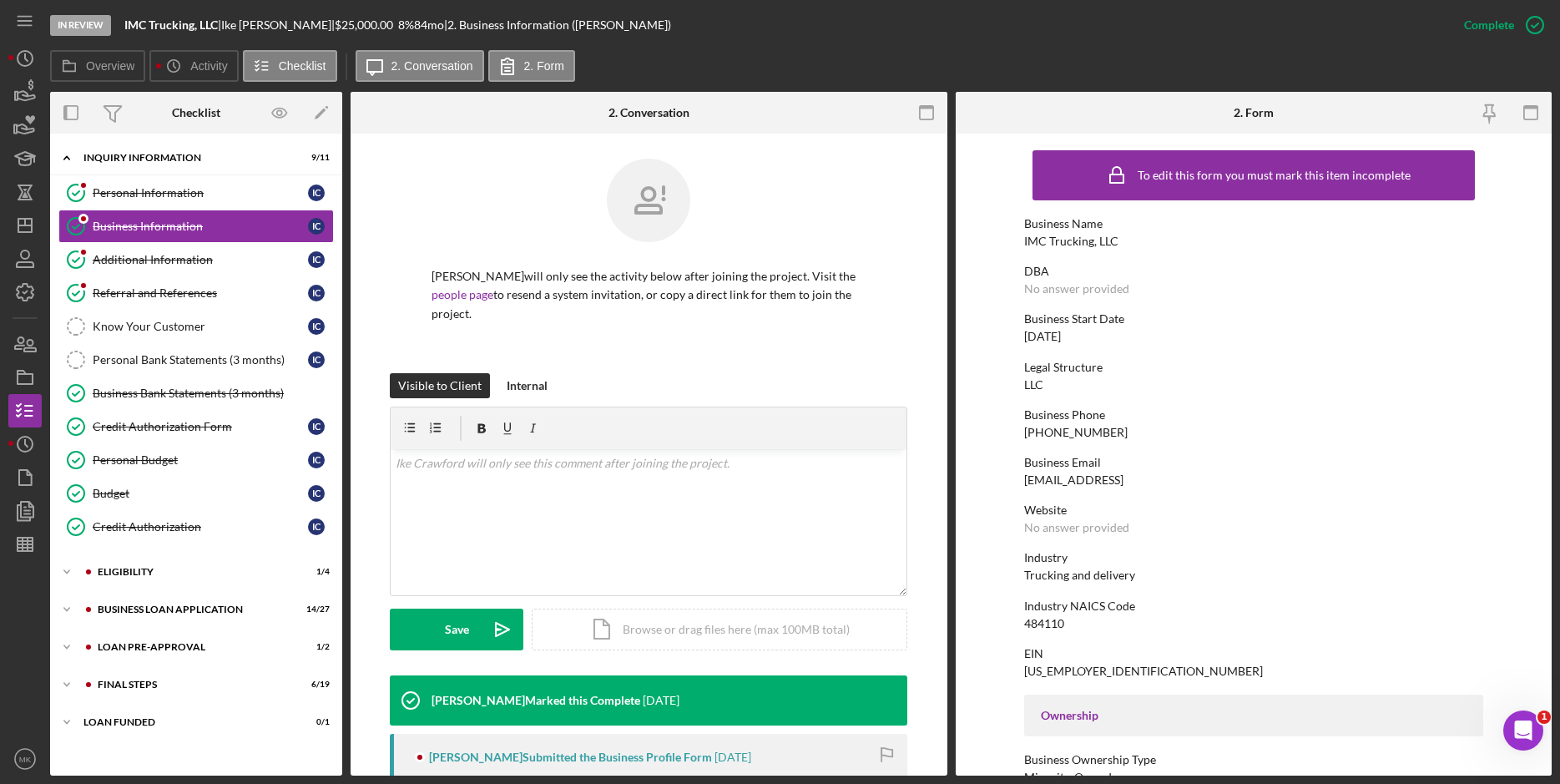
click at [1221, 382] on div "Legal Structure LLC" at bounding box center [1253, 375] width 459 height 31
click at [1223, 381] on div "Legal Structure LLC" at bounding box center [1253, 375] width 459 height 31
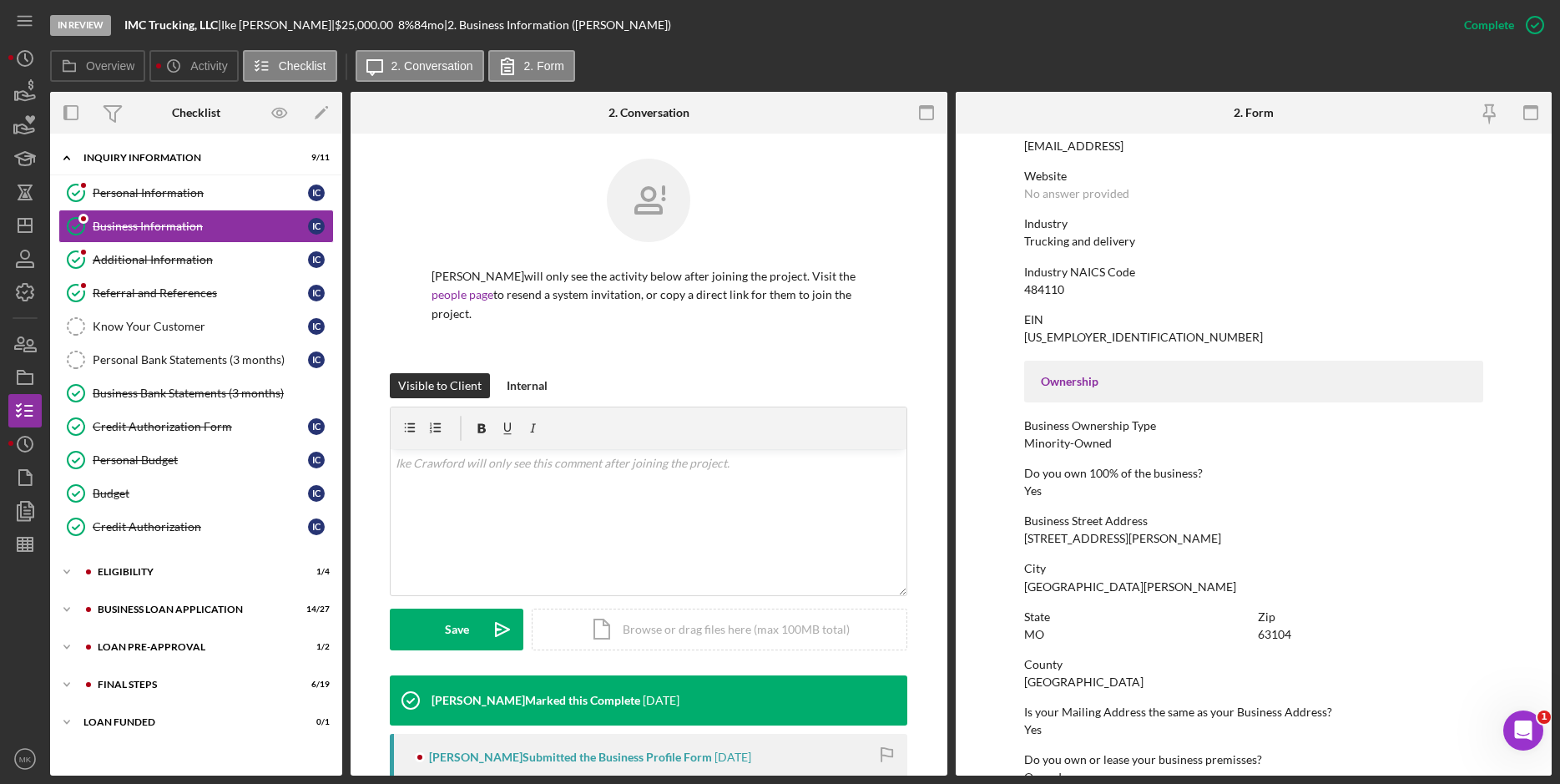
scroll to position [417, 0]
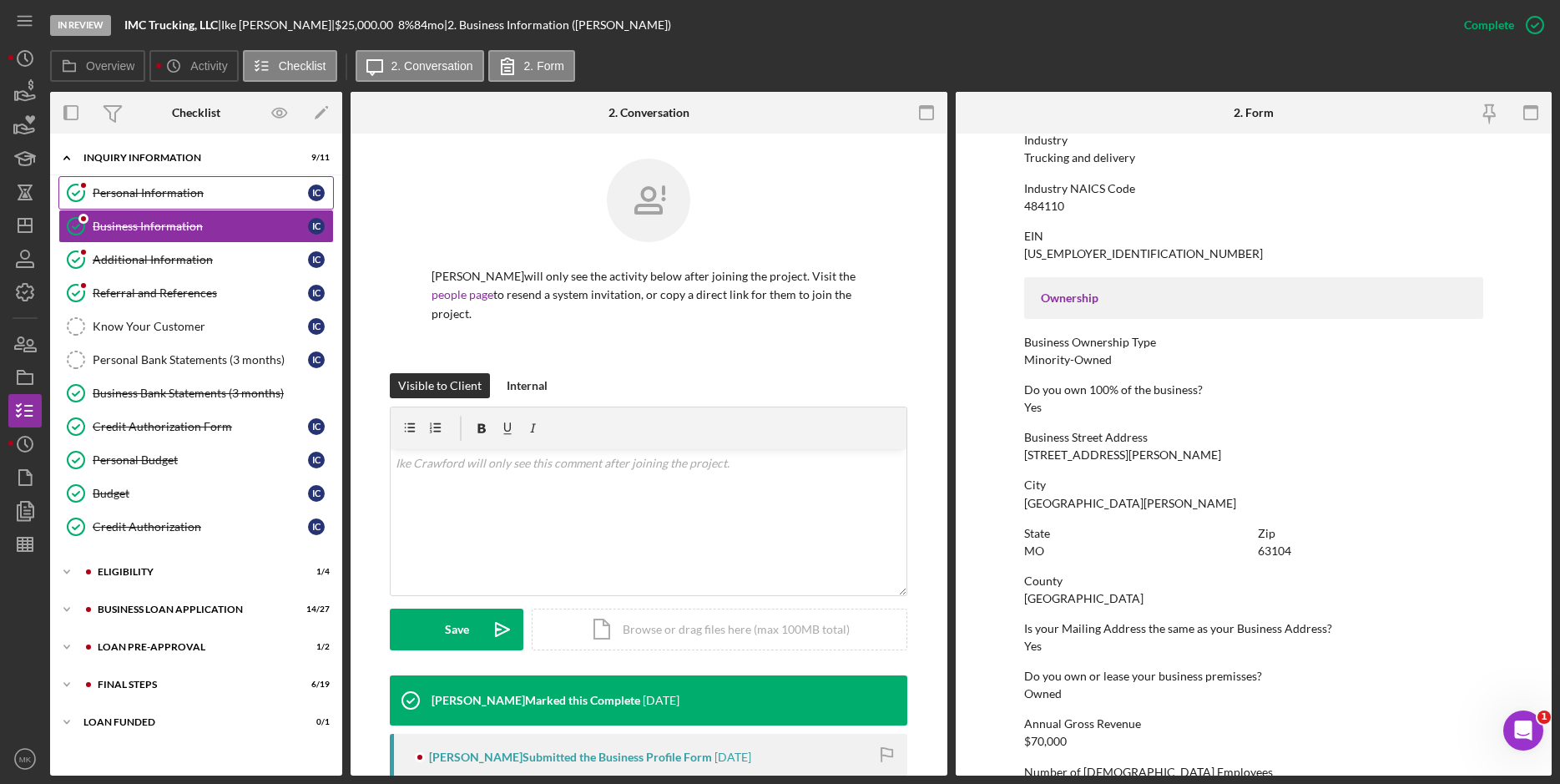
drag, startPoint x: 144, startPoint y: 195, endPoint x: 182, endPoint y: 199, distance: 38.2
click at [144, 195] on div "Personal Information" at bounding box center [201, 192] width 216 height 13
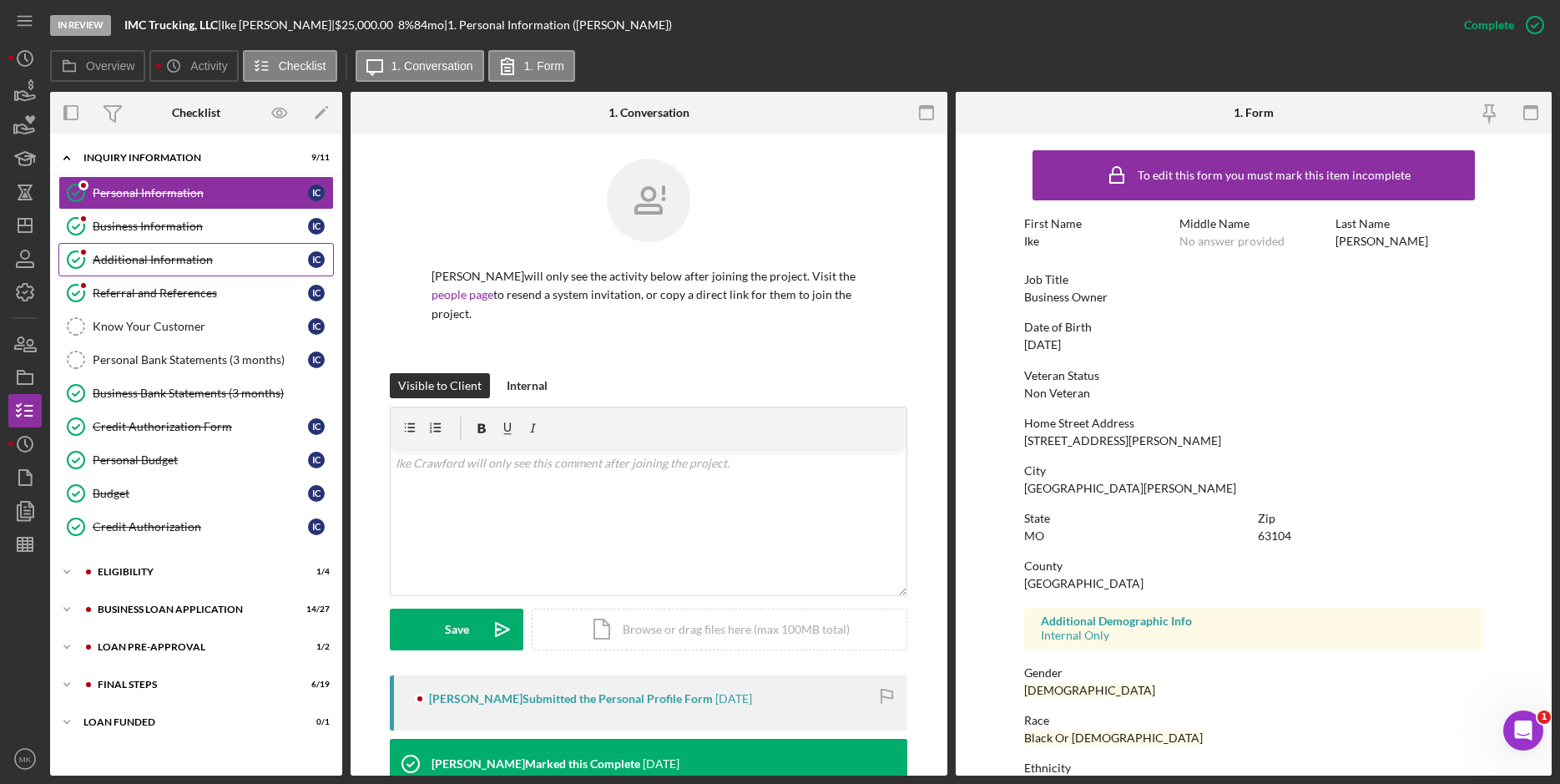
click at [210, 261] on div "Additional Information" at bounding box center [201, 259] width 216 height 13
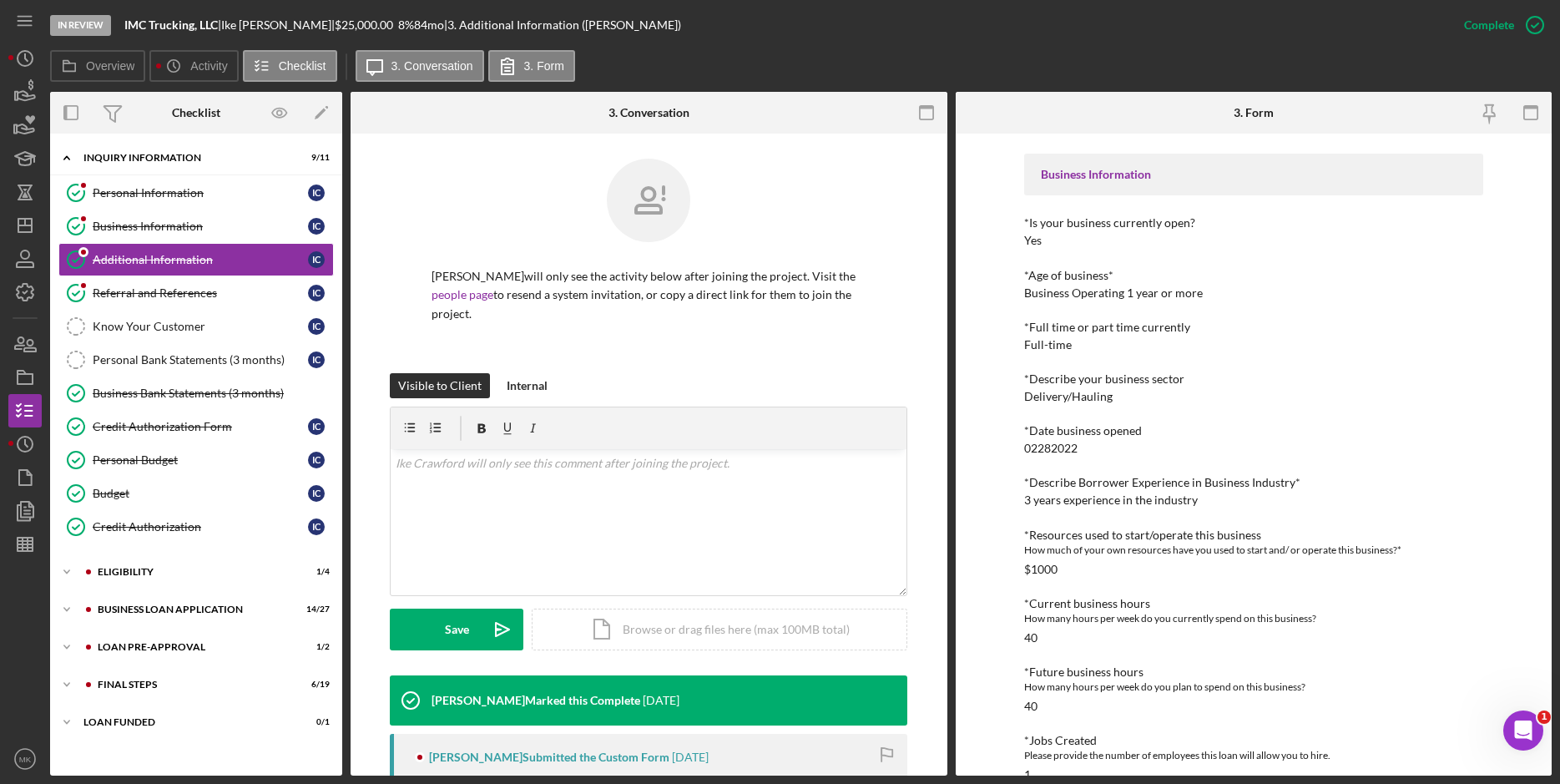
scroll to position [574, 0]
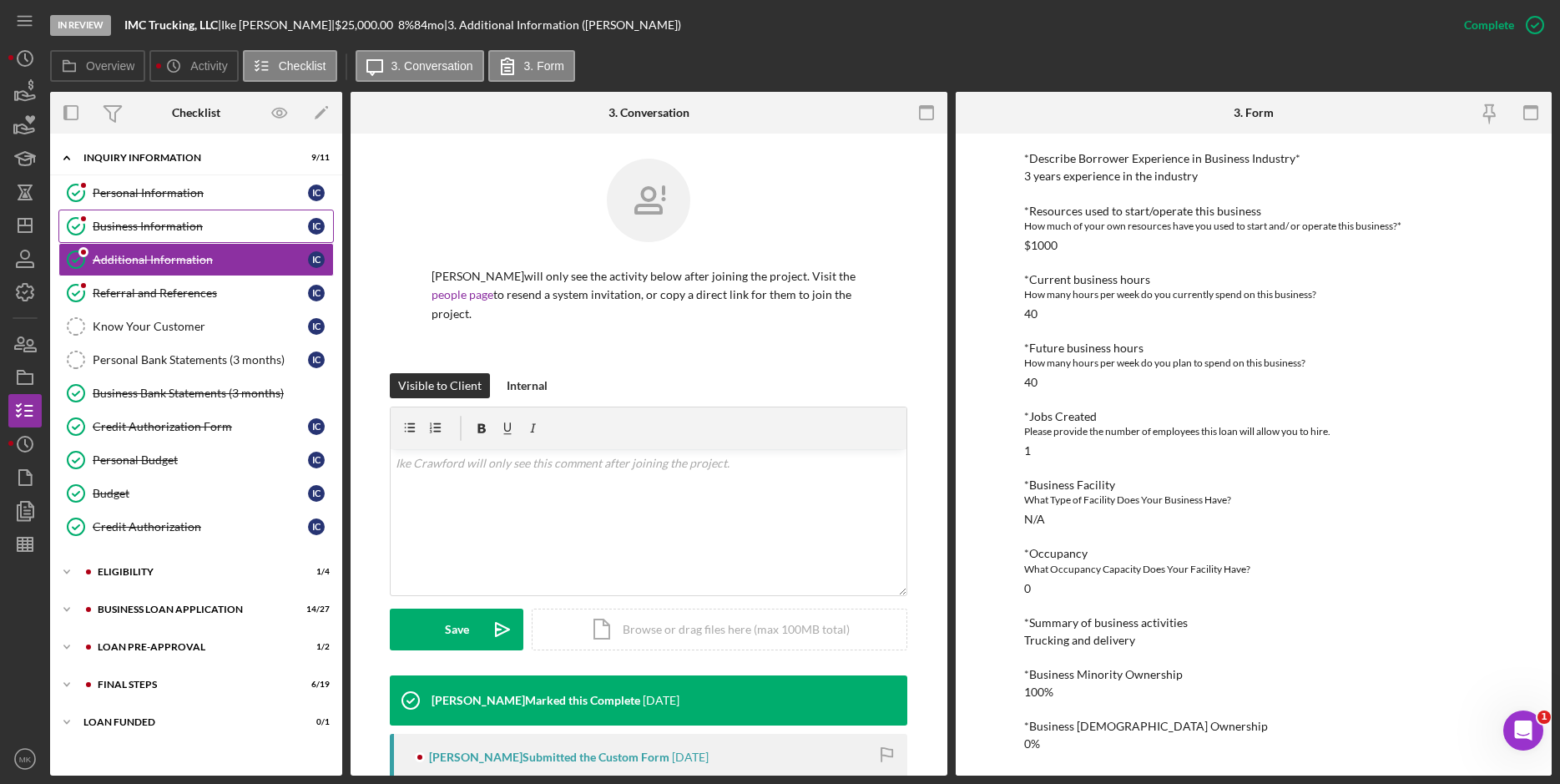
click at [207, 226] on div "Business Information" at bounding box center [201, 226] width 216 height 13
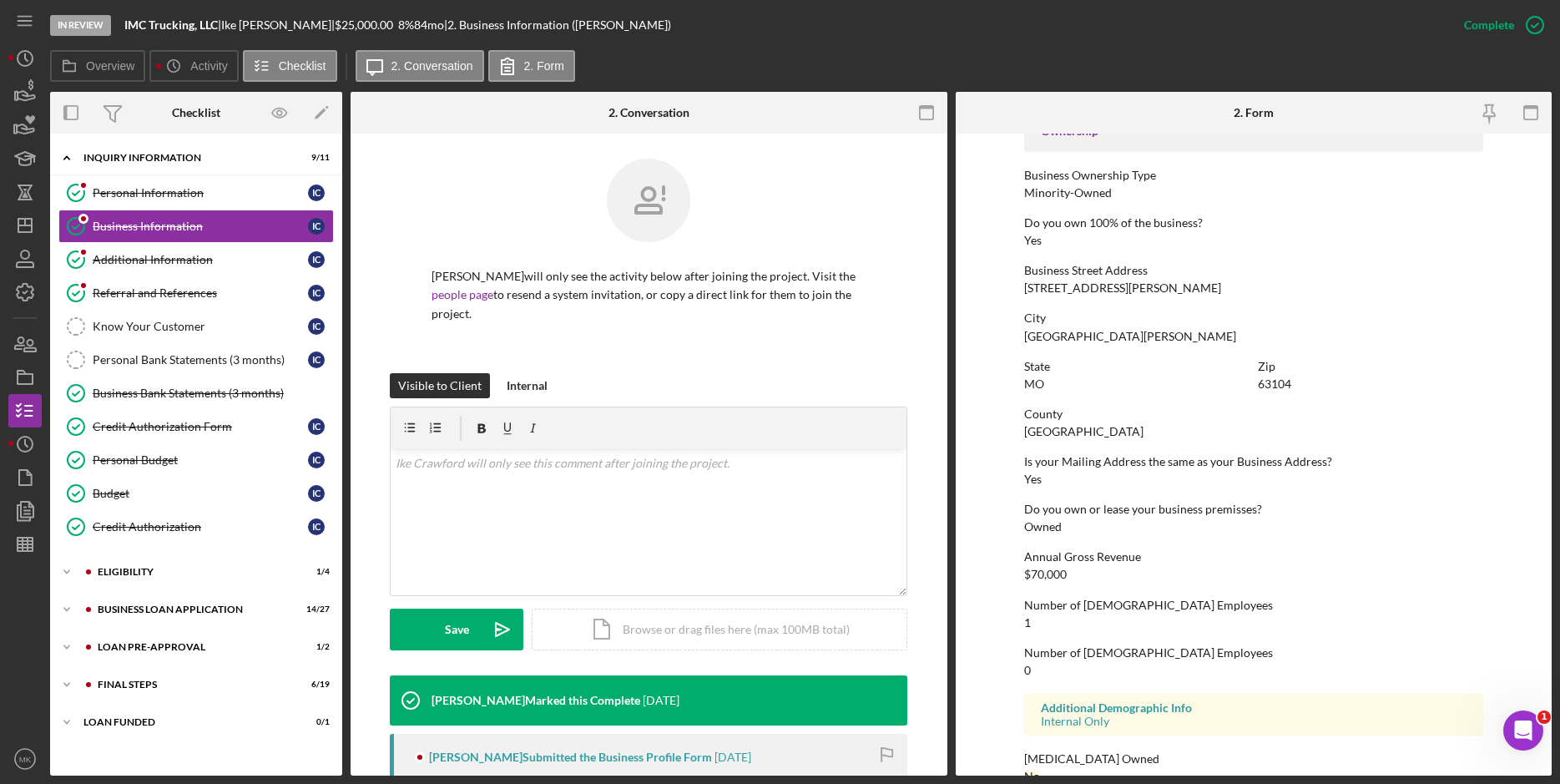
scroll to position [617, 0]
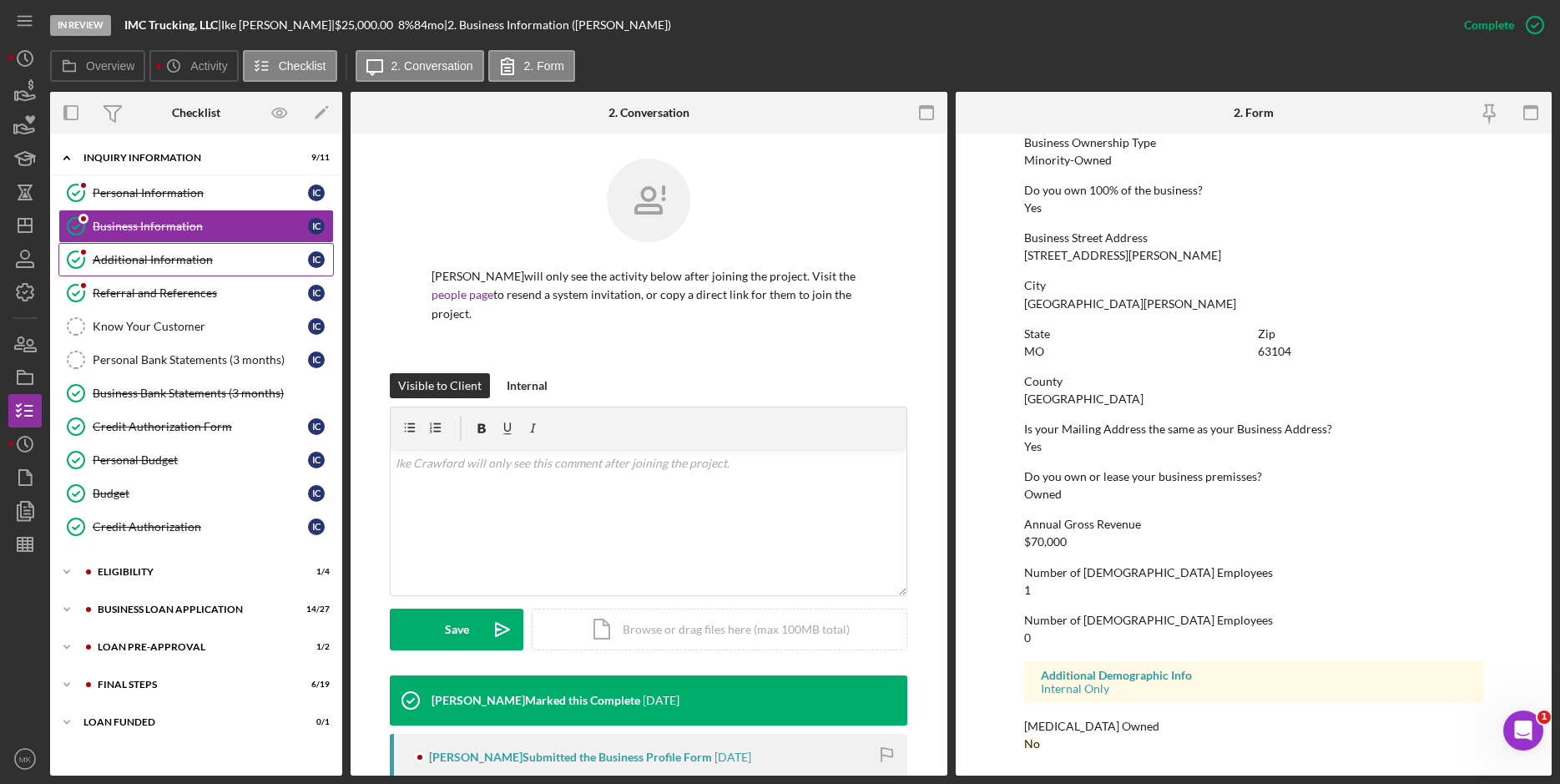
click at [177, 263] on div "Additional Information" at bounding box center [201, 259] width 216 height 13
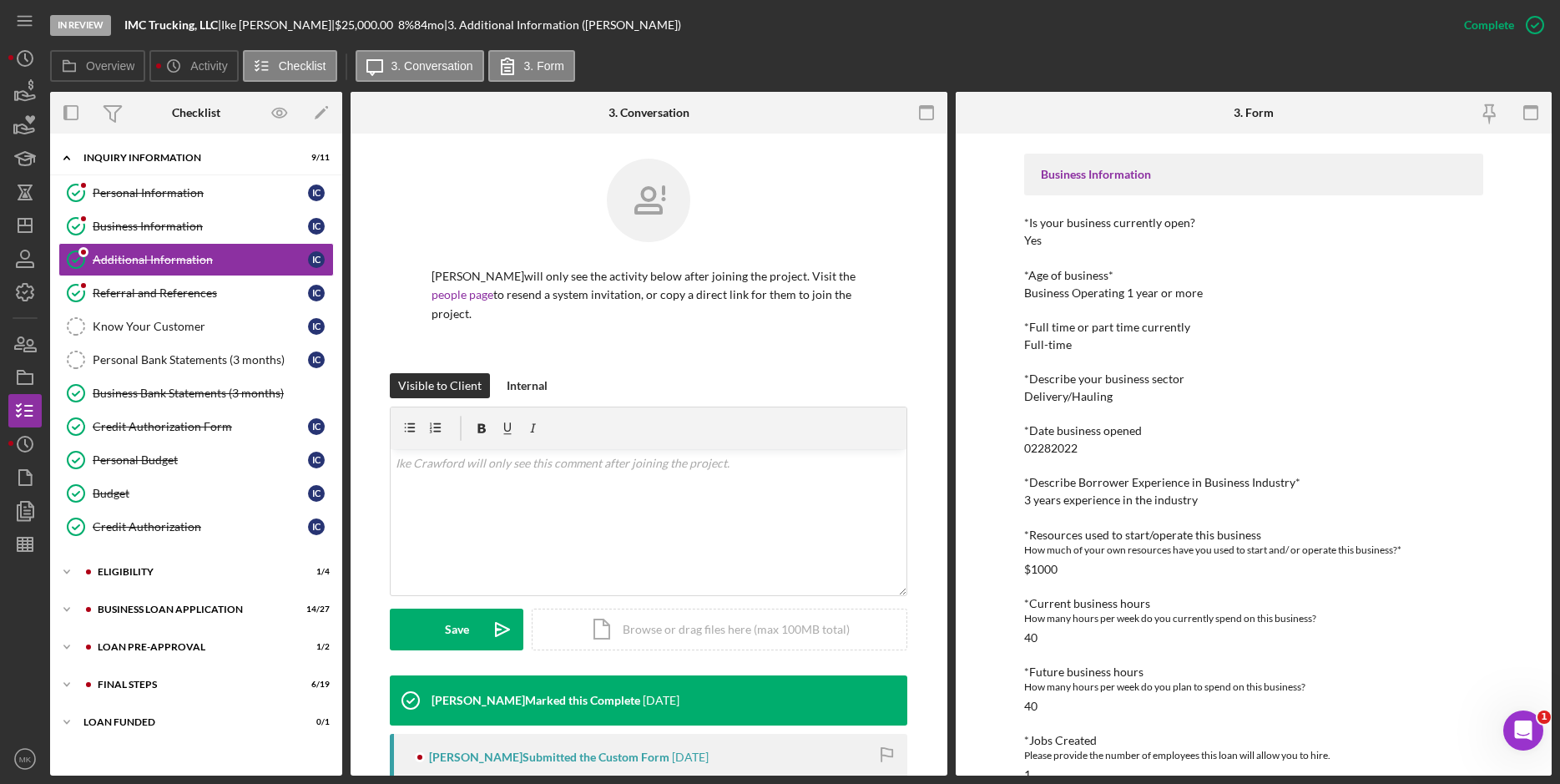
scroll to position [574, 0]
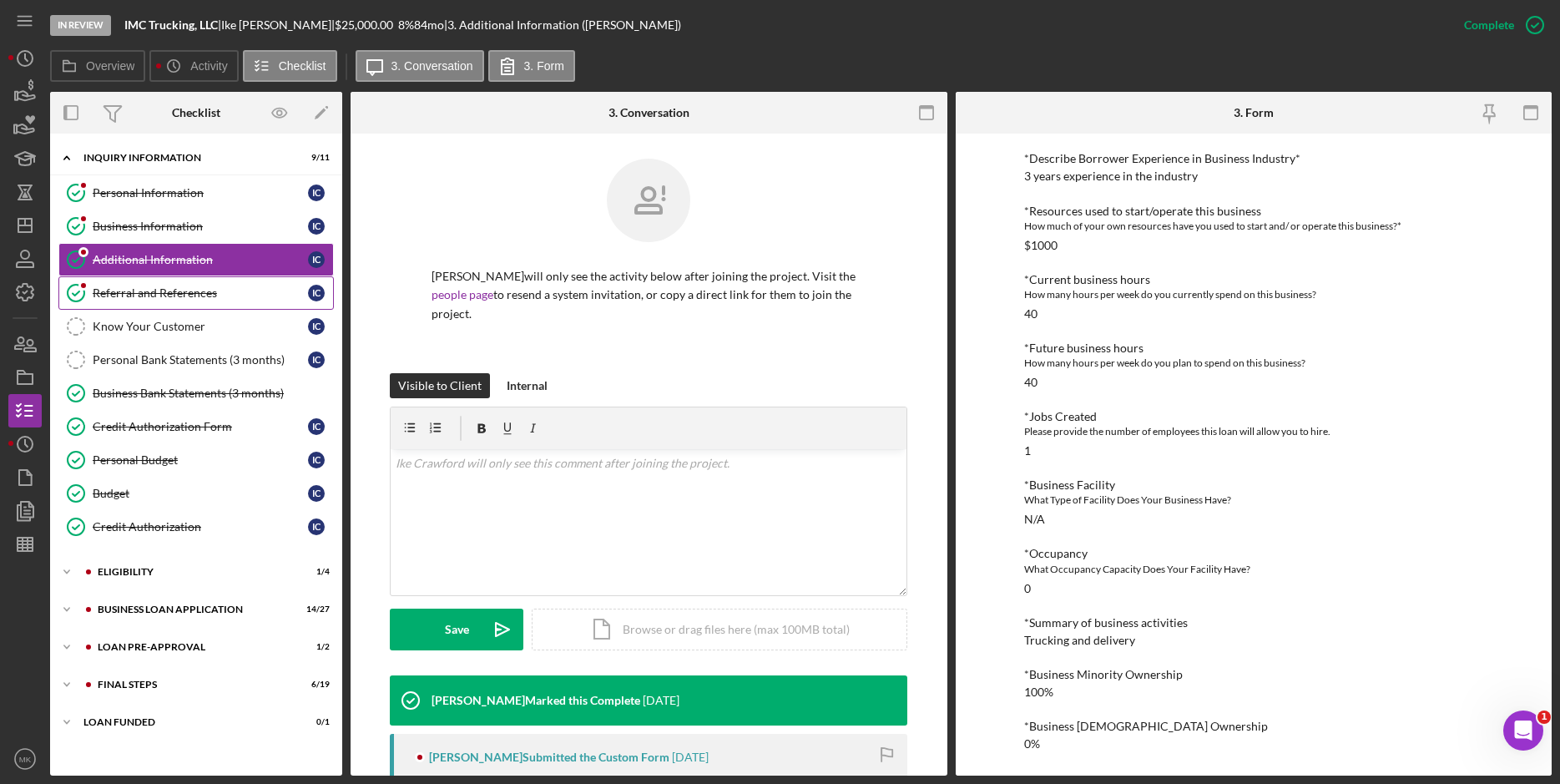
click at [206, 288] on div "Referral and References" at bounding box center [201, 293] width 216 height 13
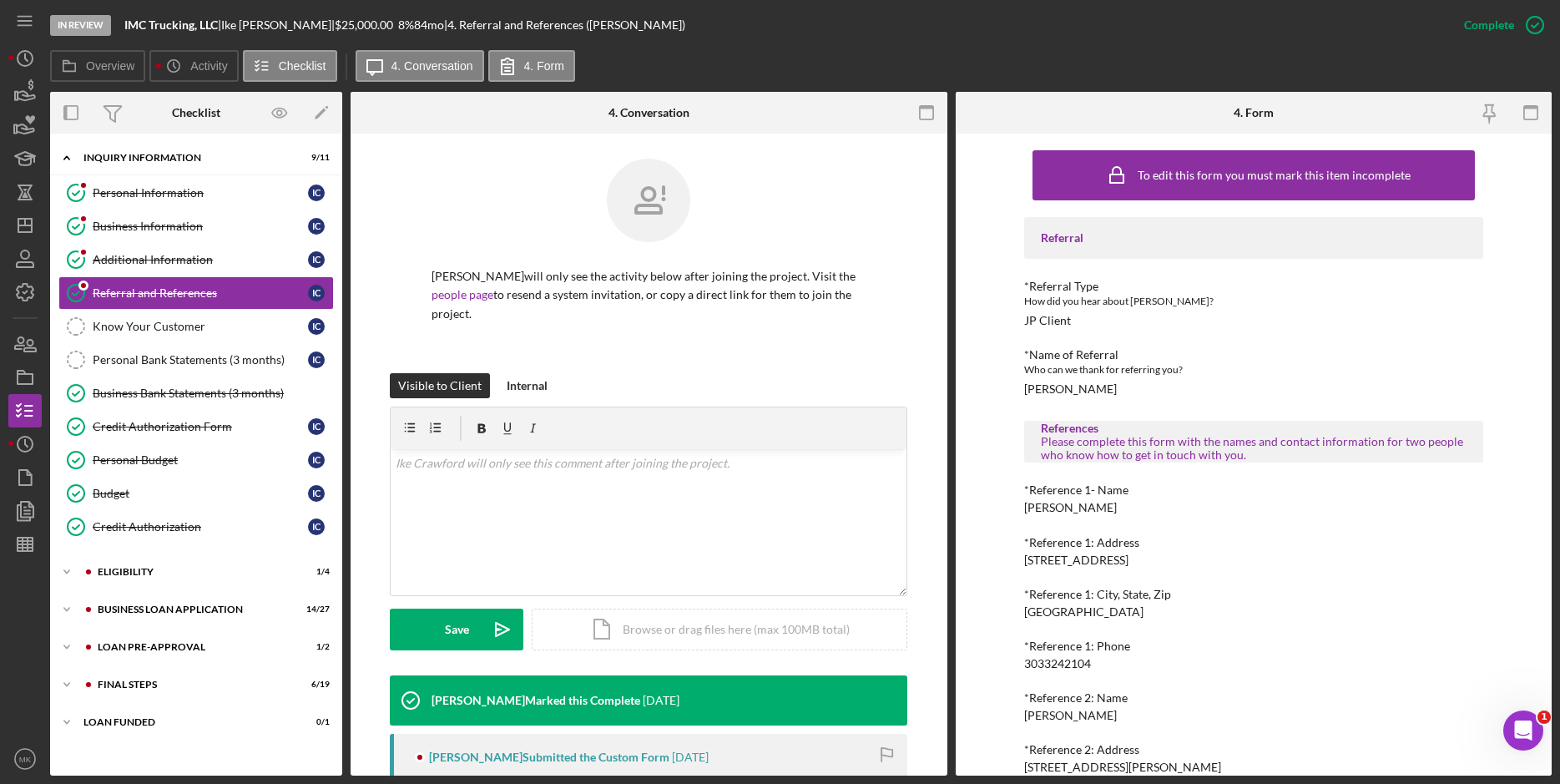
scroll to position [127, 0]
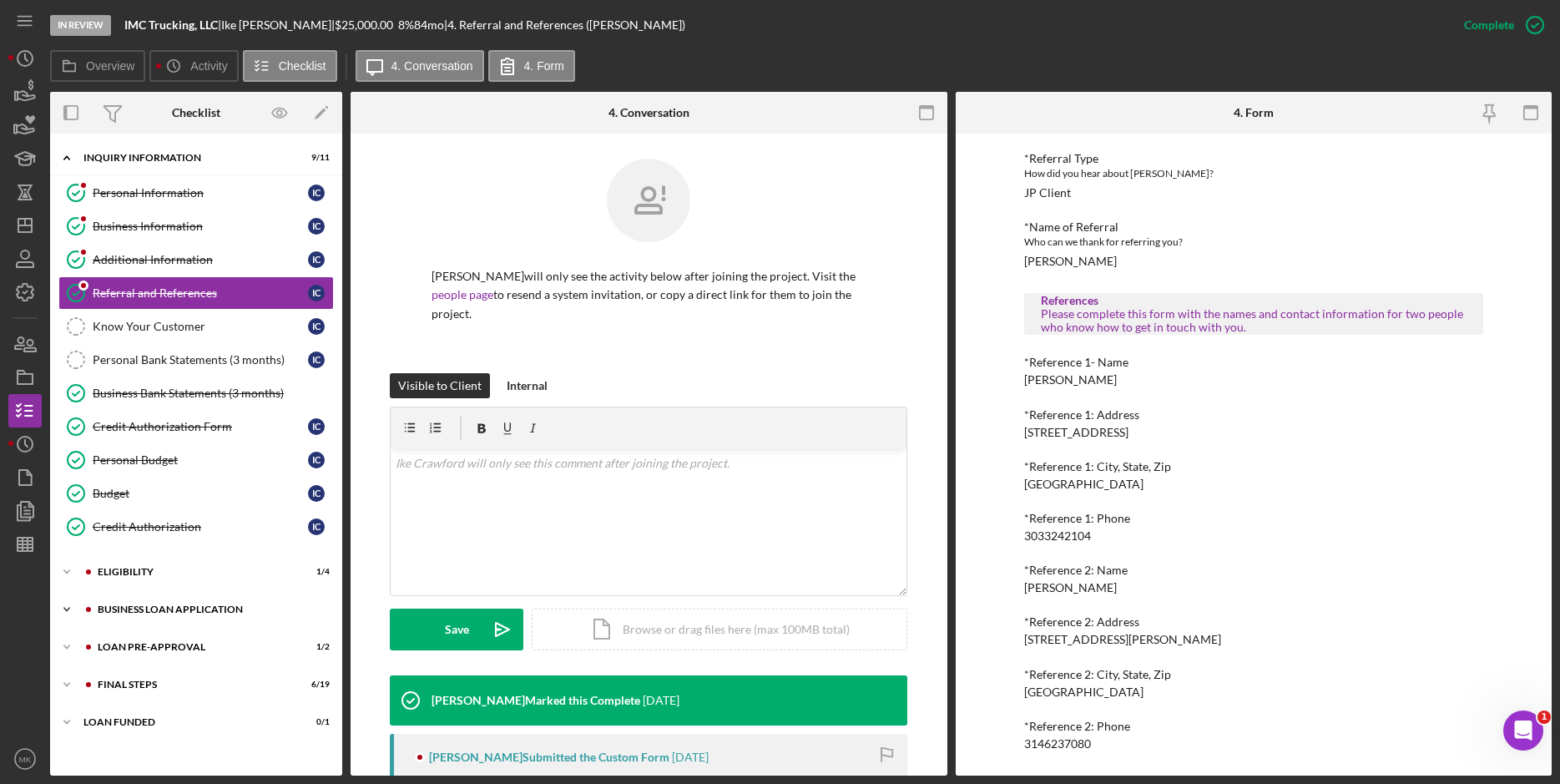
drag, startPoint x: 186, startPoint y: 609, endPoint x: 191, endPoint y: 601, distance: 9.4
click at [186, 608] on div "BUSINESS LOAN APPLICATION" at bounding box center [209, 608] width 224 height 10
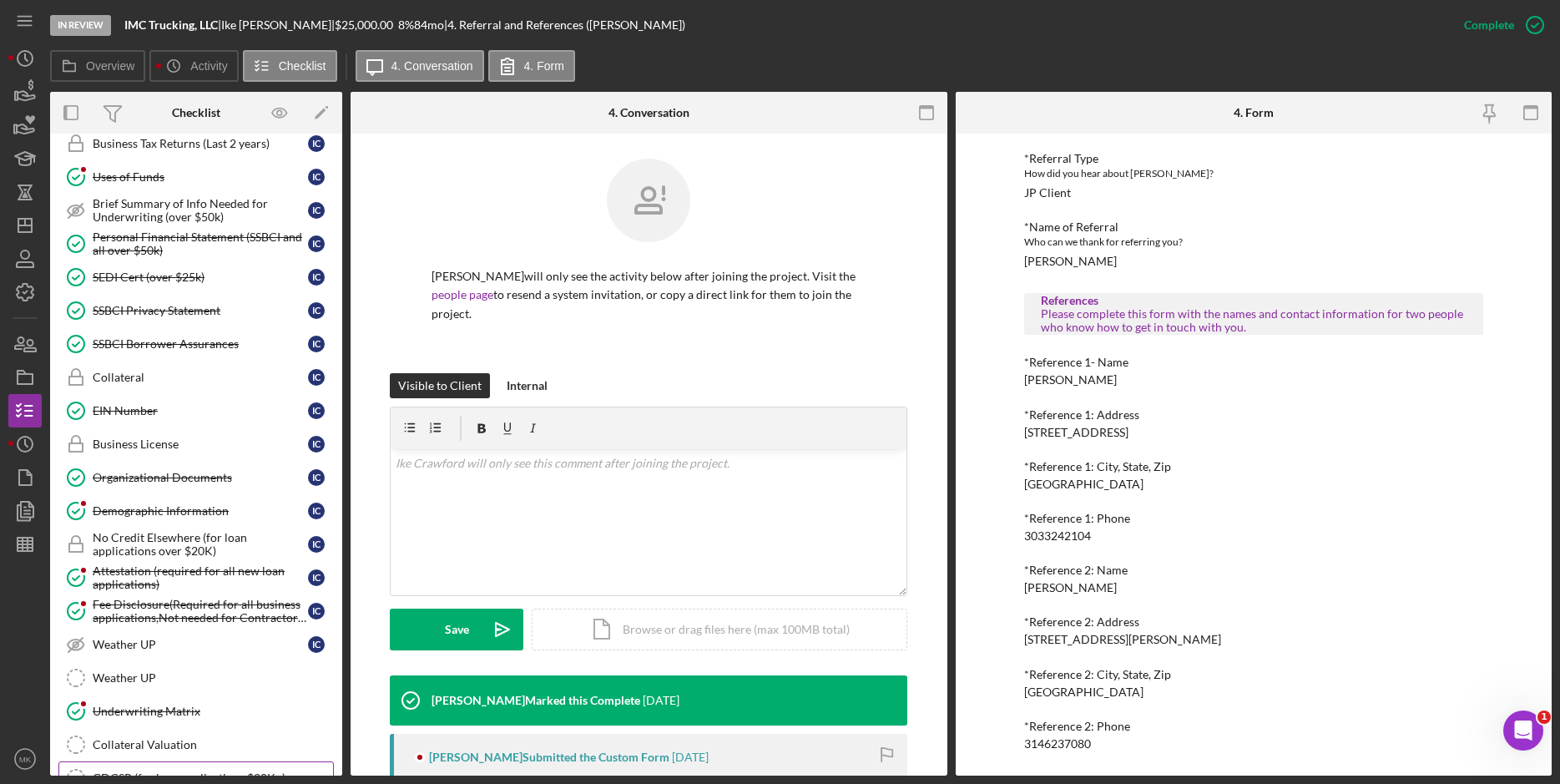
scroll to position [834, 0]
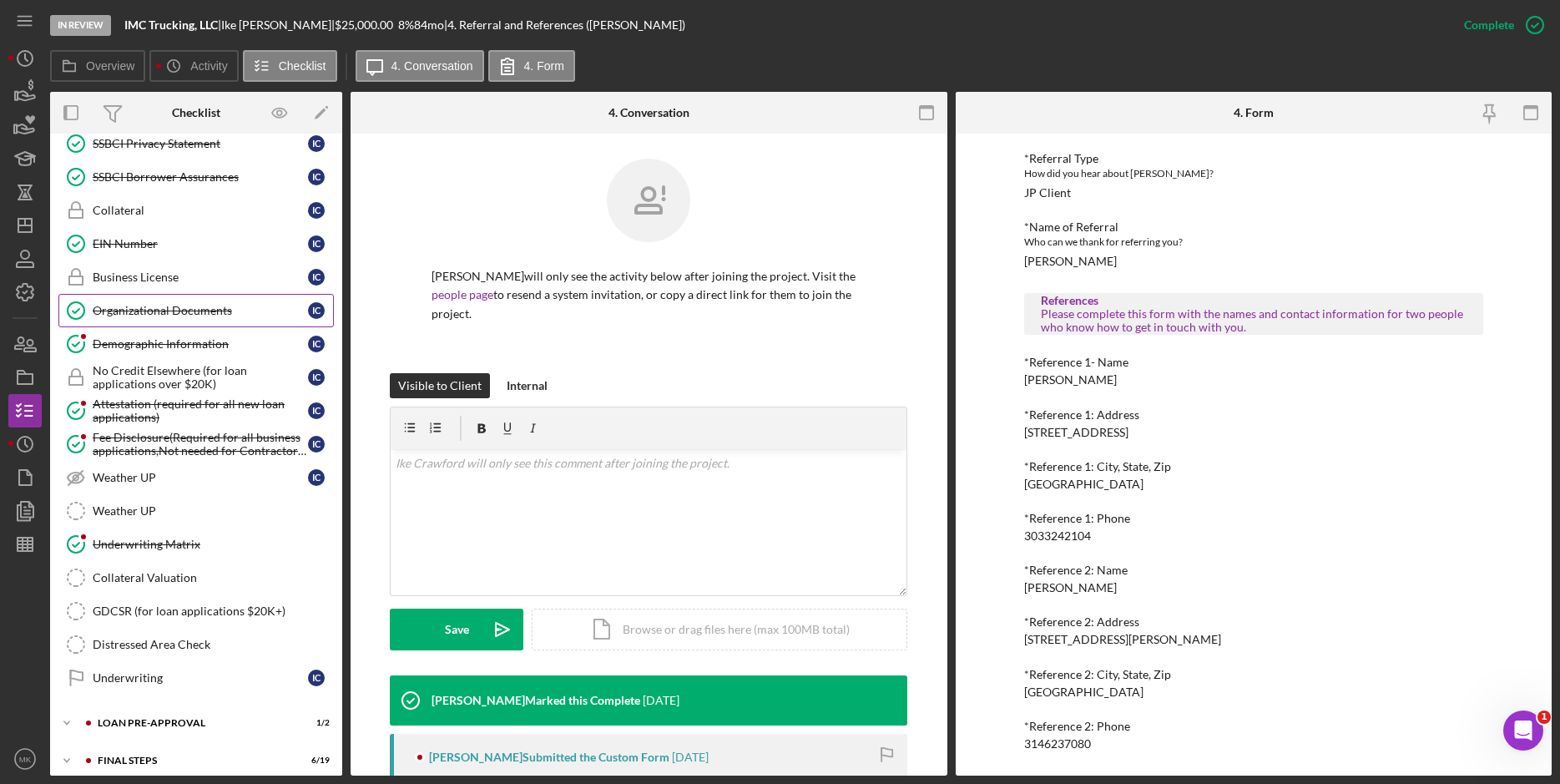
click at [212, 308] on div "Organizational Documents" at bounding box center [201, 310] width 216 height 13
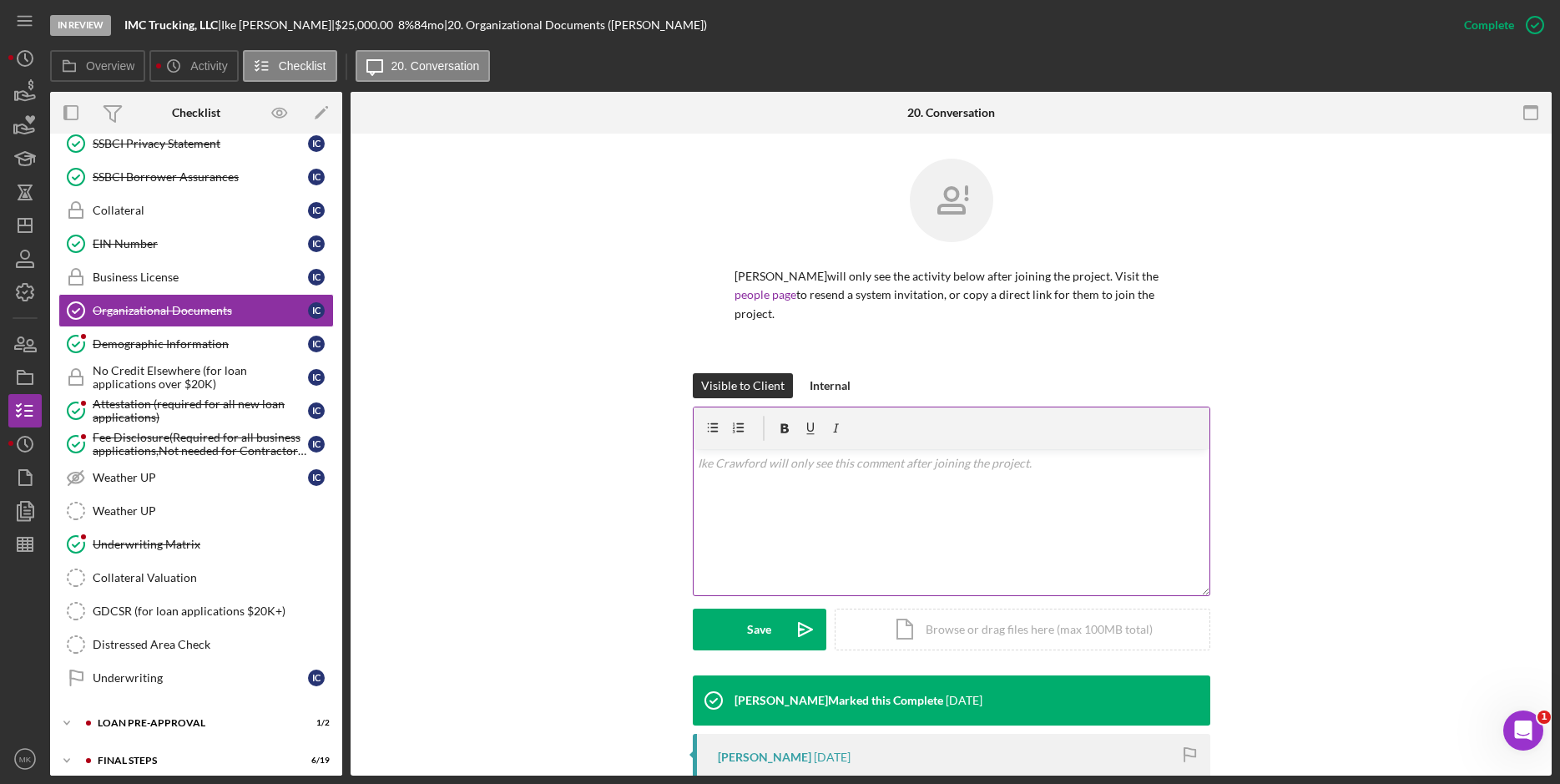
scroll to position [251, 0]
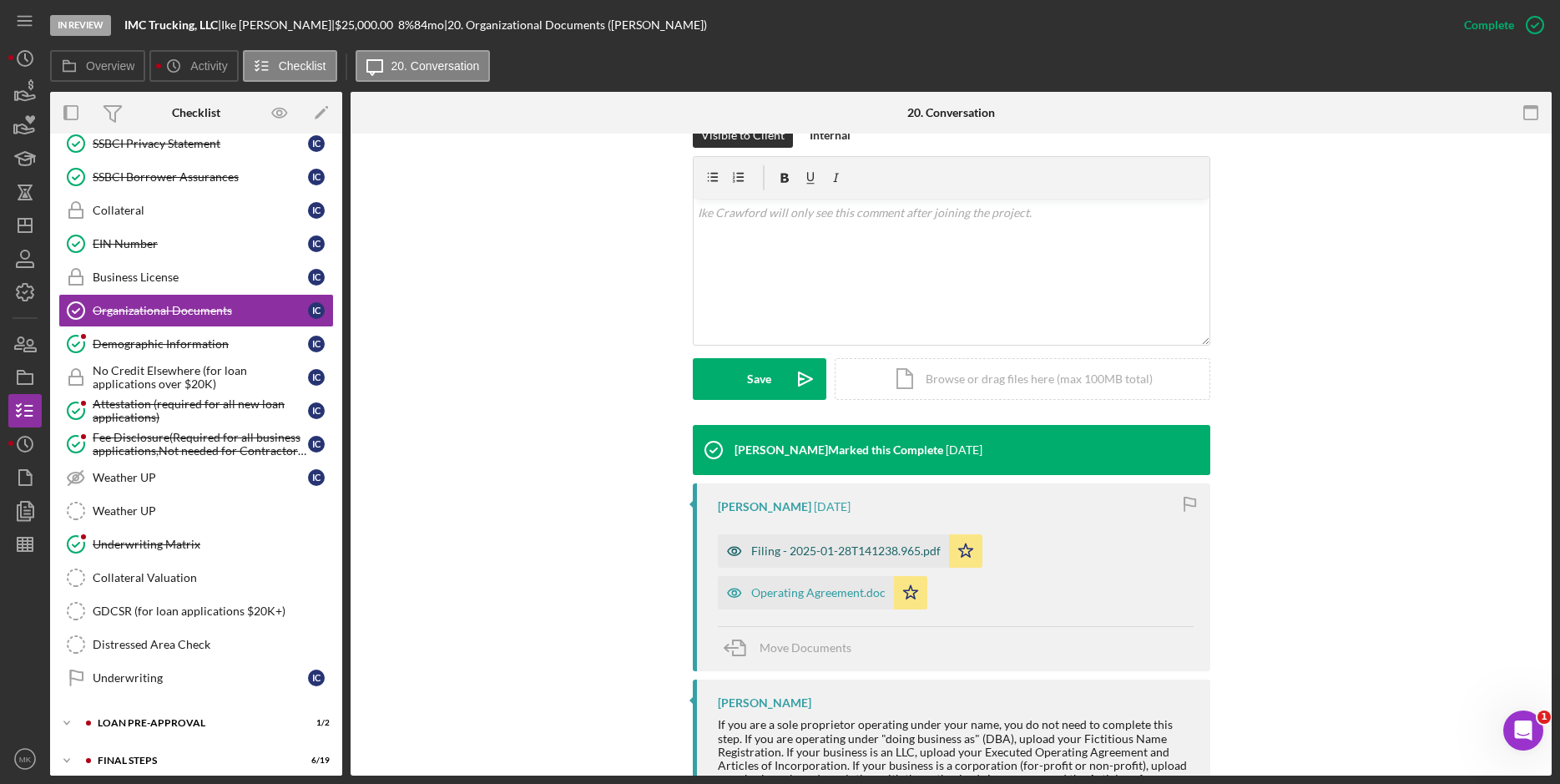
click at [841, 540] on div "Filing - 2025-01-28T141238.965.pdf" at bounding box center [833, 551] width 231 height 33
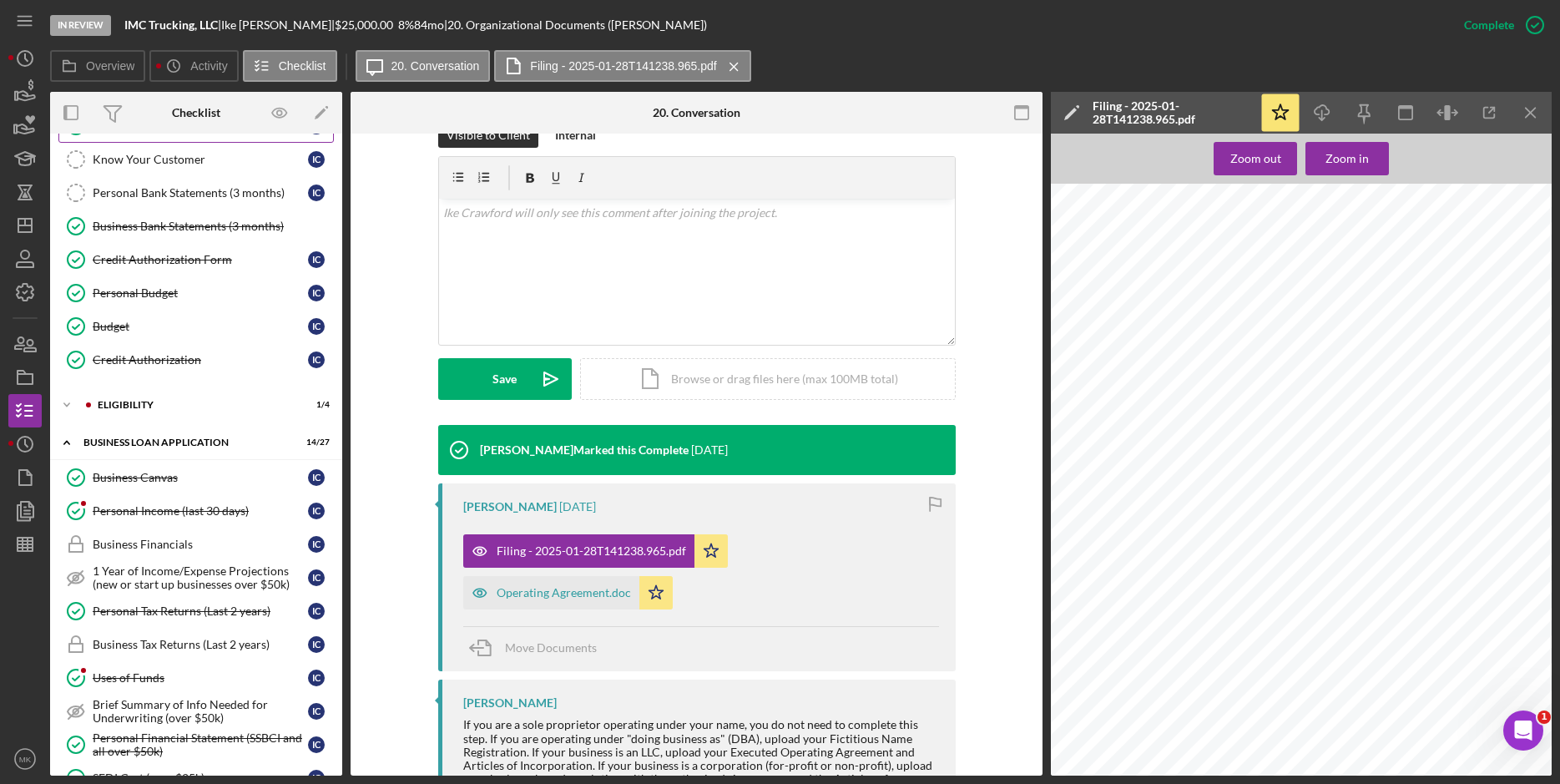
scroll to position [0, 0]
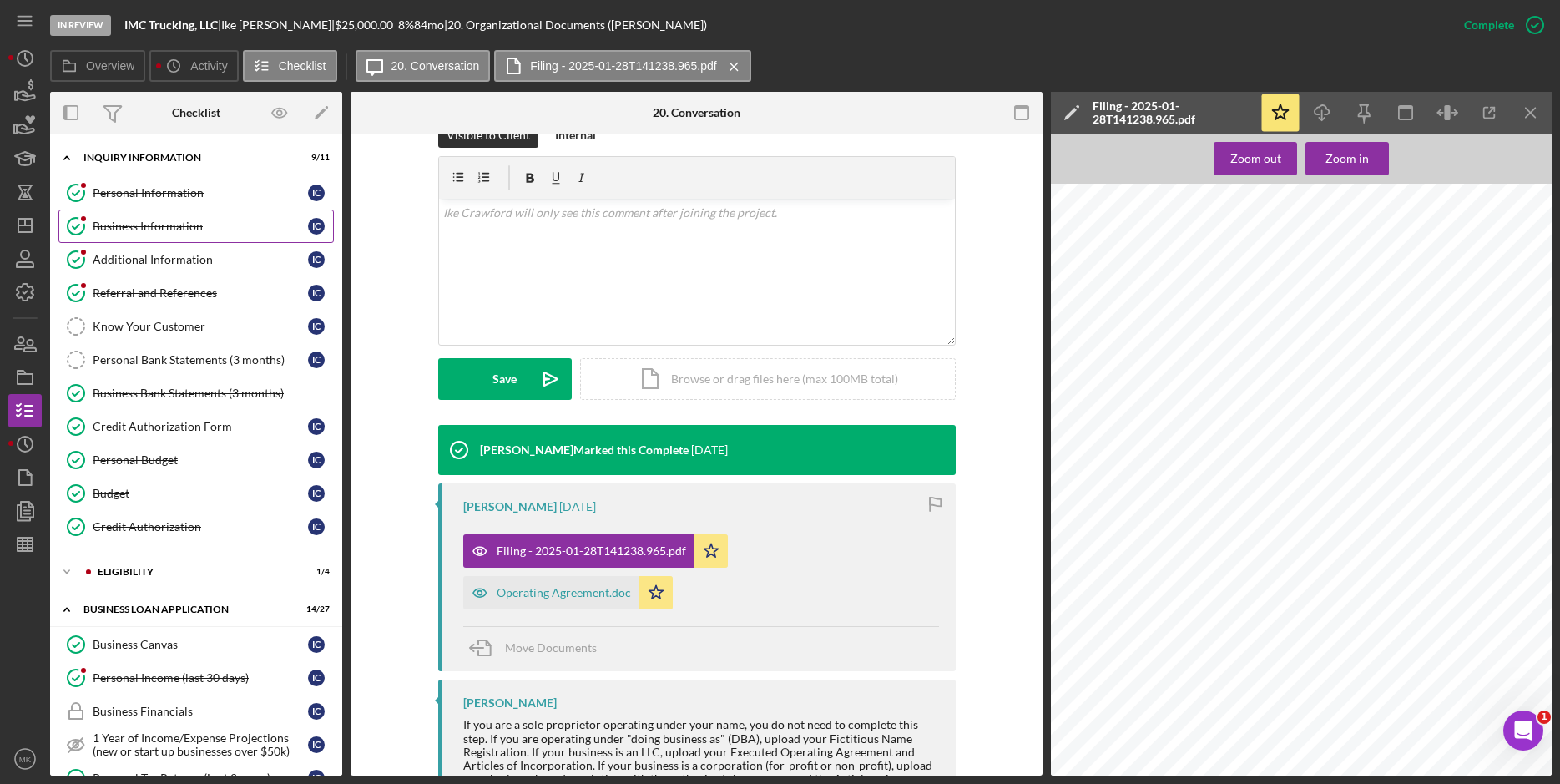
click at [178, 227] on div "Business Information" at bounding box center [201, 226] width 216 height 13
